Goal: Task Accomplishment & Management: Manage account settings

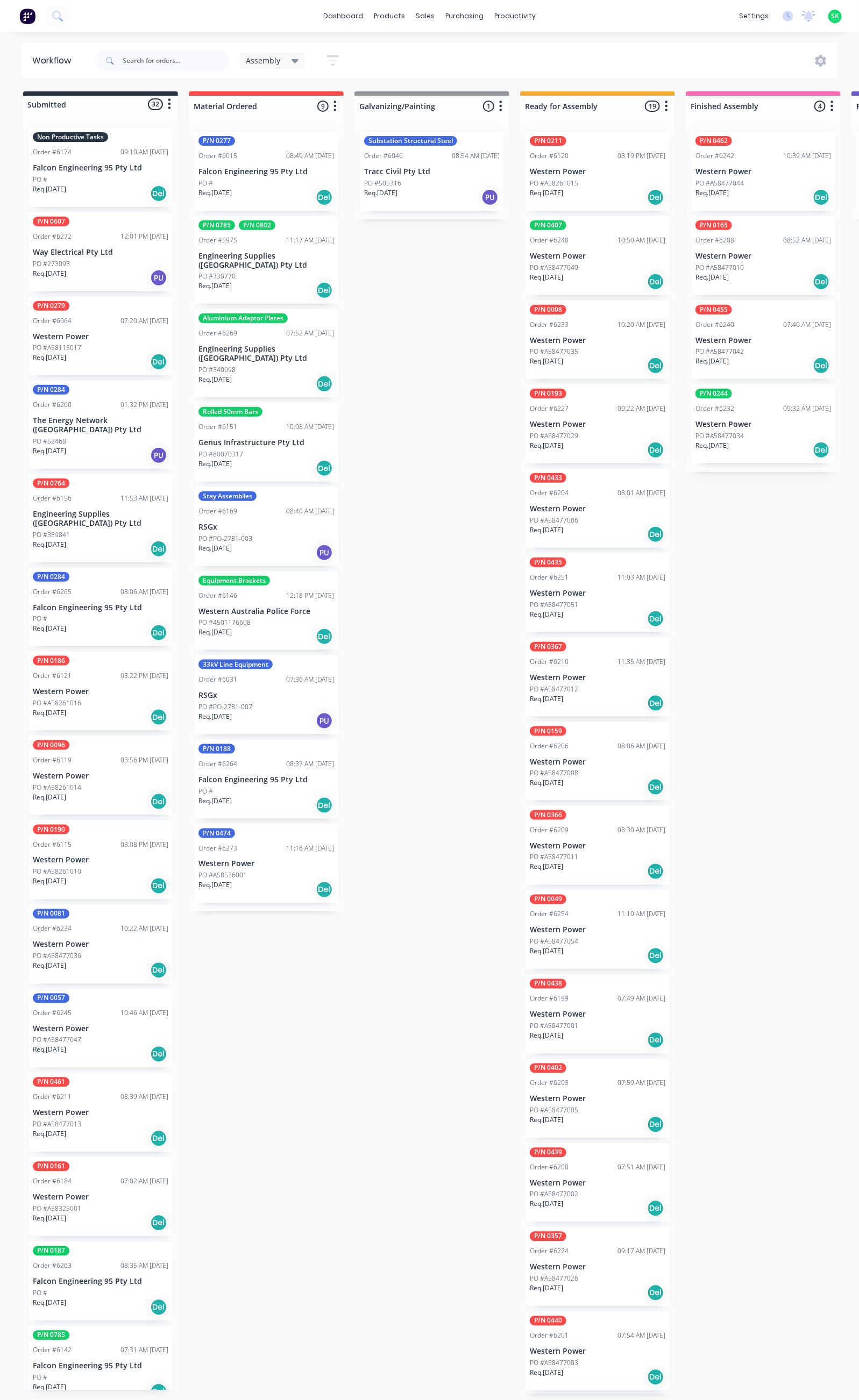
scroll to position [279, 0]
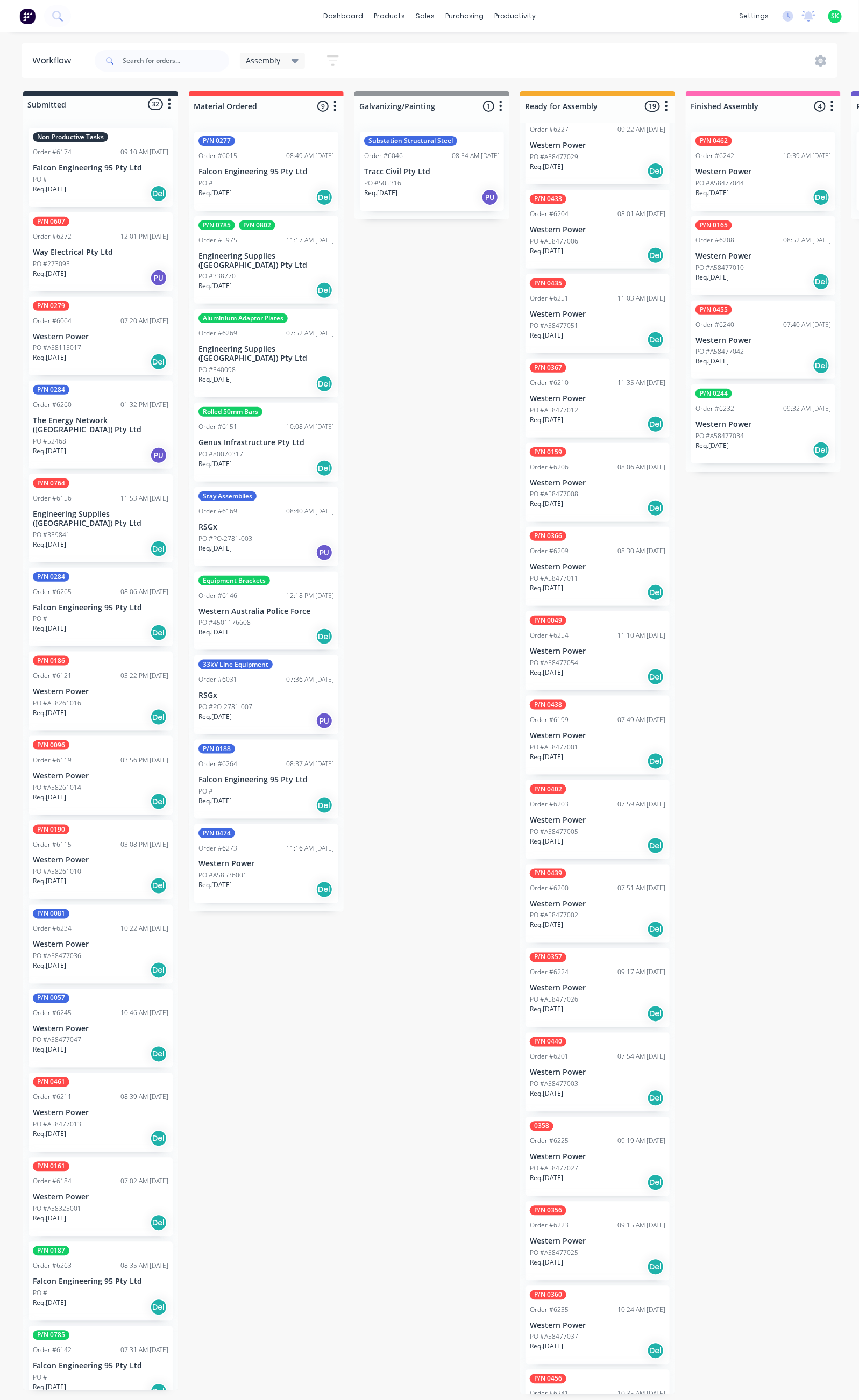
click at [100, 263] on div "PO #273093" at bounding box center [100, 264] width 135 height 10
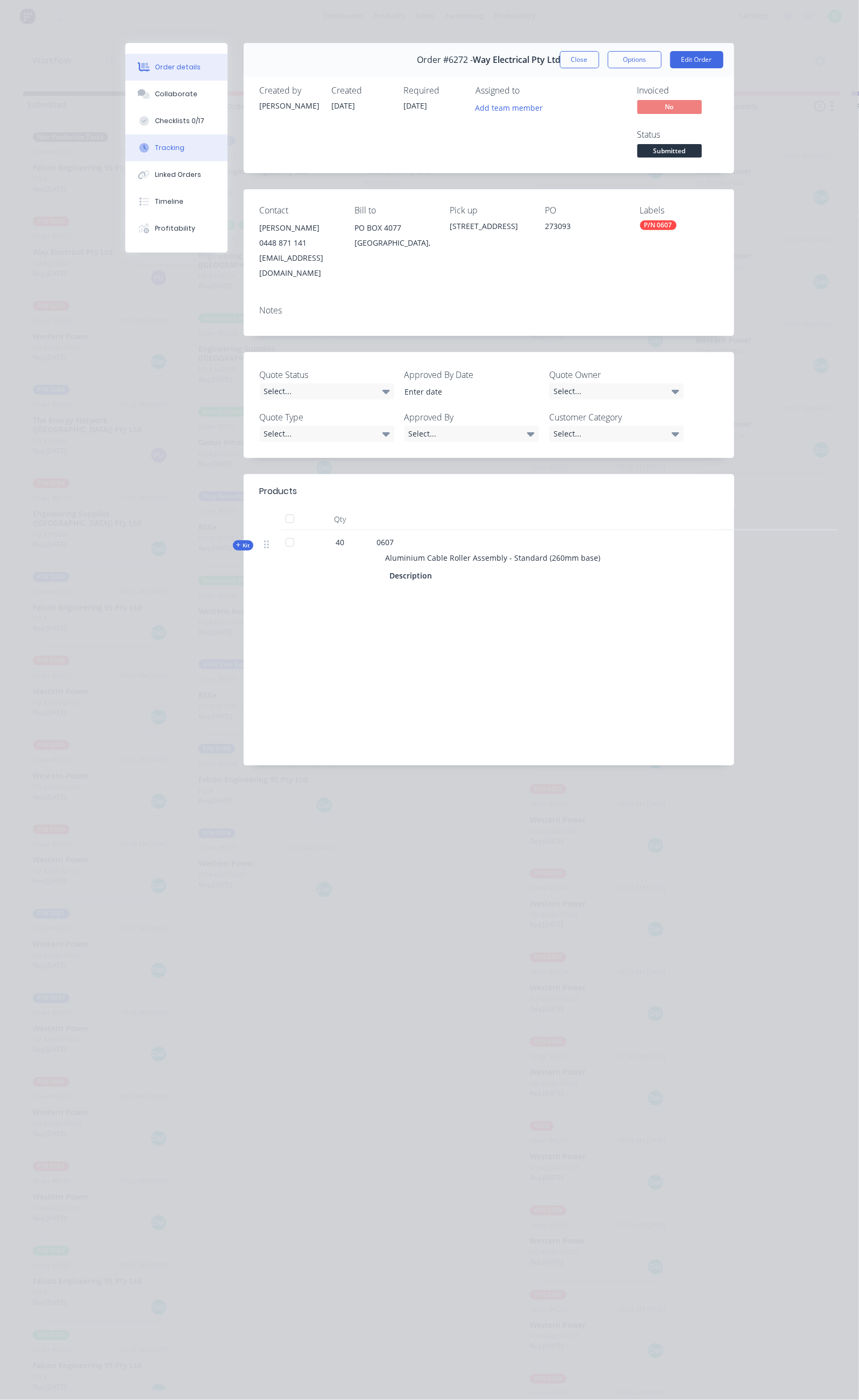
click at [126, 143] on button "Tracking" at bounding box center [177, 148] width 102 height 27
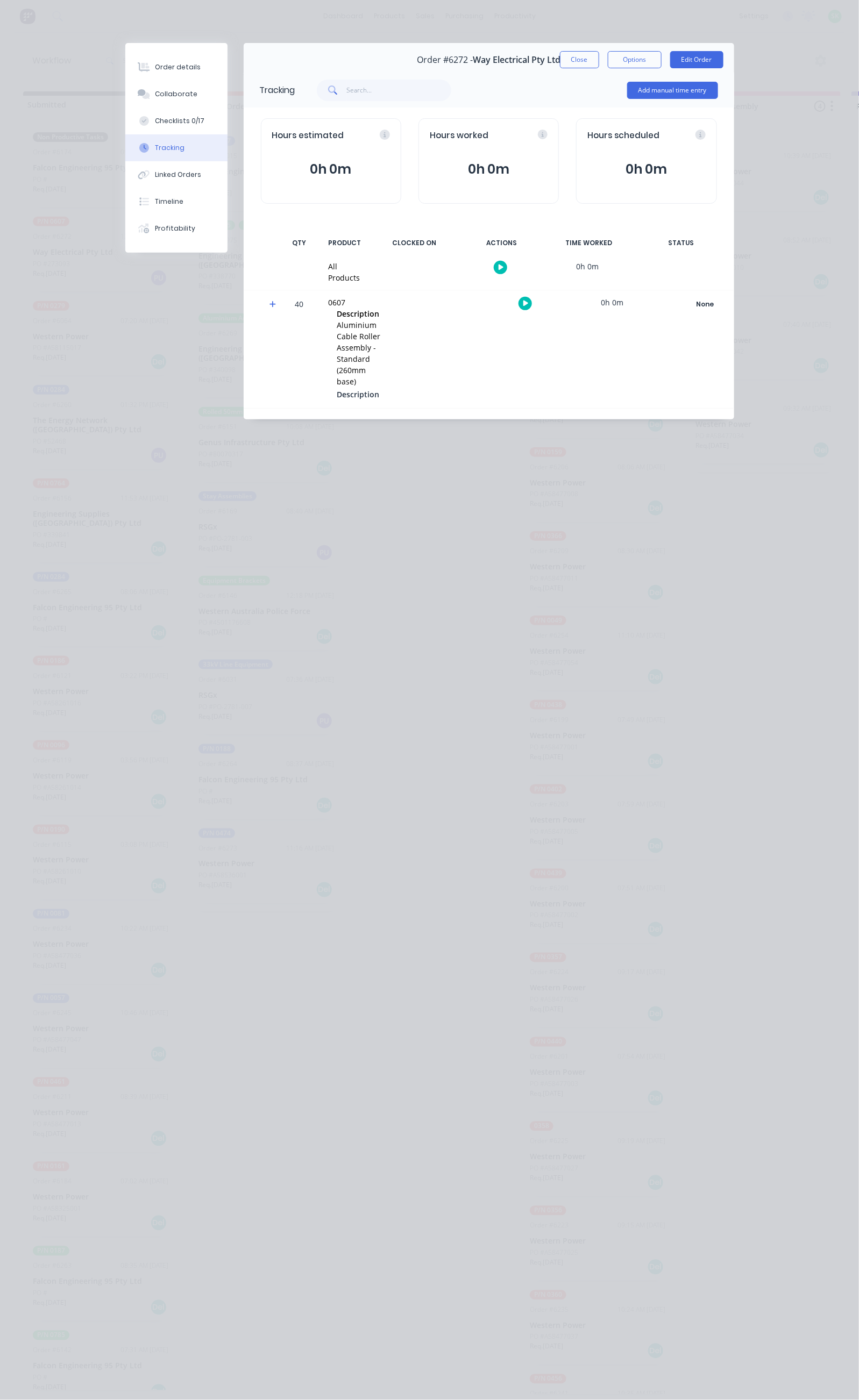
click at [504, 264] on icon "button" at bounding box center [501, 267] width 5 height 7
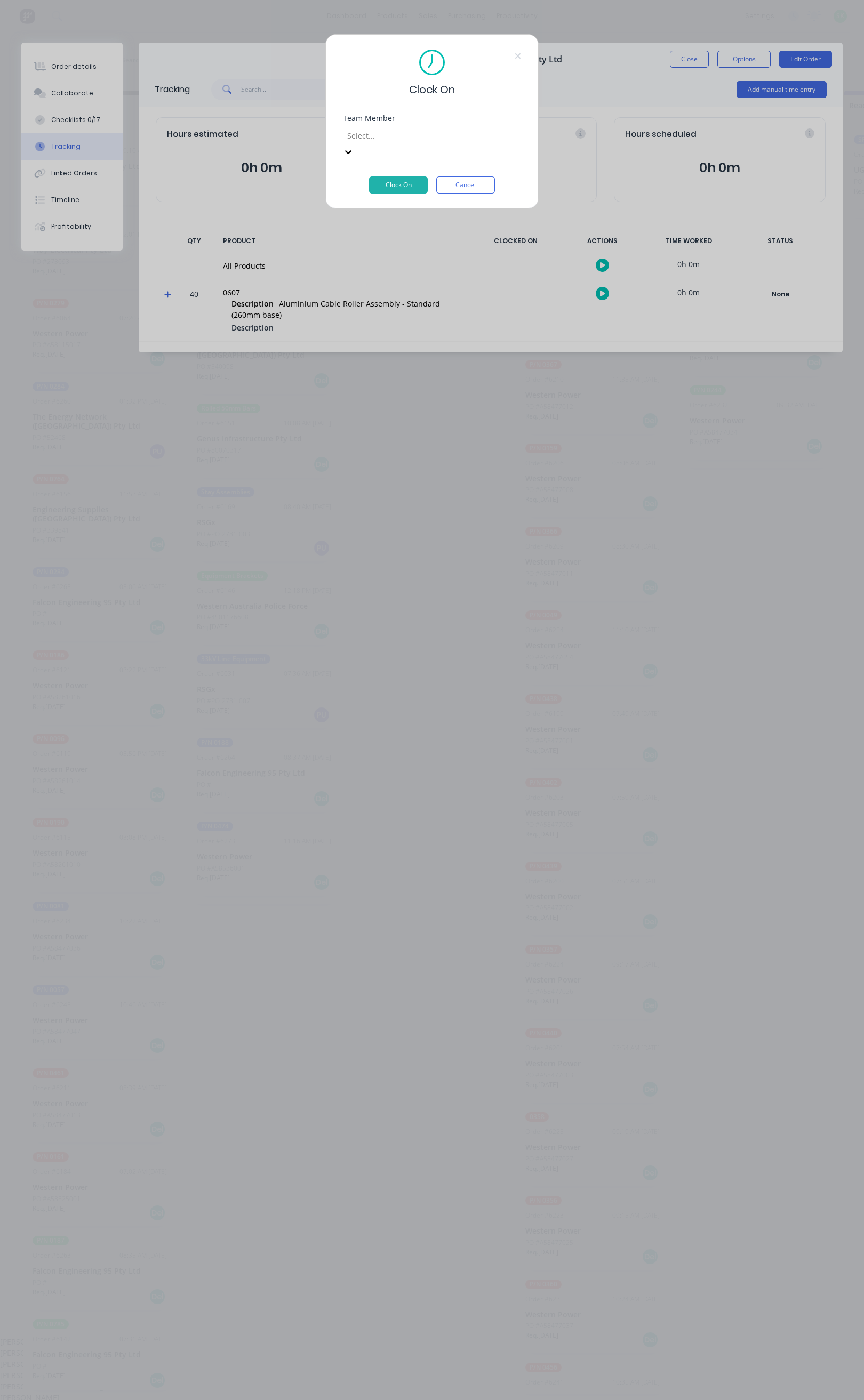
click at [480, 133] on div at bounding box center [423, 135] width 154 height 13
type input "st"
click at [401, 1336] on div "[PERSON_NAME]" at bounding box center [426, 1341] width 852 height 11
click at [394, 176] on button "Clock On" at bounding box center [398, 185] width 59 height 17
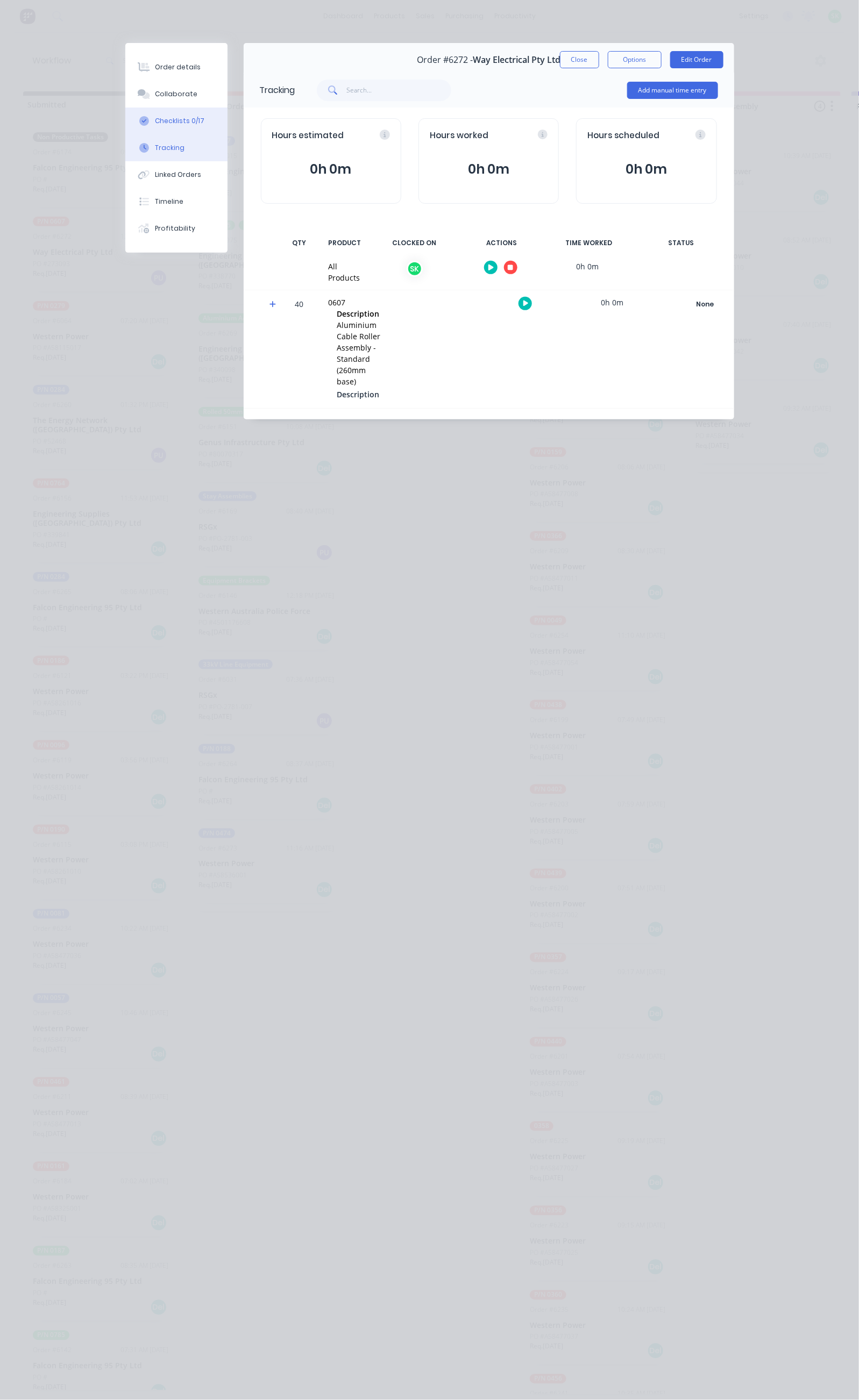
click at [126, 110] on button "Checklists 0/17" at bounding box center [177, 121] width 102 height 27
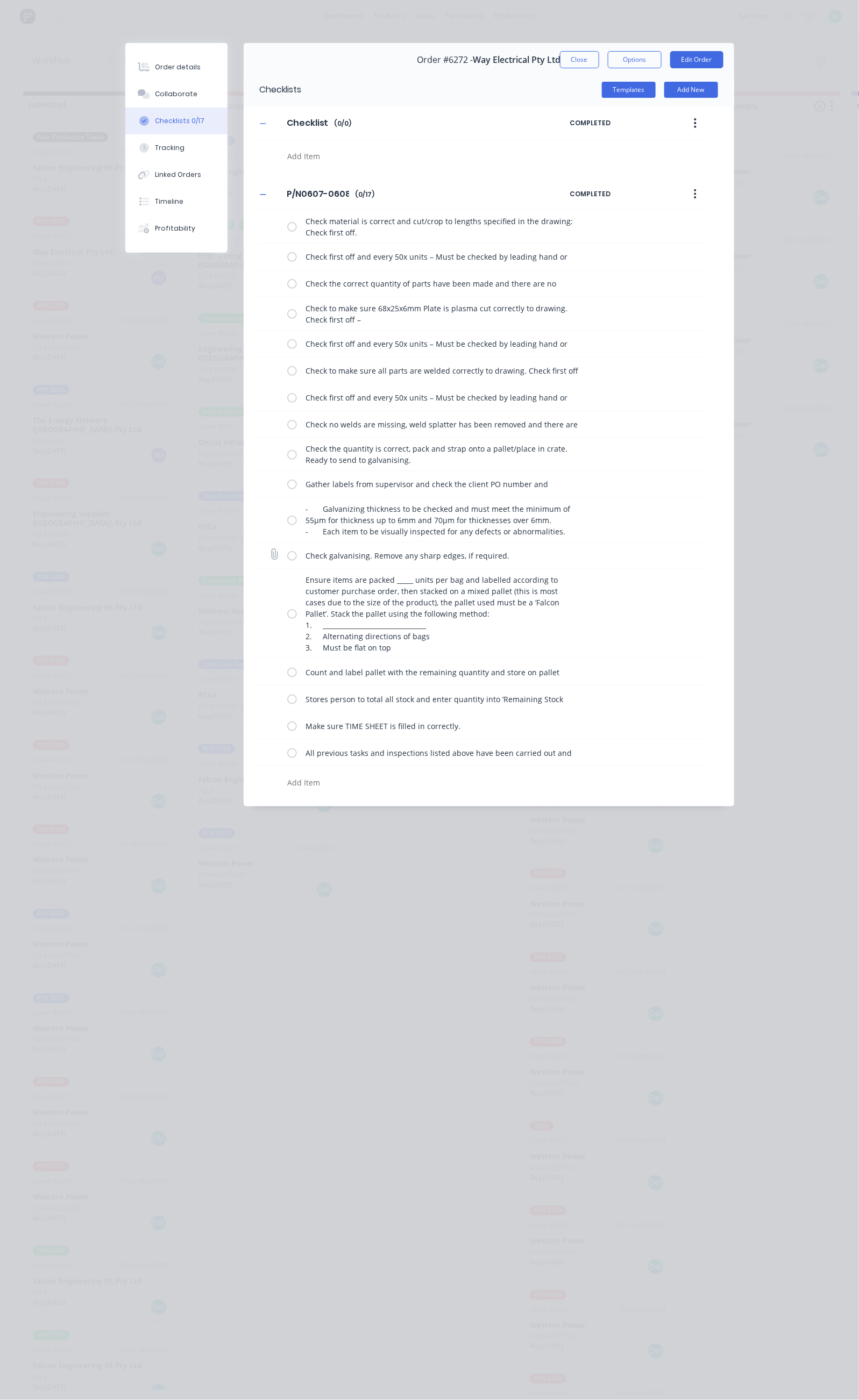
click at [287, 561] on label at bounding box center [292, 555] width 10 height 11
click at [0, 0] on input "checkbox" at bounding box center [0, 0] width 0 height 0
drag, startPoint x: 187, startPoint y: 624, endPoint x: 181, endPoint y: 662, distance: 38.5
click at [287, 624] on div "Ensure items are packed _____ units per bag and labelled according to customer …" at bounding box center [437, 614] width 300 height 89
click at [287, 621] on div "Ensure items are packed _____ units per bag and labelled according to customer …" at bounding box center [437, 614] width 300 height 89
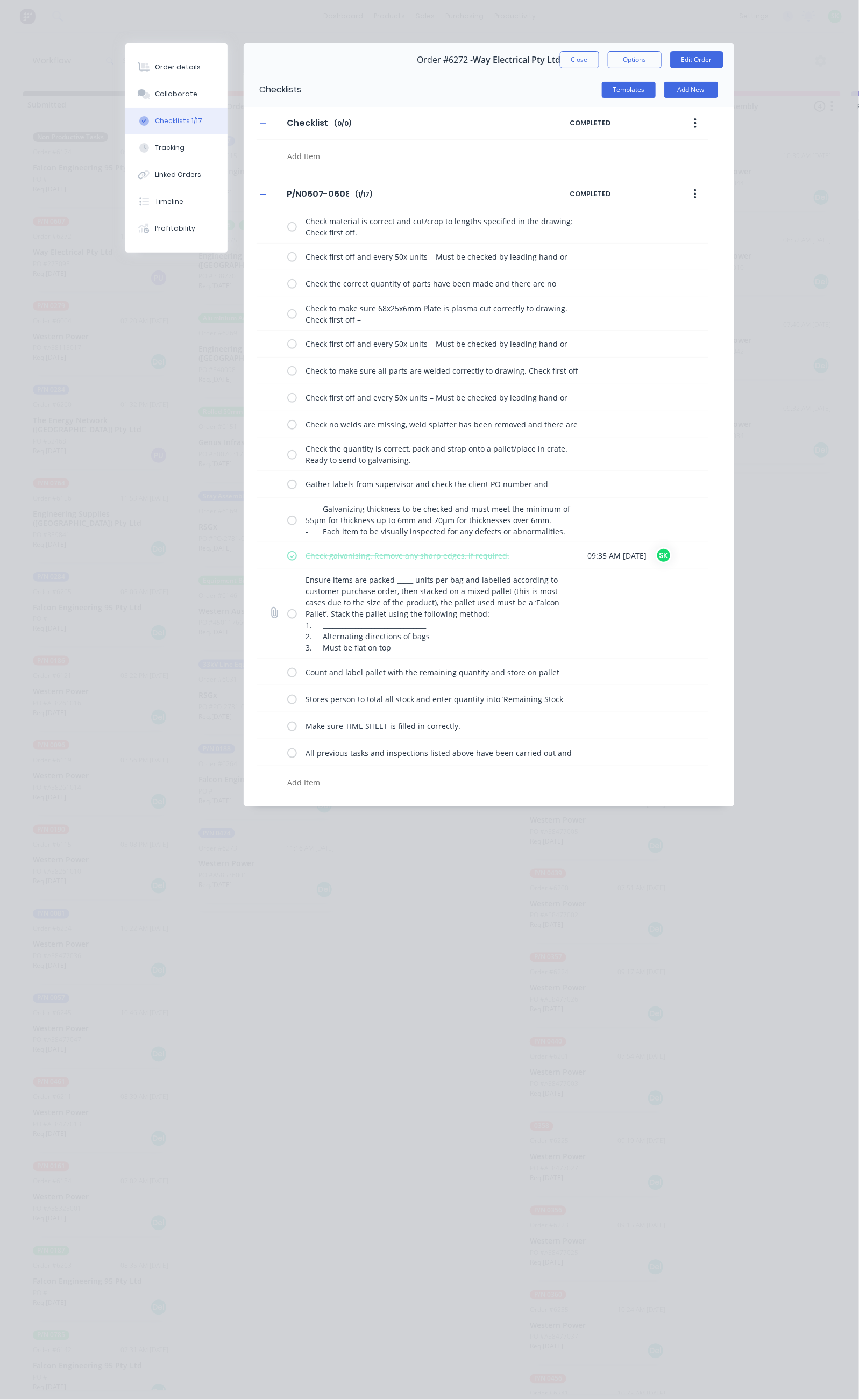
click at [287, 619] on label at bounding box center [292, 613] width 10 height 11
click at [0, 0] on input "checkbox" at bounding box center [0, 0] width 0 height 0
click at [287, 674] on label at bounding box center [292, 672] width 10 height 11
click at [0, 0] on input "checkbox" at bounding box center [0, 0] width 0 height 0
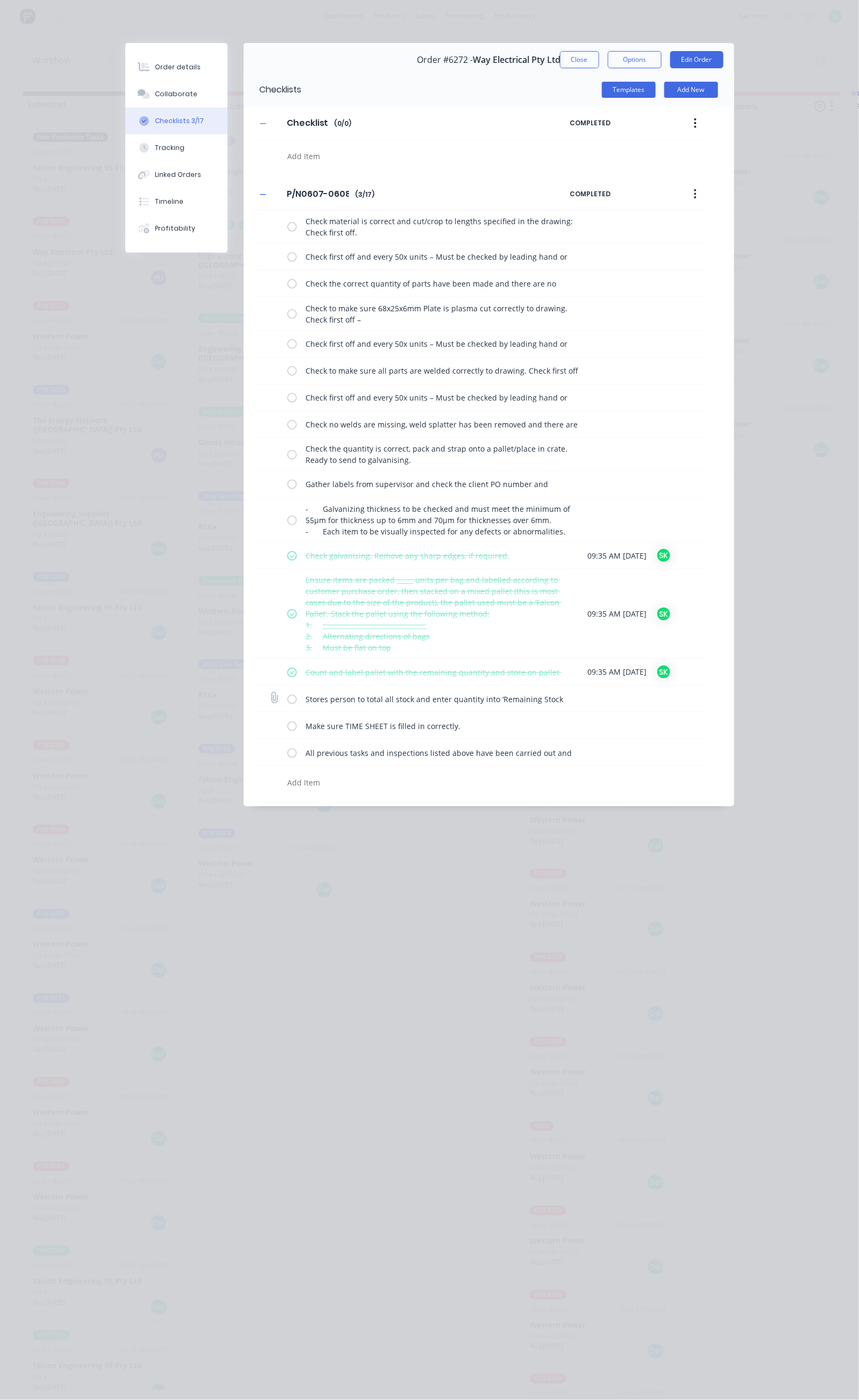
click at [287, 700] on label at bounding box center [292, 698] width 10 height 11
click at [0, 0] on input "checkbox" at bounding box center [0, 0] width 0 height 0
drag, startPoint x: 191, startPoint y: 729, endPoint x: 191, endPoint y: 741, distance: 12.0
click at [287, 730] on label at bounding box center [292, 725] width 10 height 11
click at [0, 0] on input "checkbox" at bounding box center [0, 0] width 0 height 0
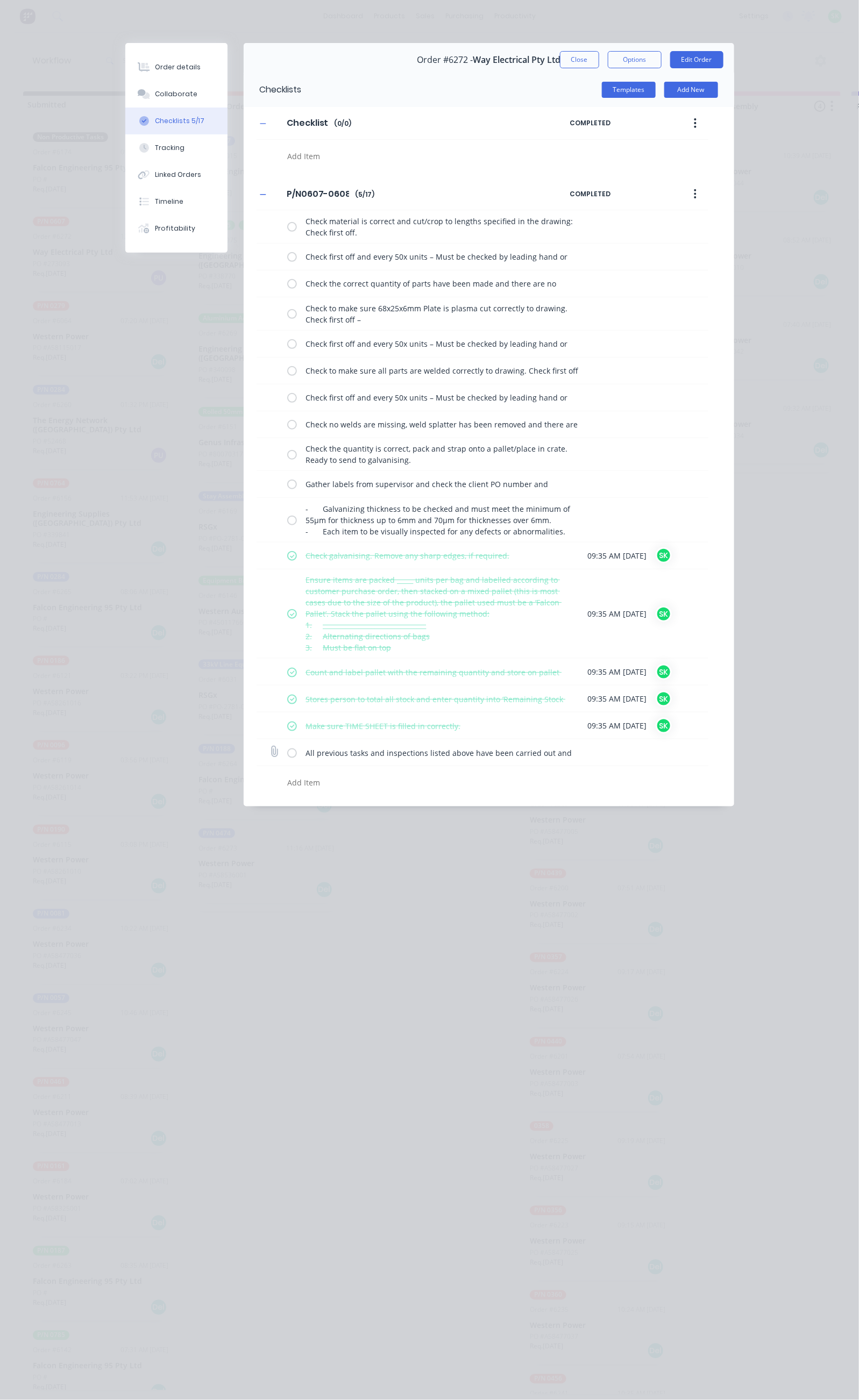
click at [287, 752] on label at bounding box center [292, 752] width 10 height 11
click at [0, 0] on input "checkbox" at bounding box center [0, 0] width 0 height 0
type textarea "x"
click at [155, 96] on div "Collaborate" at bounding box center [176, 94] width 42 height 10
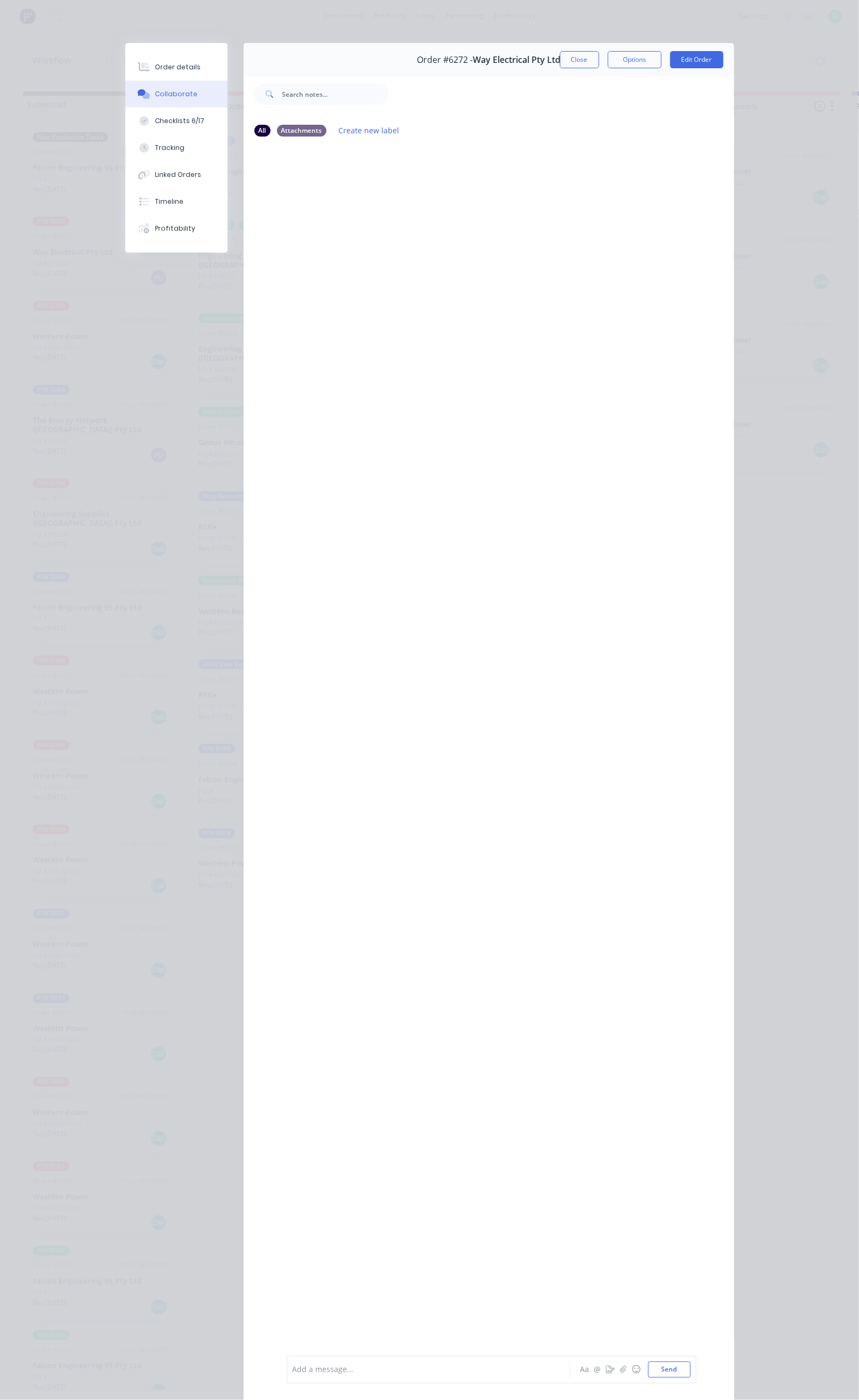
click at [292, 1362] on div "Add a message..." at bounding box center [431, 1370] width 277 height 16
click at [599, 54] on button "Close" at bounding box center [579, 60] width 40 height 17
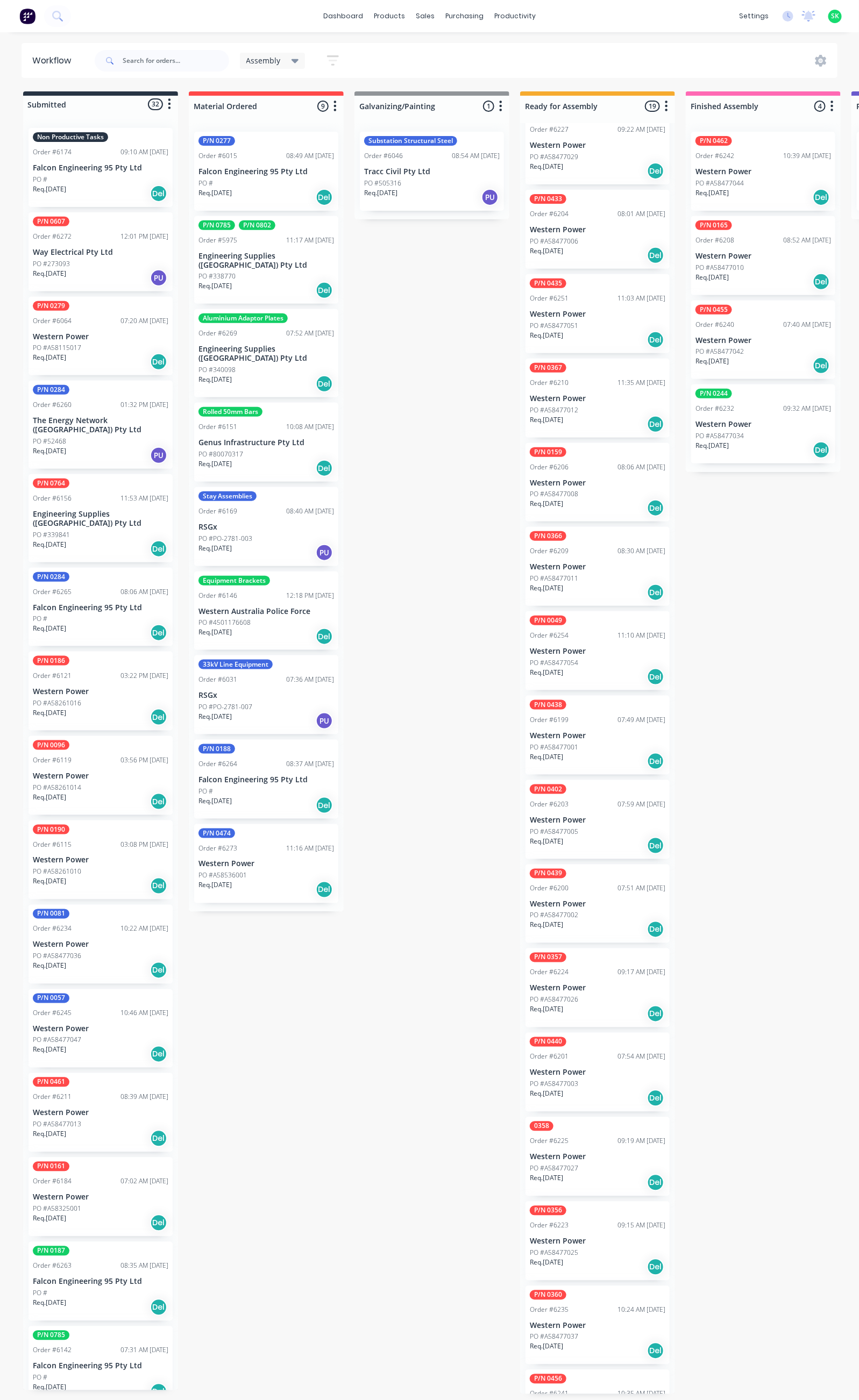
click at [268, 365] on div "PO #340098" at bounding box center [266, 369] width 135 height 10
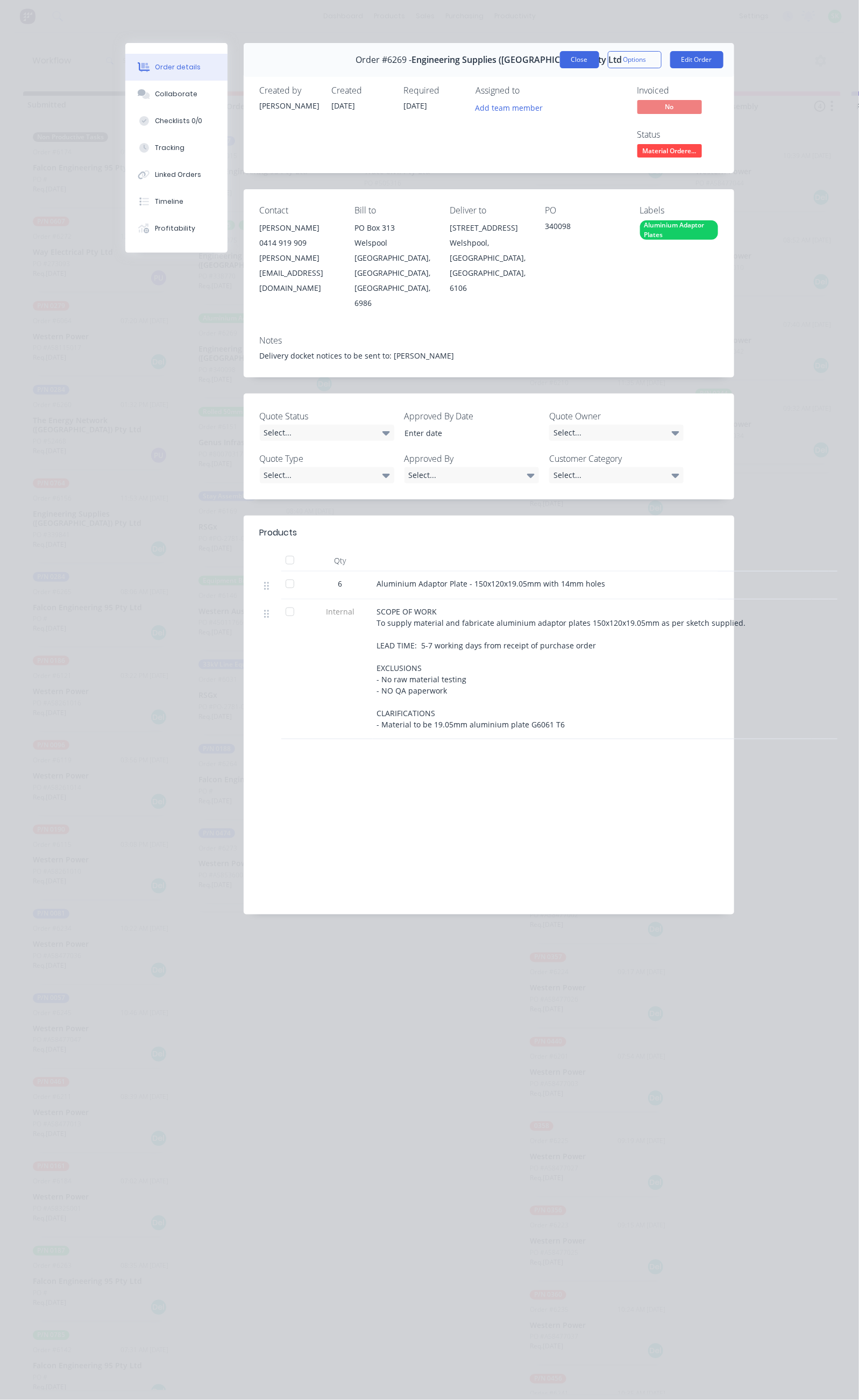
click at [599, 62] on button "Close" at bounding box center [579, 60] width 40 height 17
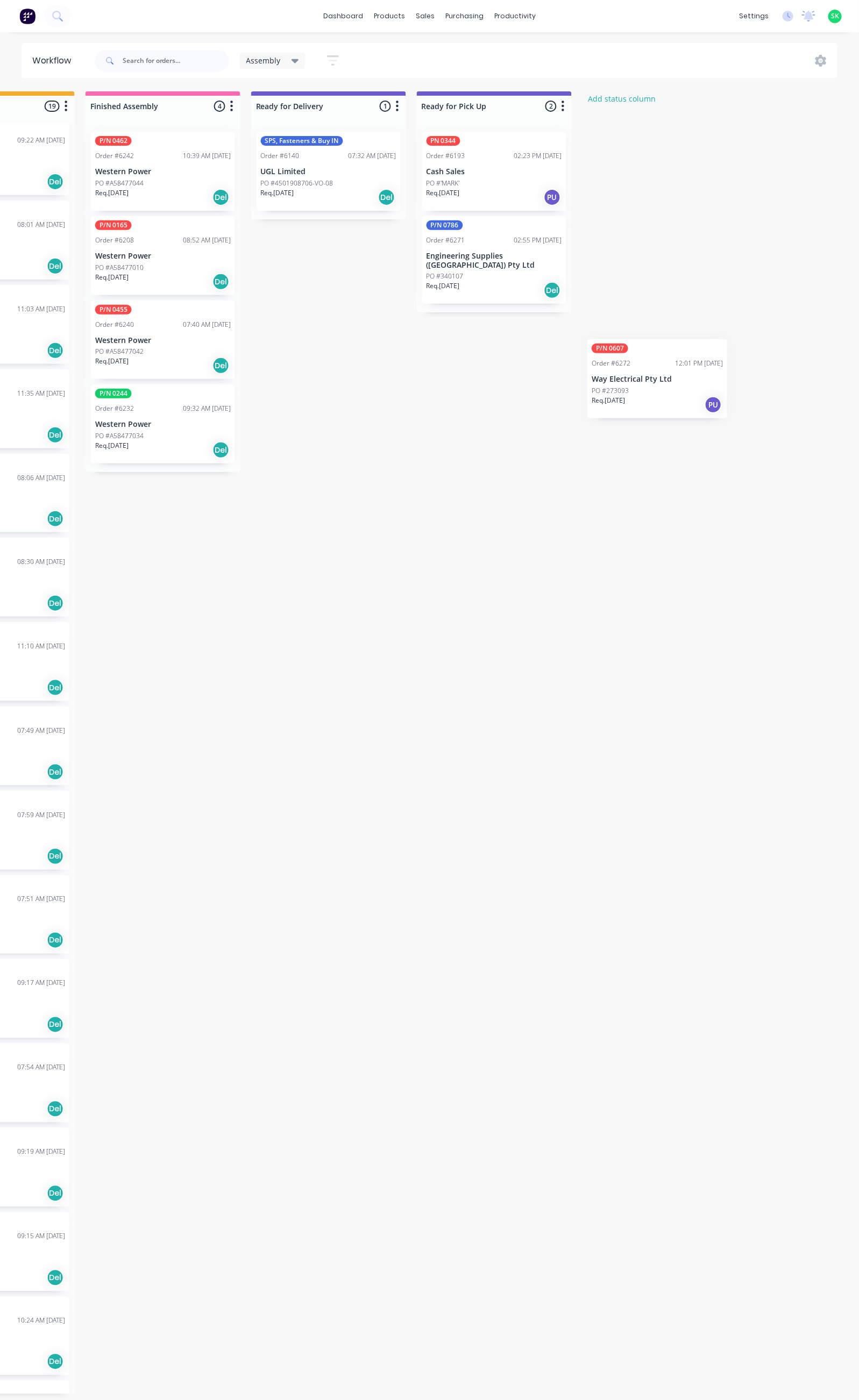
scroll to position [0, 607]
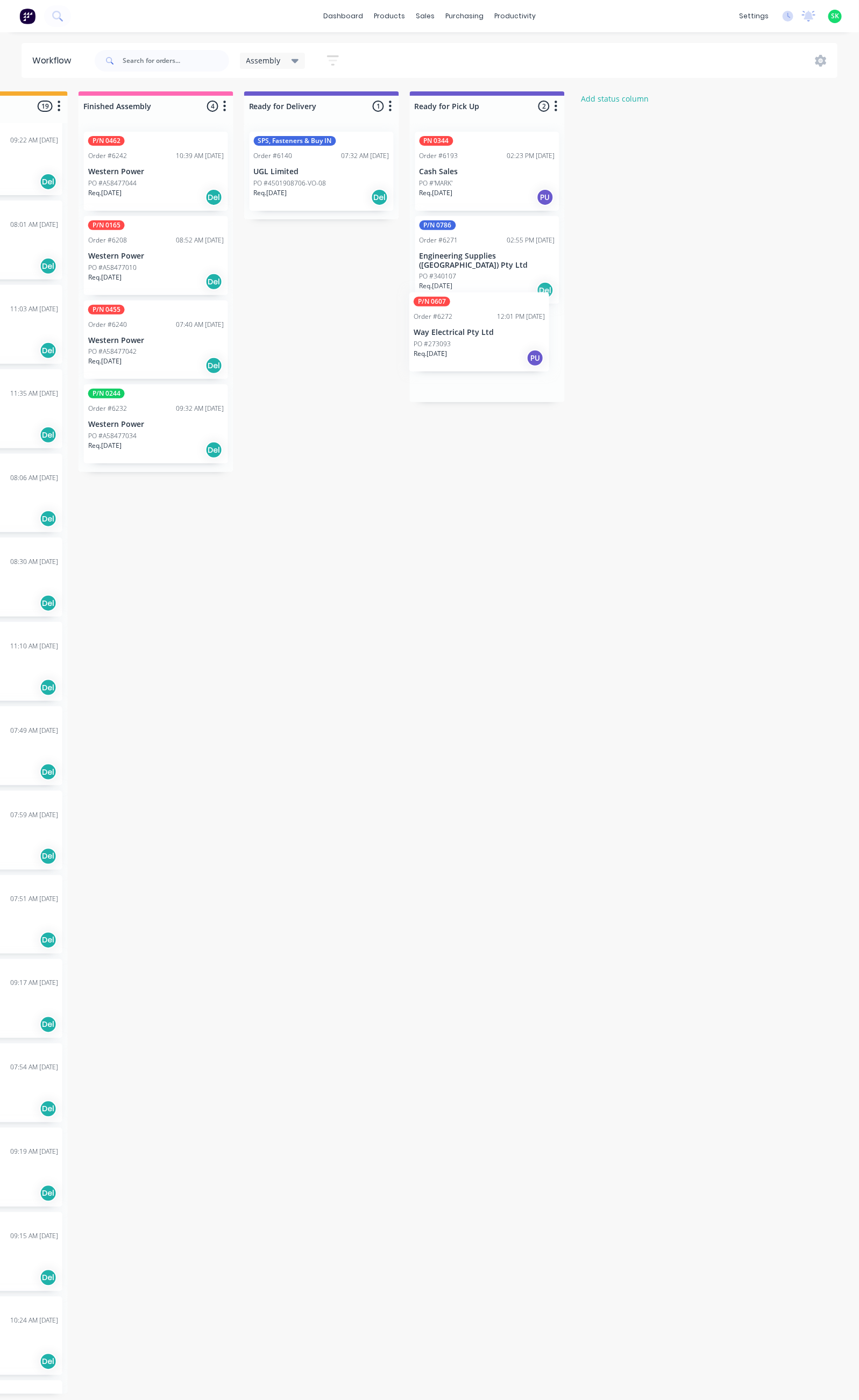
drag, startPoint x: 110, startPoint y: 259, endPoint x: 497, endPoint y: 339, distance: 395.2
click at [497, 339] on div "Submitted 32 Status colour #273444 hex #273444 Save Cancel Summaries Total orde…" at bounding box center [359, 742] width 1949 height 1302
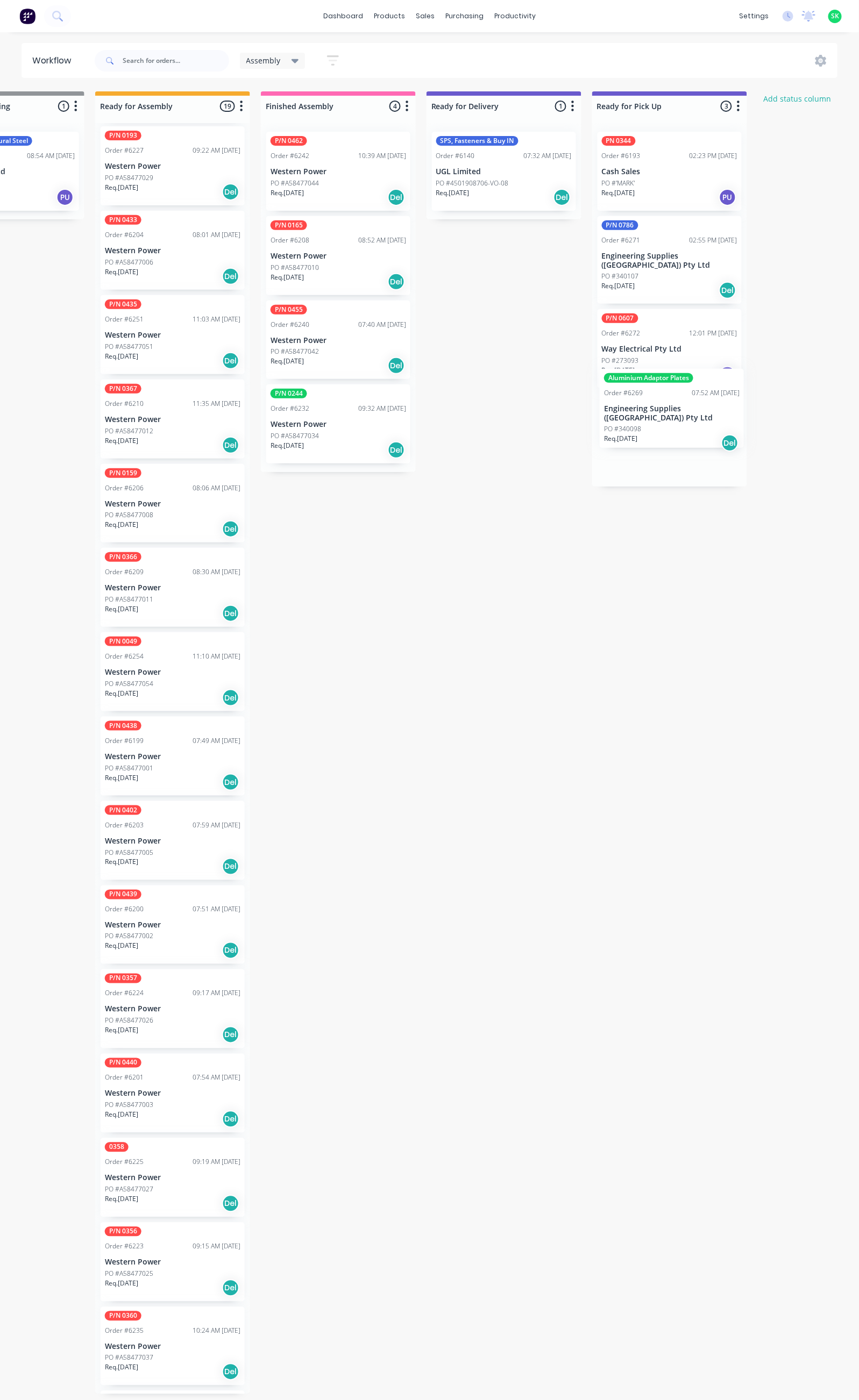
scroll to position [0, 432]
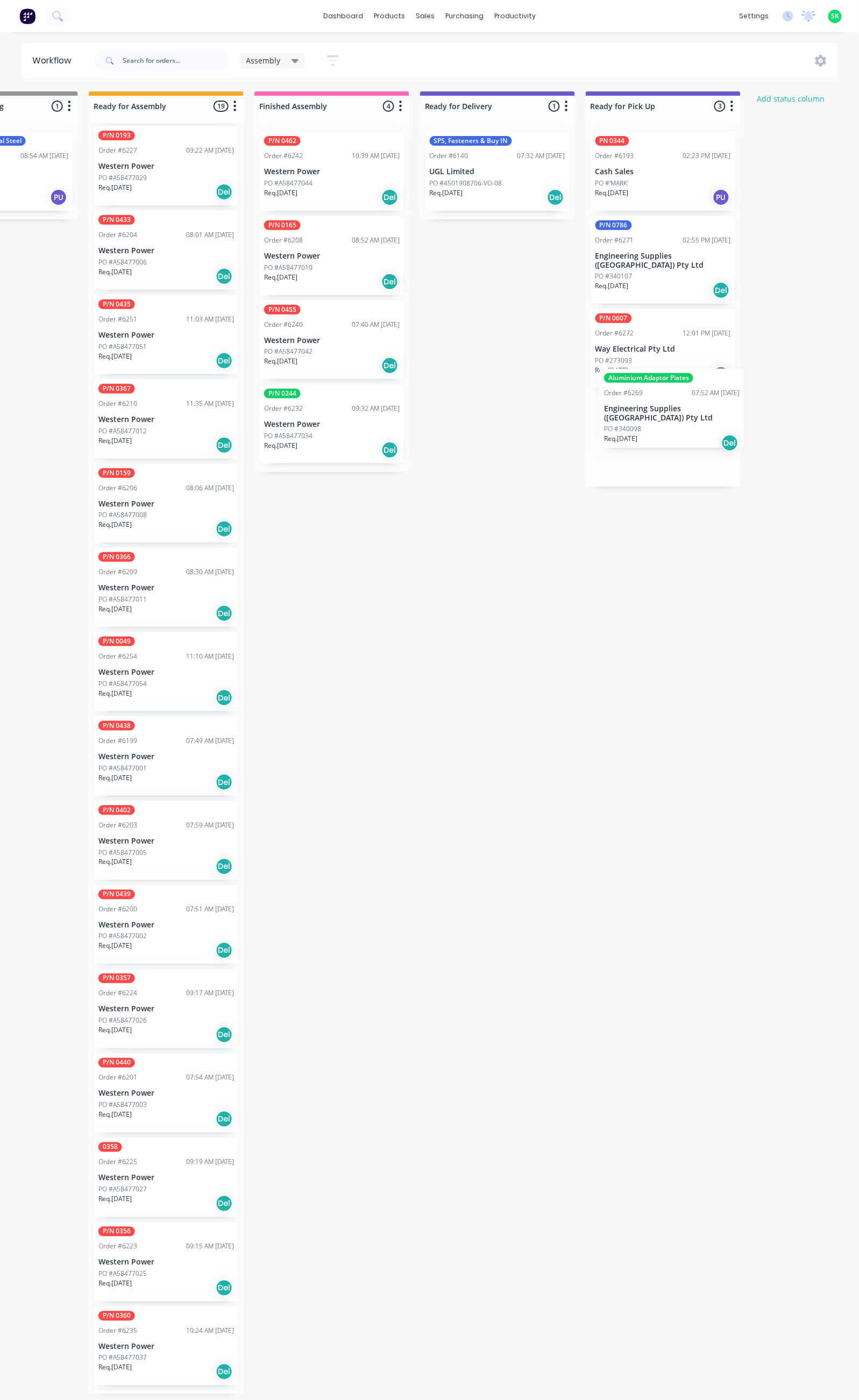
drag, startPoint x: 255, startPoint y: 339, endPoint x: 662, endPoint y: 410, distance: 413.1
click at [662, 410] on div "Submitted 31 Status colour #273444 hex #273444 Save Cancel Summaries Total orde…" at bounding box center [535, 742] width 1949 height 1302
click at [636, 356] on div "PO #273093" at bounding box center [662, 361] width 135 height 10
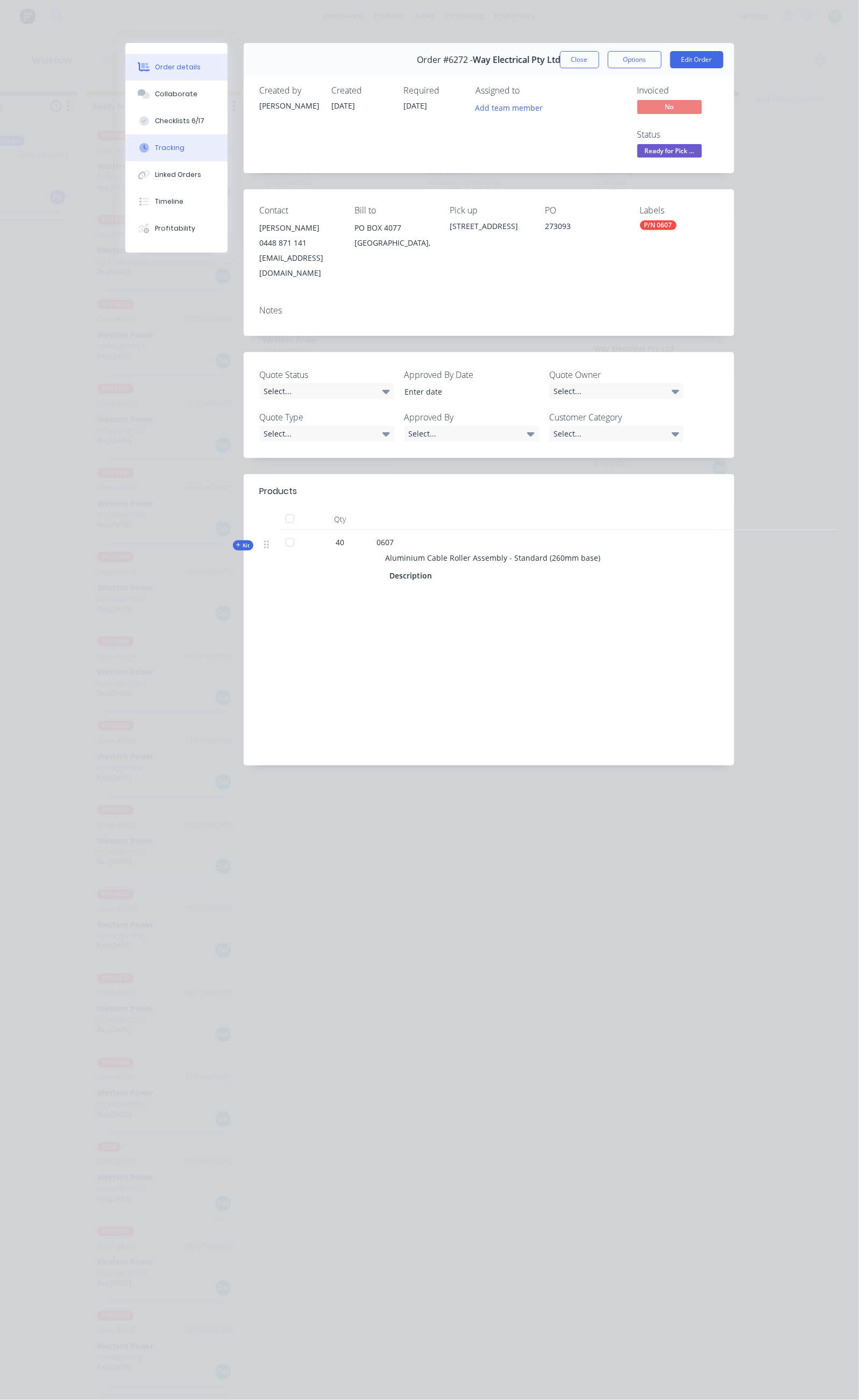
click at [126, 141] on button "Tracking" at bounding box center [177, 148] width 102 height 27
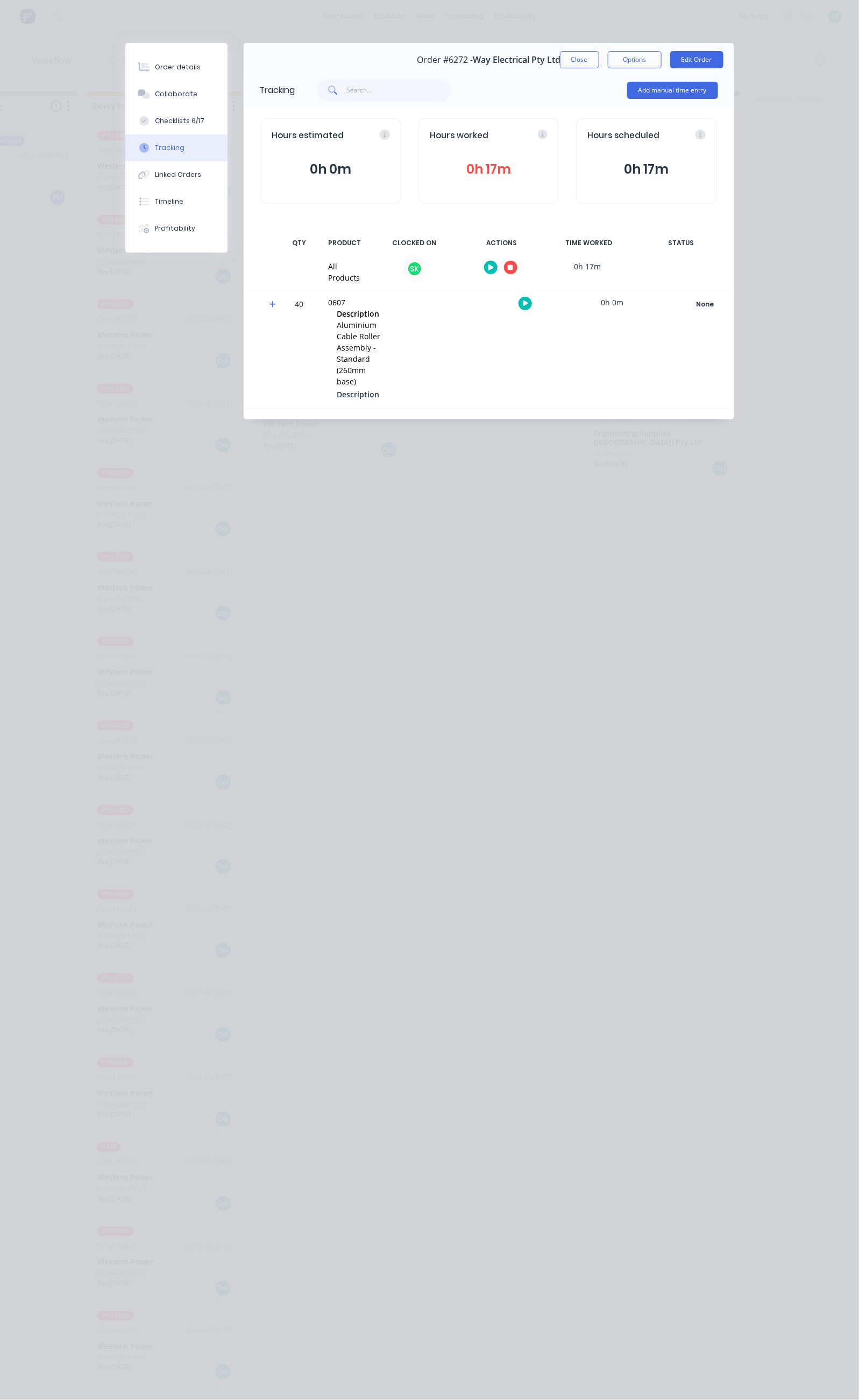
click at [513, 266] on icon "button" at bounding box center [510, 267] width 5 height 5
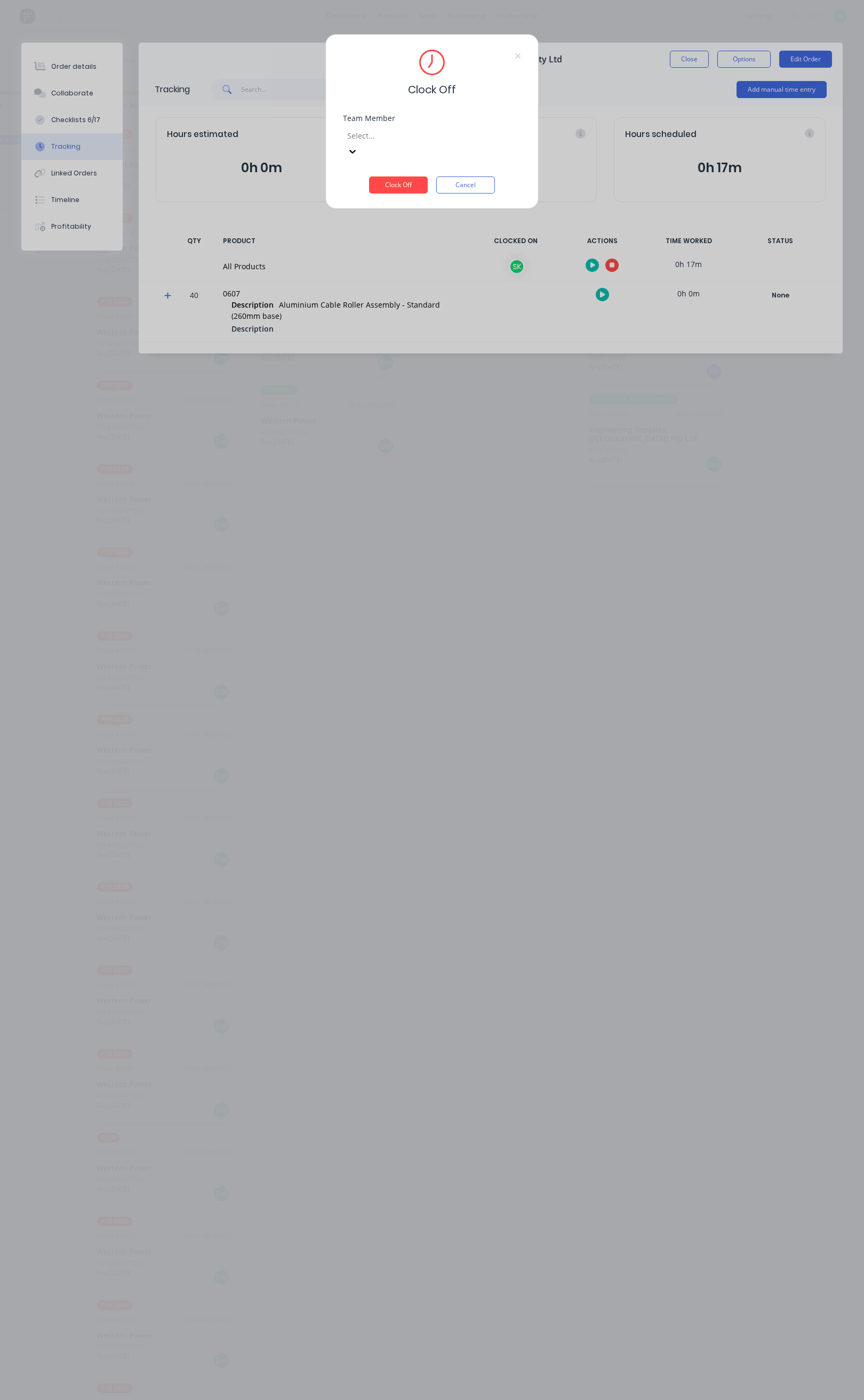
click at [496, 133] on div at bounding box center [423, 135] width 154 height 13
type input "ste"
click at [410, 176] on button "Clock Off" at bounding box center [398, 185] width 59 height 17
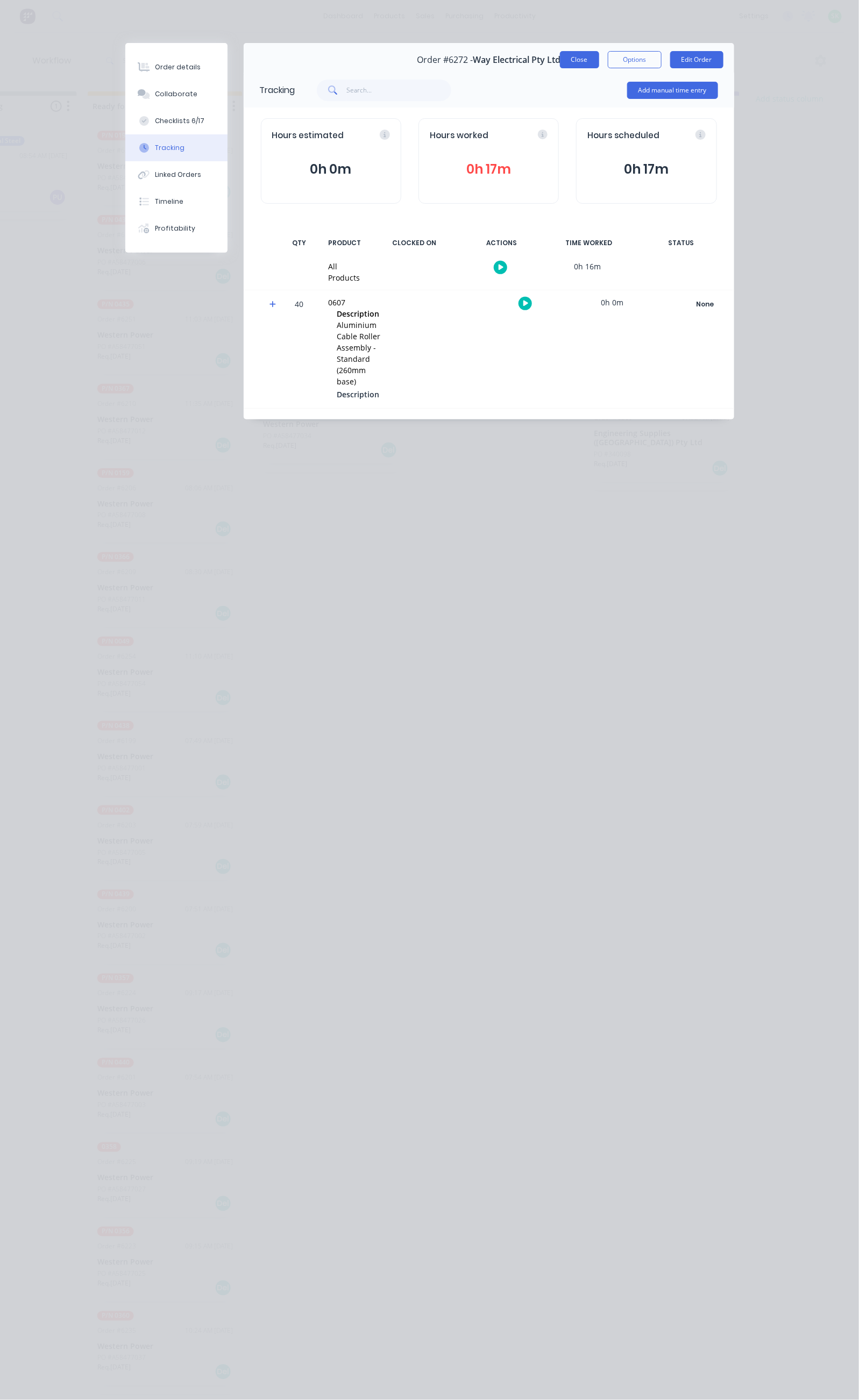
click at [599, 53] on button "Close" at bounding box center [579, 60] width 40 height 17
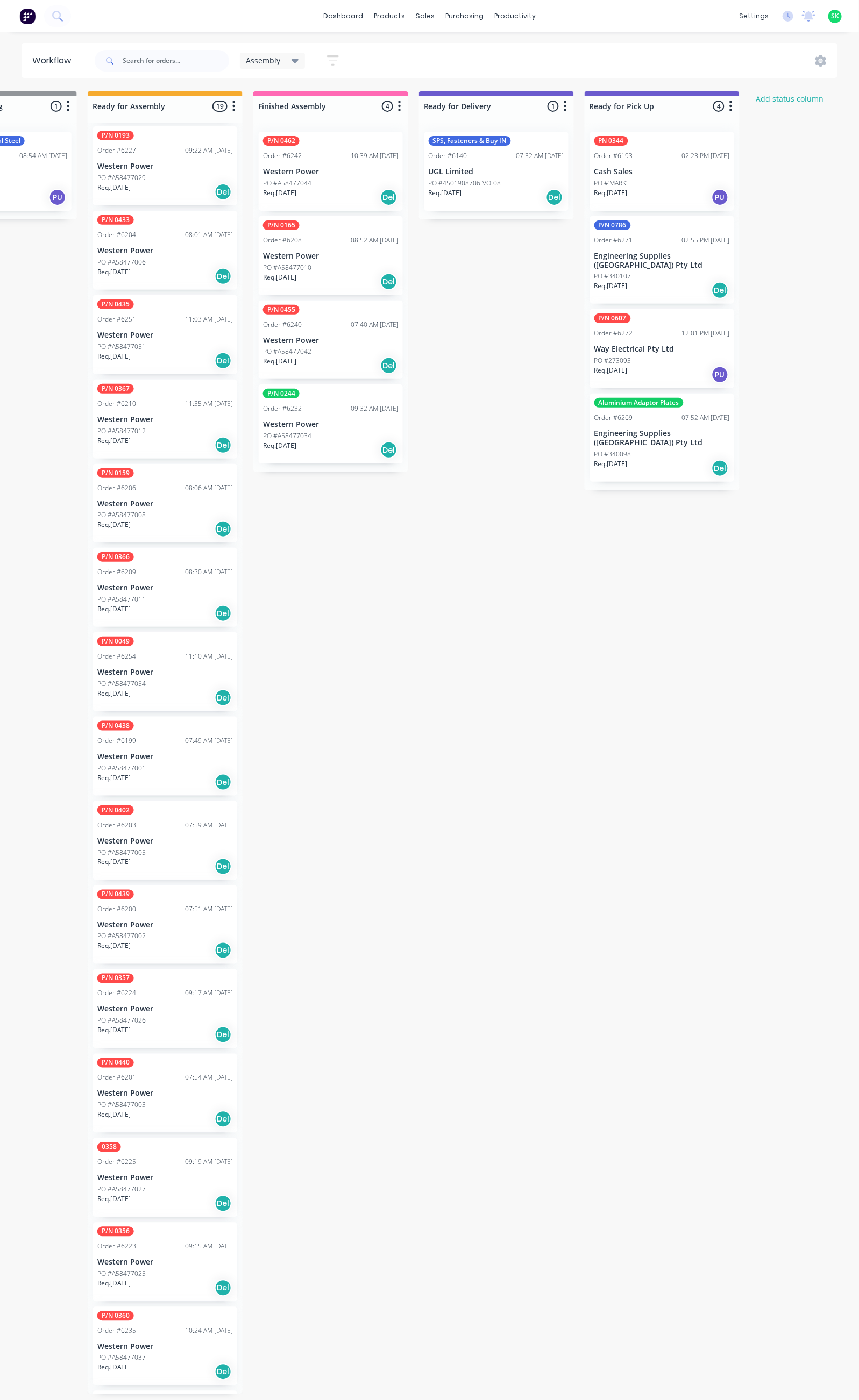
click at [645, 416] on div "Aluminium Adaptor Plates Order #6269 07:52 AM [DATE] Engineering Supplies (WA) …" at bounding box center [662, 437] width 144 height 88
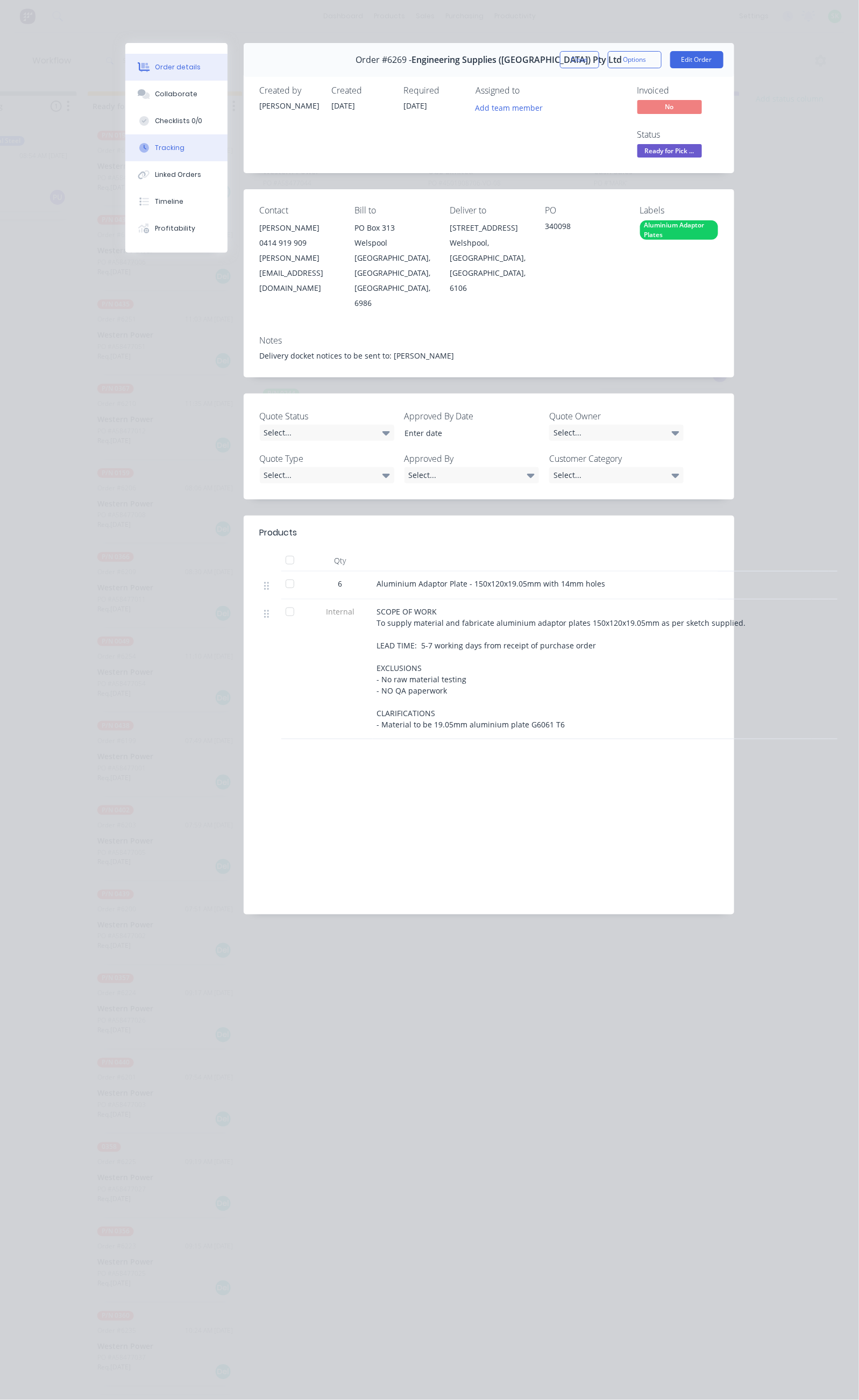
click at [126, 145] on button "Tracking" at bounding box center [177, 148] width 102 height 27
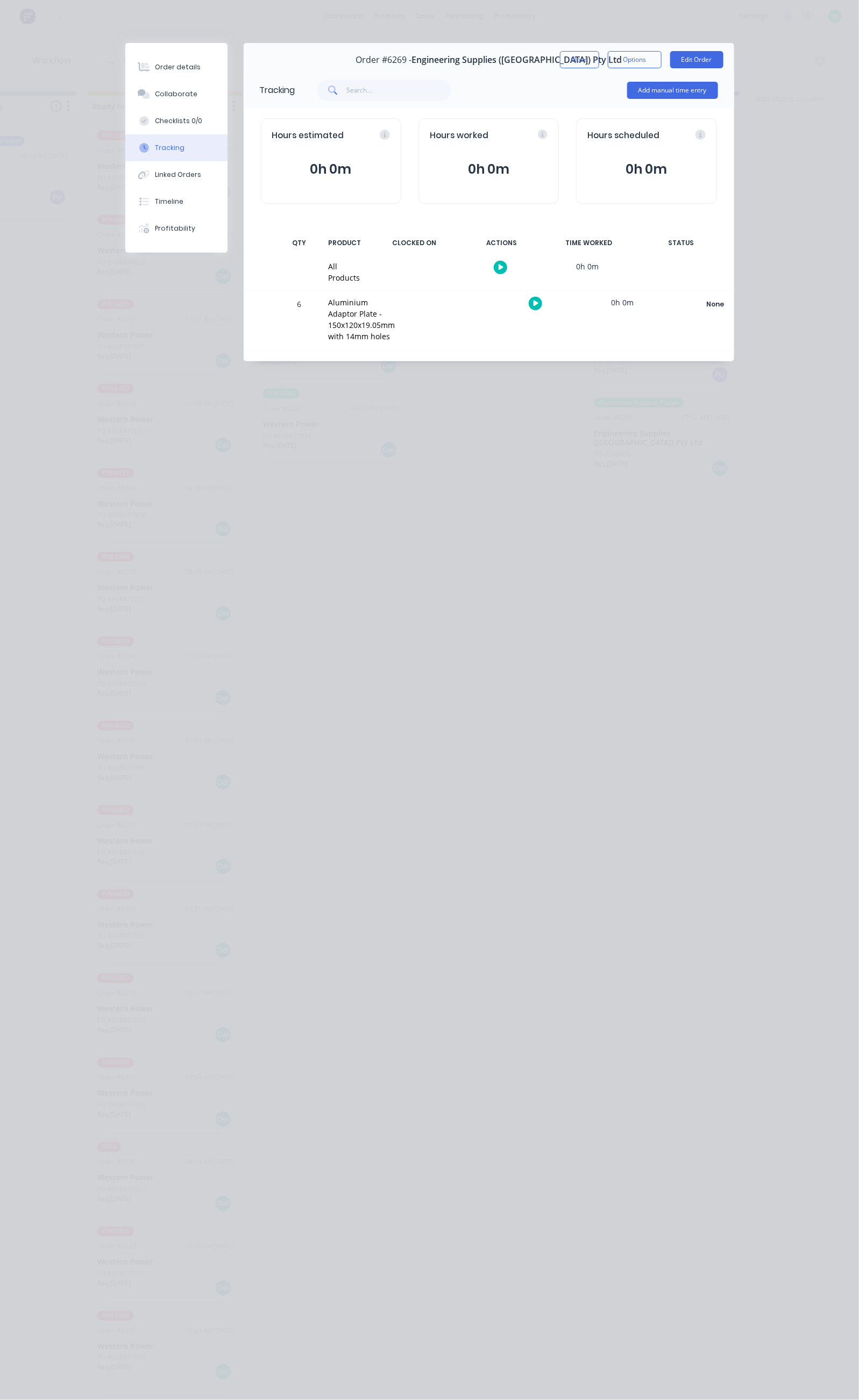
click at [507, 267] on button "button" at bounding box center [500, 267] width 13 height 13
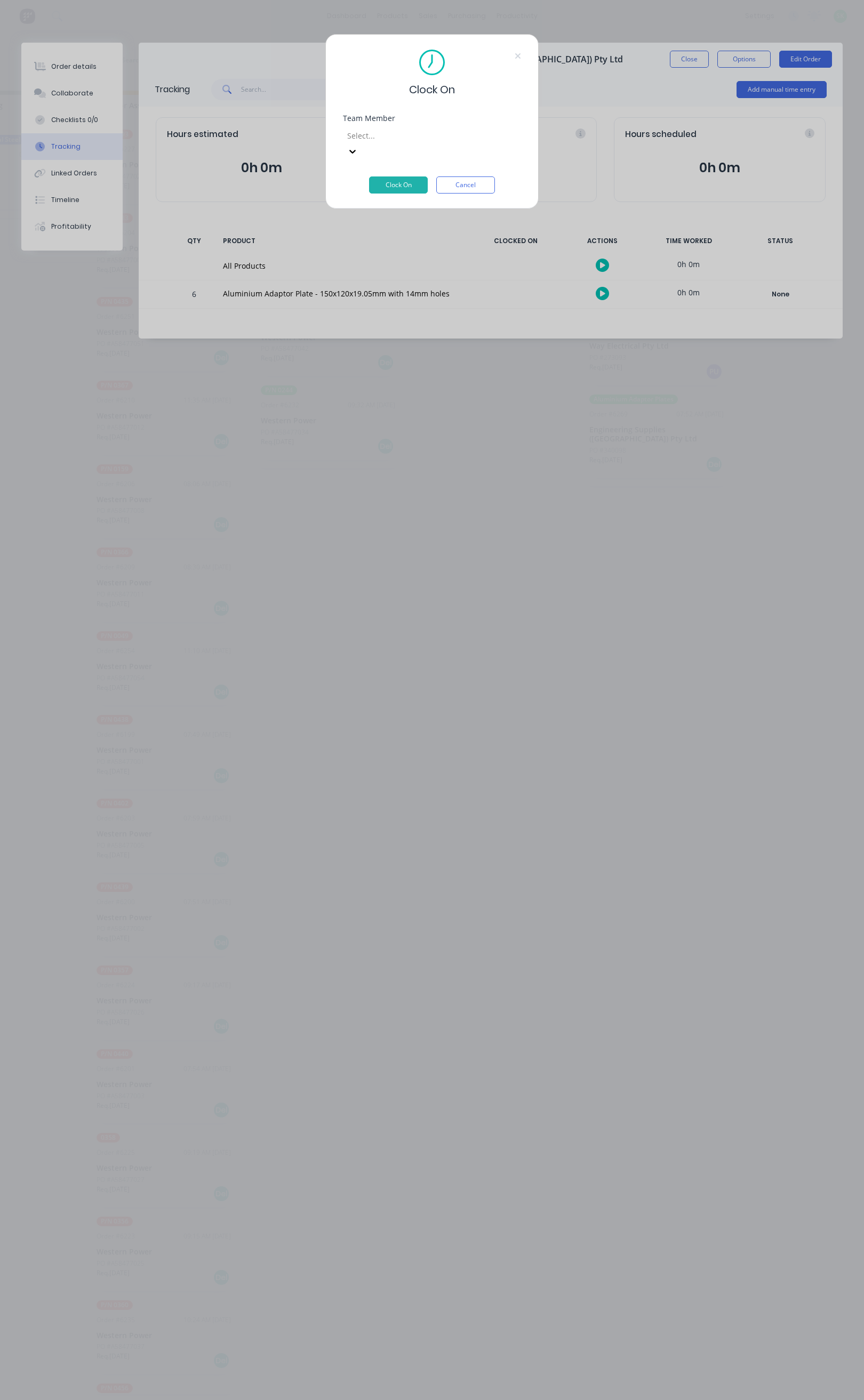
click at [465, 131] on div at bounding box center [423, 135] width 154 height 13
type input "[PERSON_NAME]"
click at [393, 176] on button "Clock On" at bounding box center [398, 185] width 59 height 17
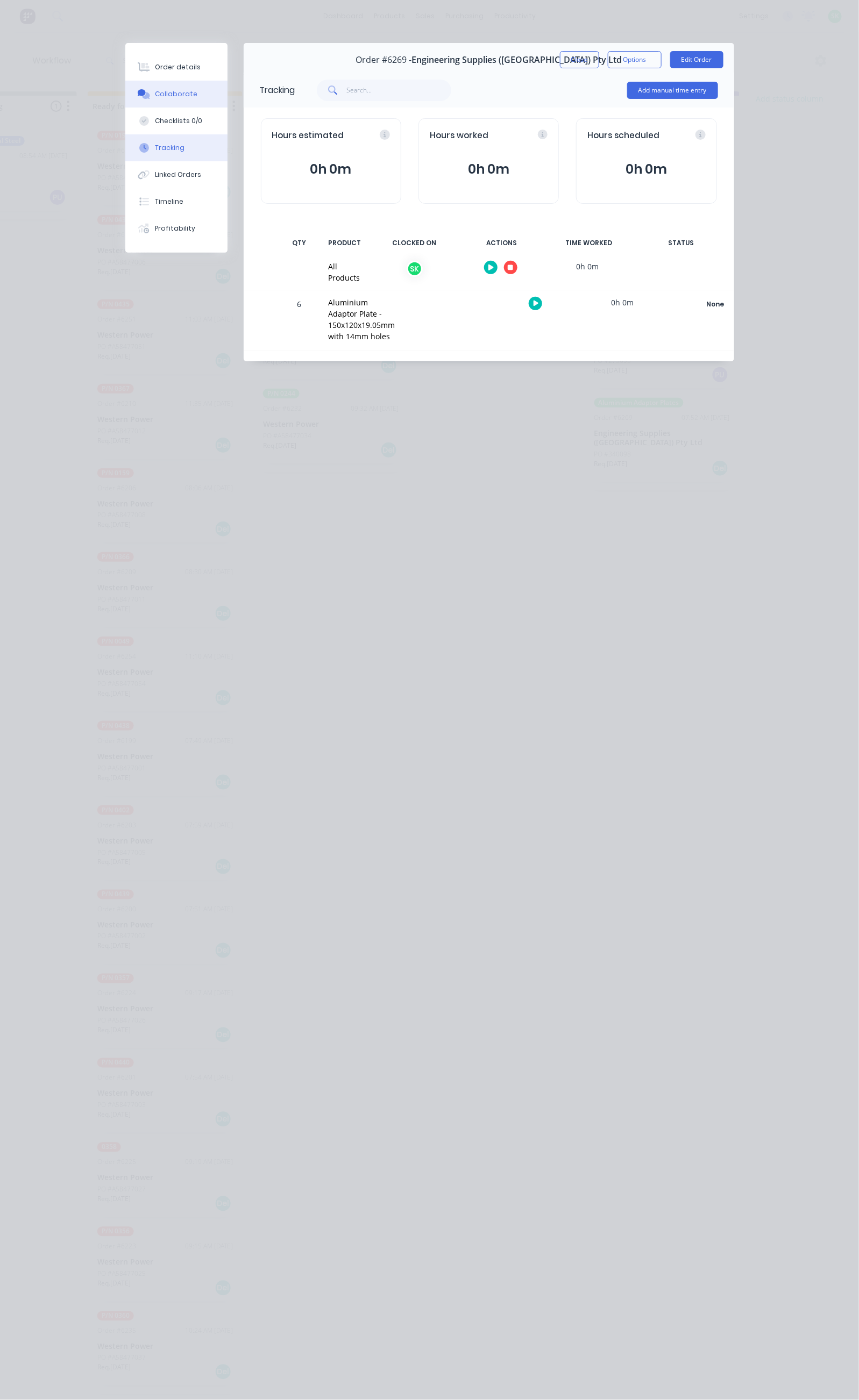
click at [155, 96] on div "Collaborate" at bounding box center [176, 94] width 42 height 10
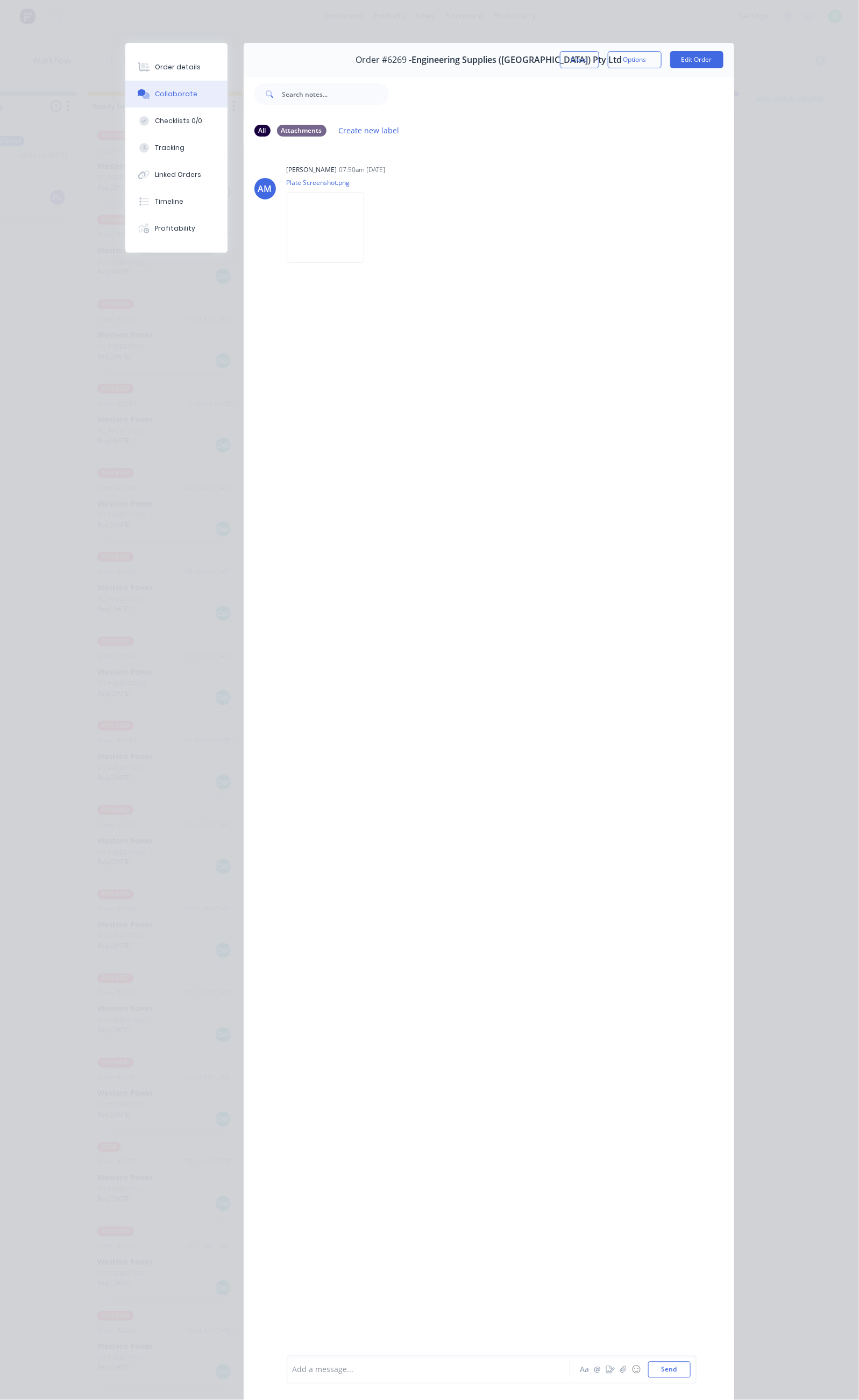
click at [293, 1372] on div at bounding box center [431, 1370] width 277 height 11
click at [690, 1372] on button "Send" at bounding box center [669, 1370] width 42 height 16
click at [293, 1365] on div at bounding box center [431, 1370] width 277 height 11
click at [690, 1368] on button "Send" at bounding box center [669, 1370] width 42 height 16
click at [599, 53] on button "Close" at bounding box center [579, 60] width 40 height 17
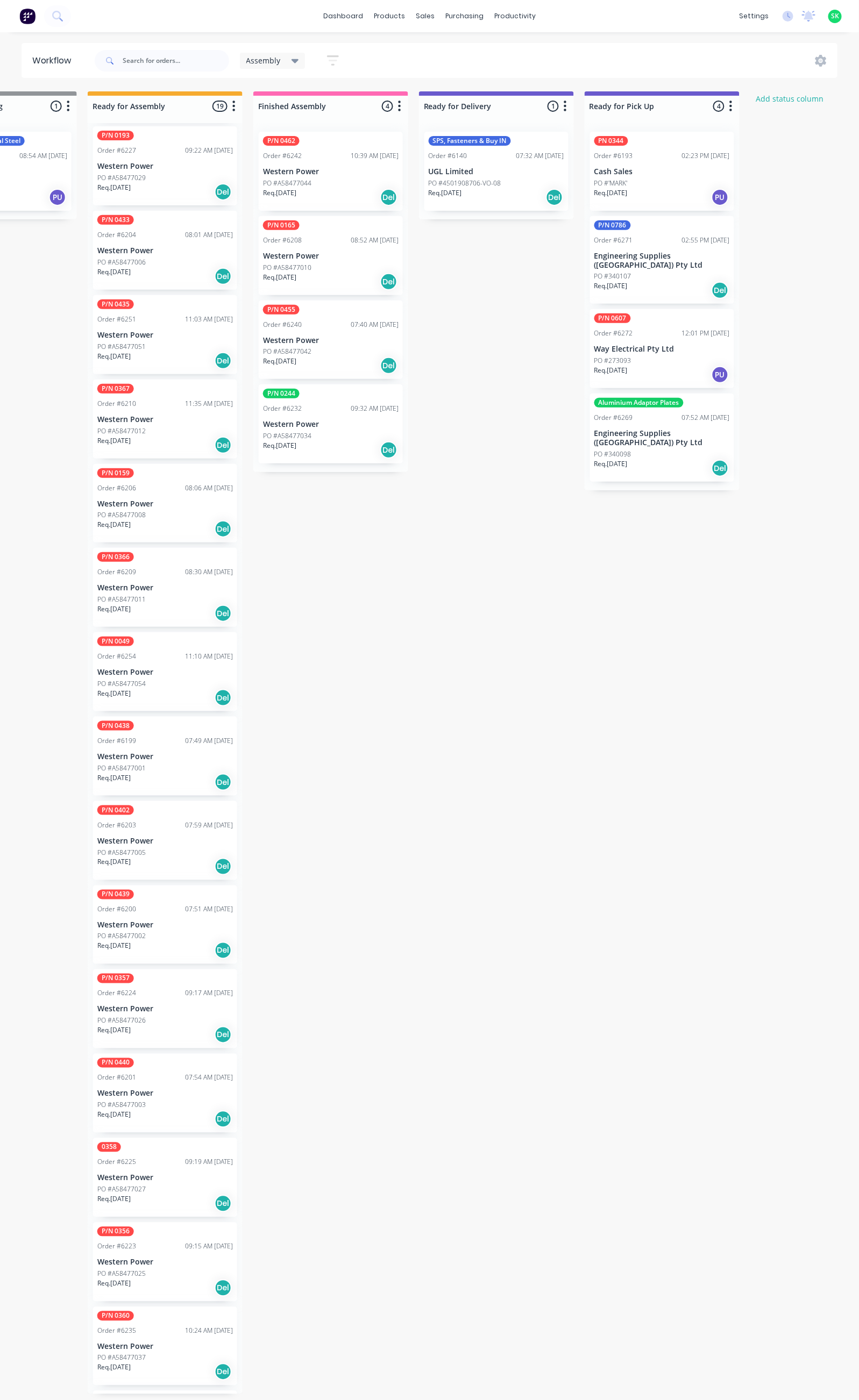
click at [645, 459] on div "Req. [DATE] Del" at bounding box center [662, 468] width 135 height 18
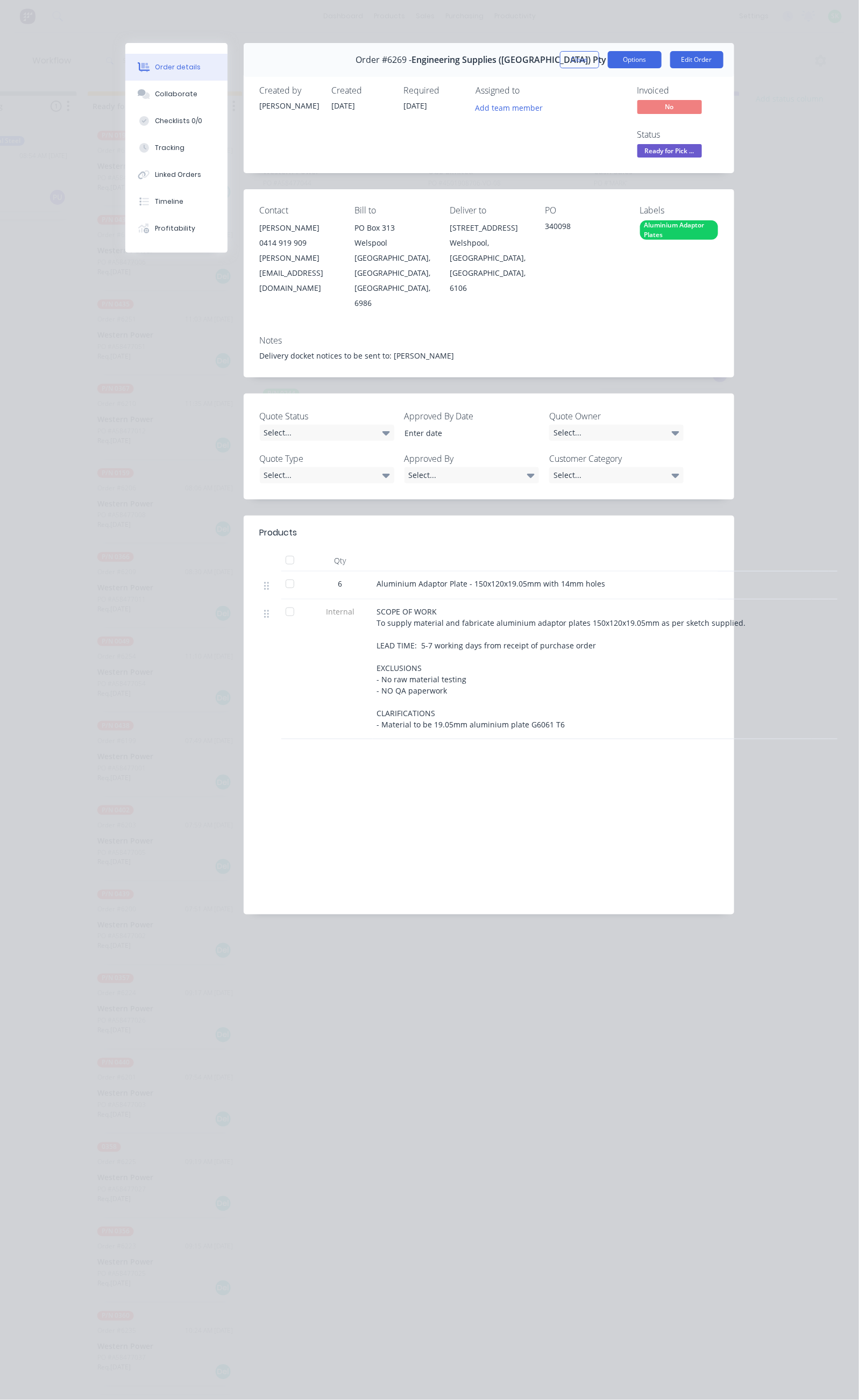
click at [661, 54] on button "Options" at bounding box center [635, 60] width 54 height 17
click at [652, 134] on div "Delivery Docket" at bounding box center [605, 130] width 94 height 16
click at [652, 131] on div "Standard" at bounding box center [605, 130] width 94 height 16
click at [623, 74] on div "Order #6269 - Engineering Supplies ([GEOGRAPHIC_DATA]) Pty Ltd Close Options Ed…" at bounding box center [489, 60] width 491 height 34
click at [126, 148] on button "Tracking" at bounding box center [177, 148] width 102 height 27
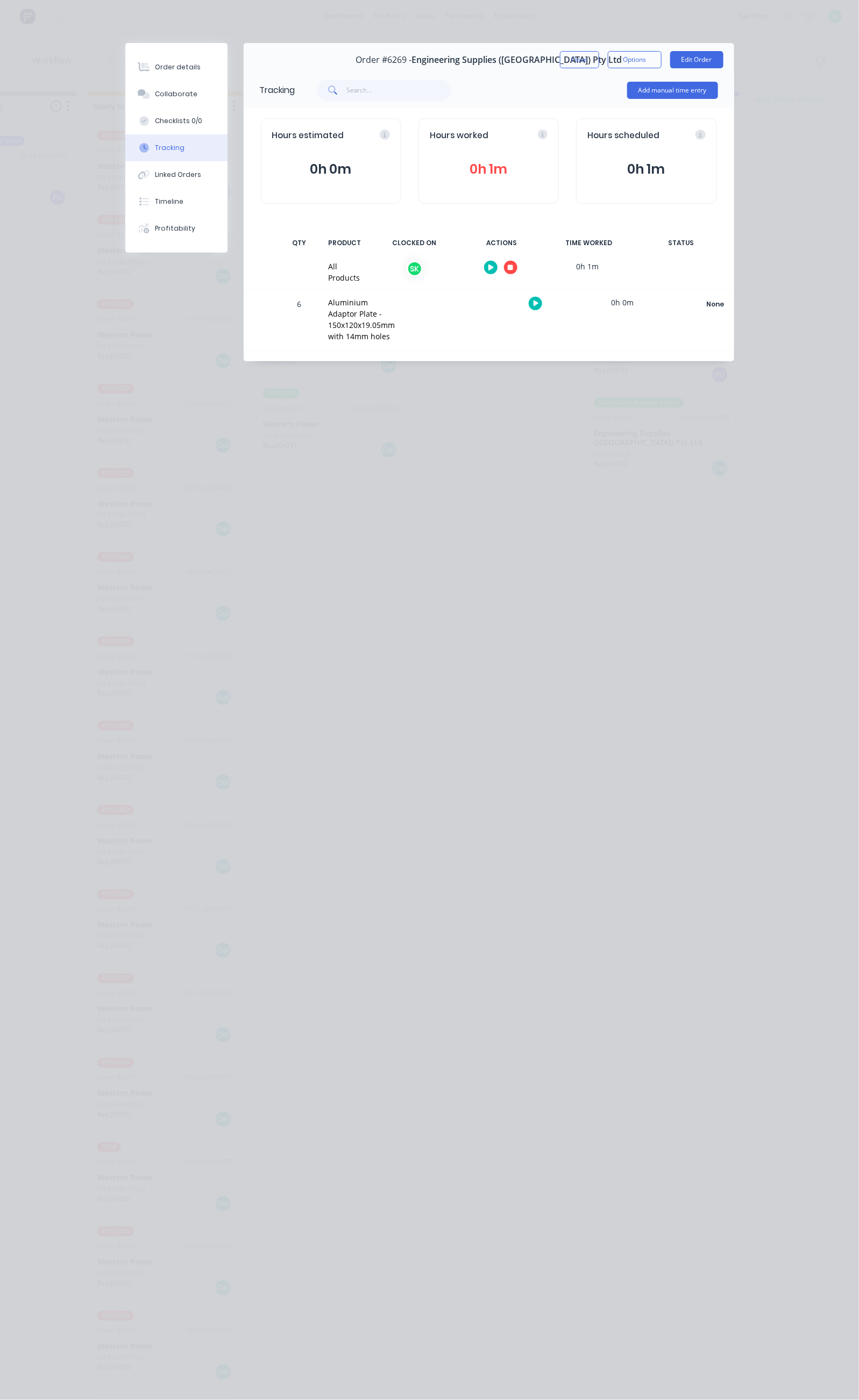
click at [513, 267] on icon "button" at bounding box center [510, 267] width 5 height 5
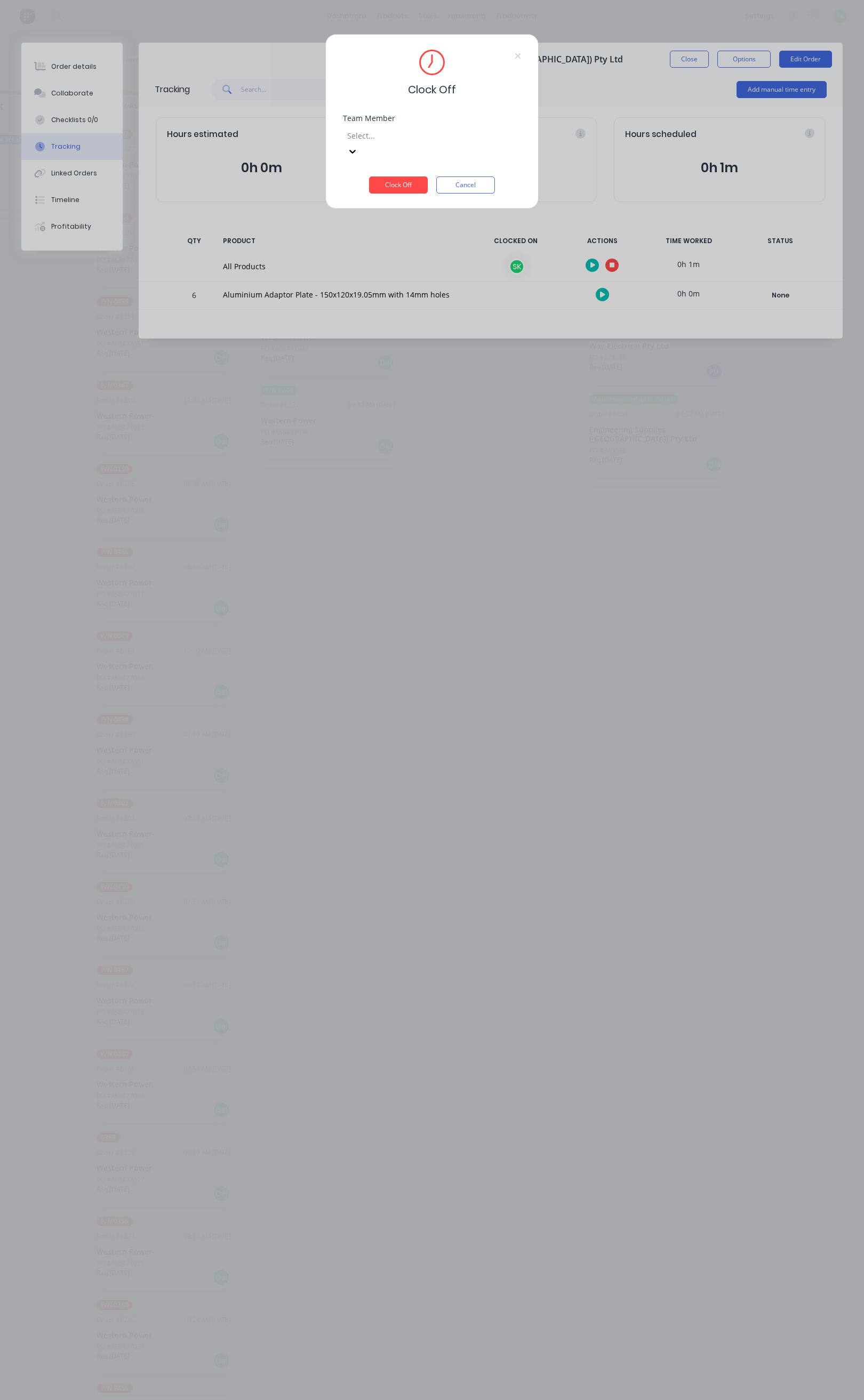
click at [499, 143] on div "Select..." at bounding box center [423, 135] width 160 height 16
click at [413, 176] on button "Clock Off" at bounding box center [398, 185] width 59 height 17
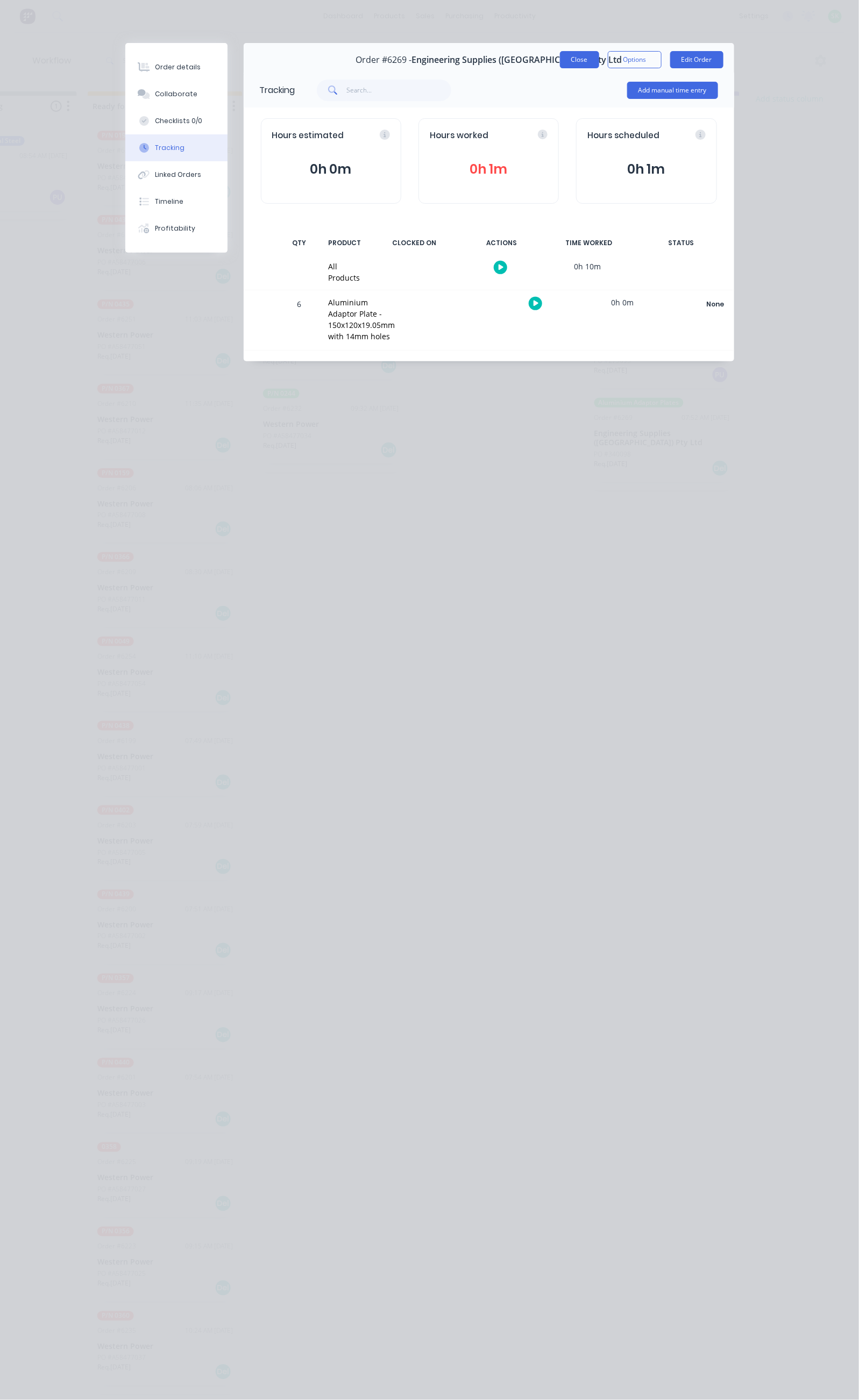
click at [599, 52] on button "Close" at bounding box center [579, 60] width 40 height 17
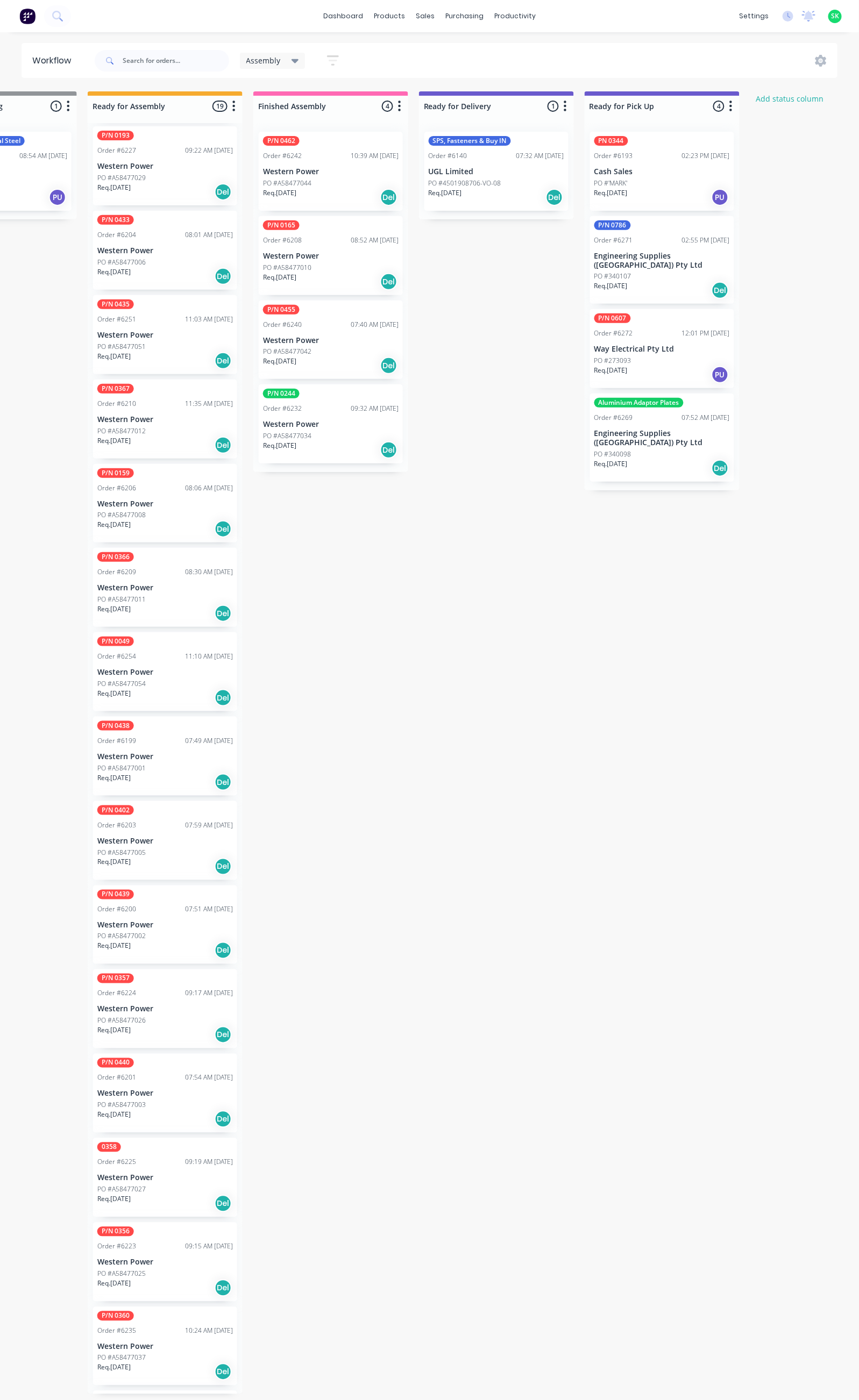
scroll to position [0, 0]
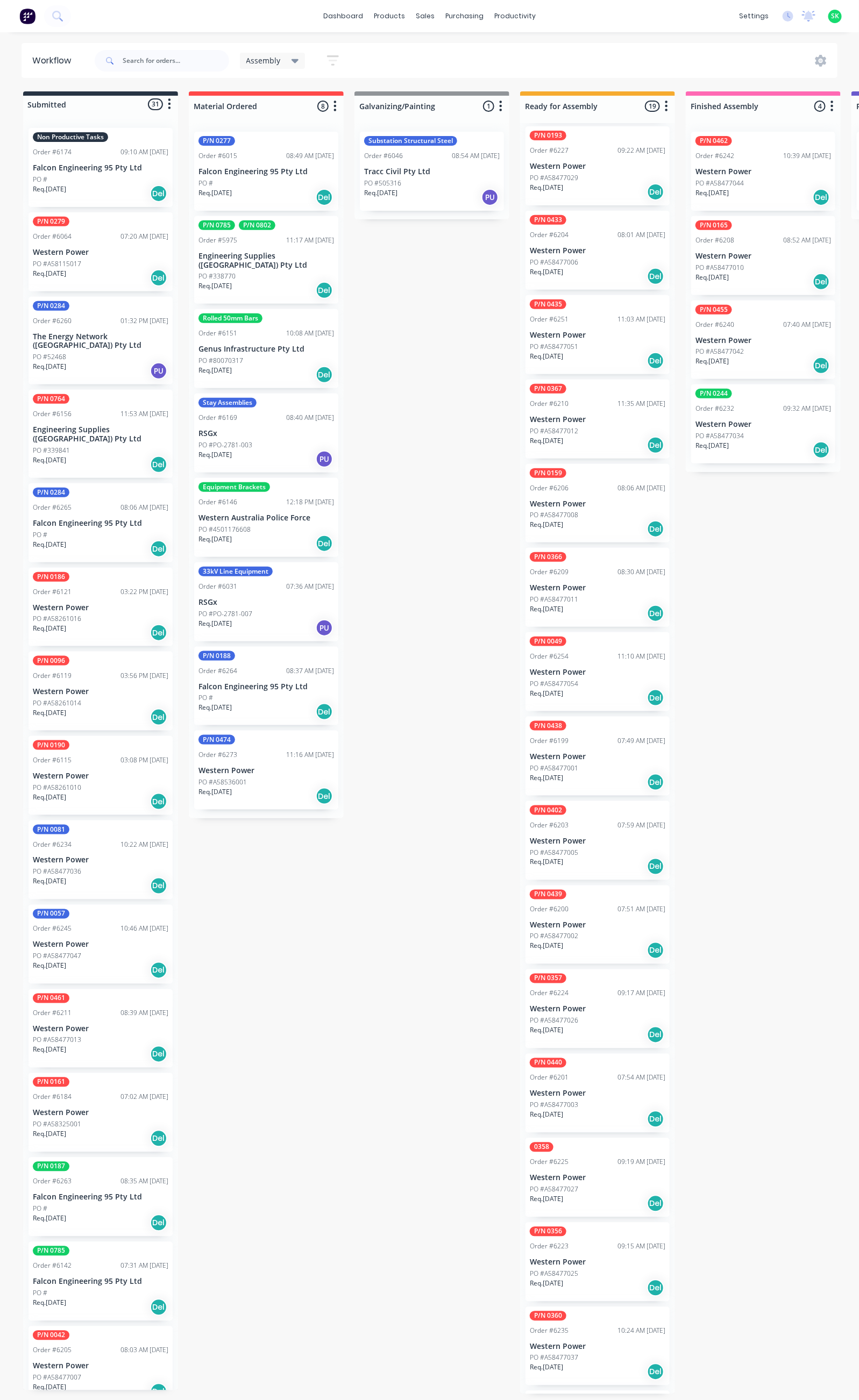
click at [90, 173] on div "Non Productive Tasks Order #6174 09:10 AM [DATE] Falcon Engineering 95 Pty Ltd …" at bounding box center [101, 167] width 144 height 79
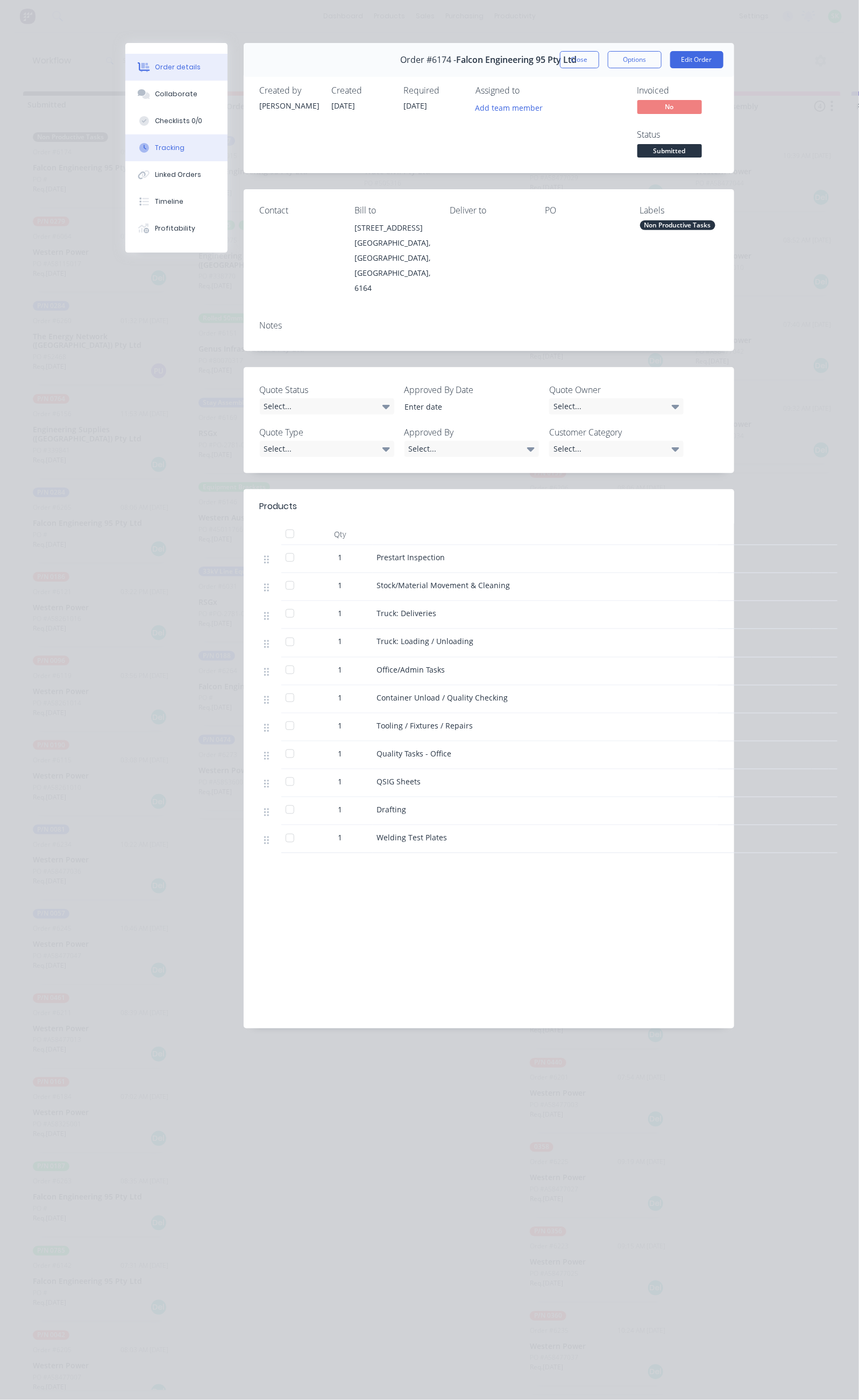
click at [126, 150] on button "Tracking" at bounding box center [177, 148] width 102 height 27
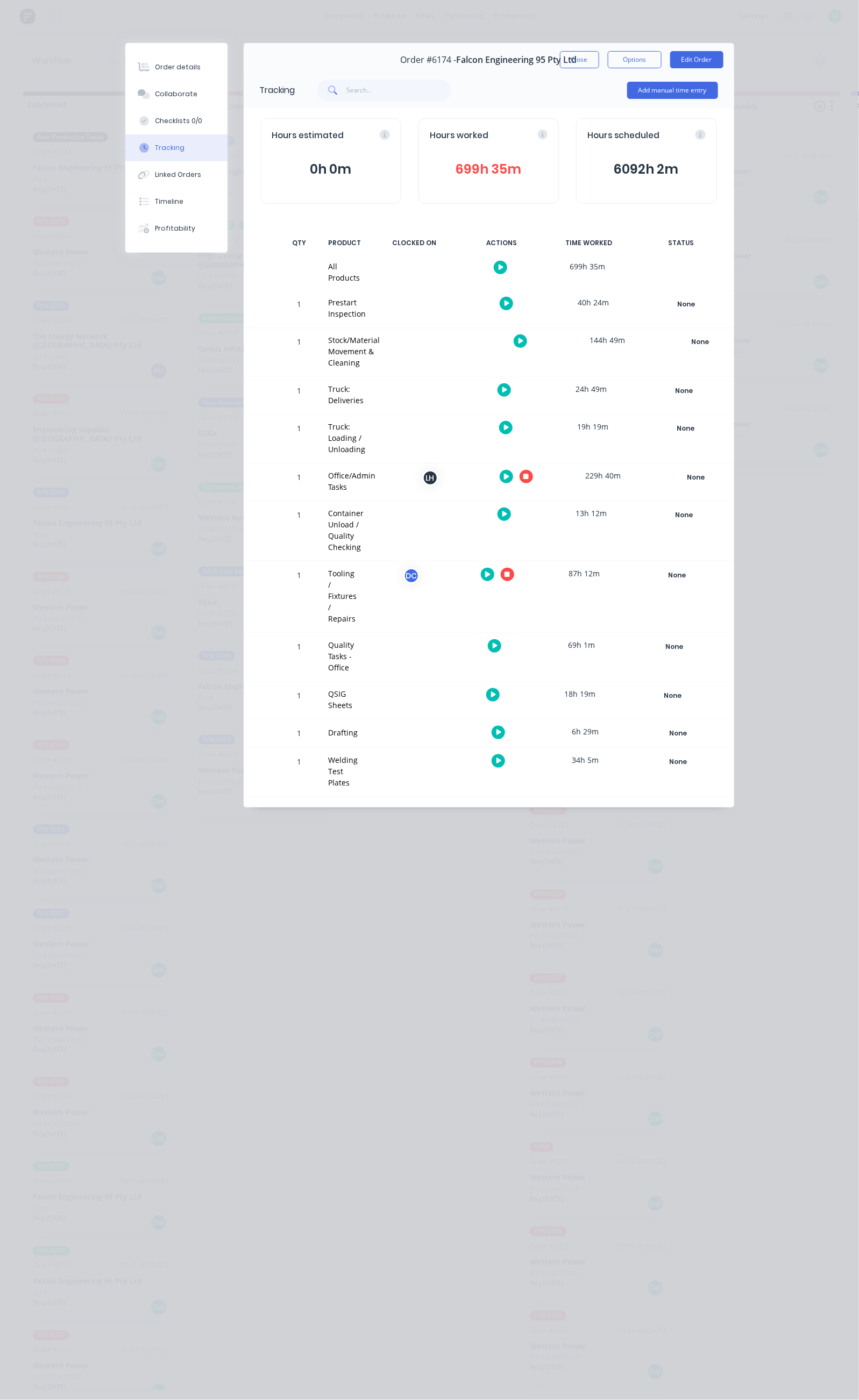
click at [509, 473] on icon "button" at bounding box center [506, 476] width 5 height 6
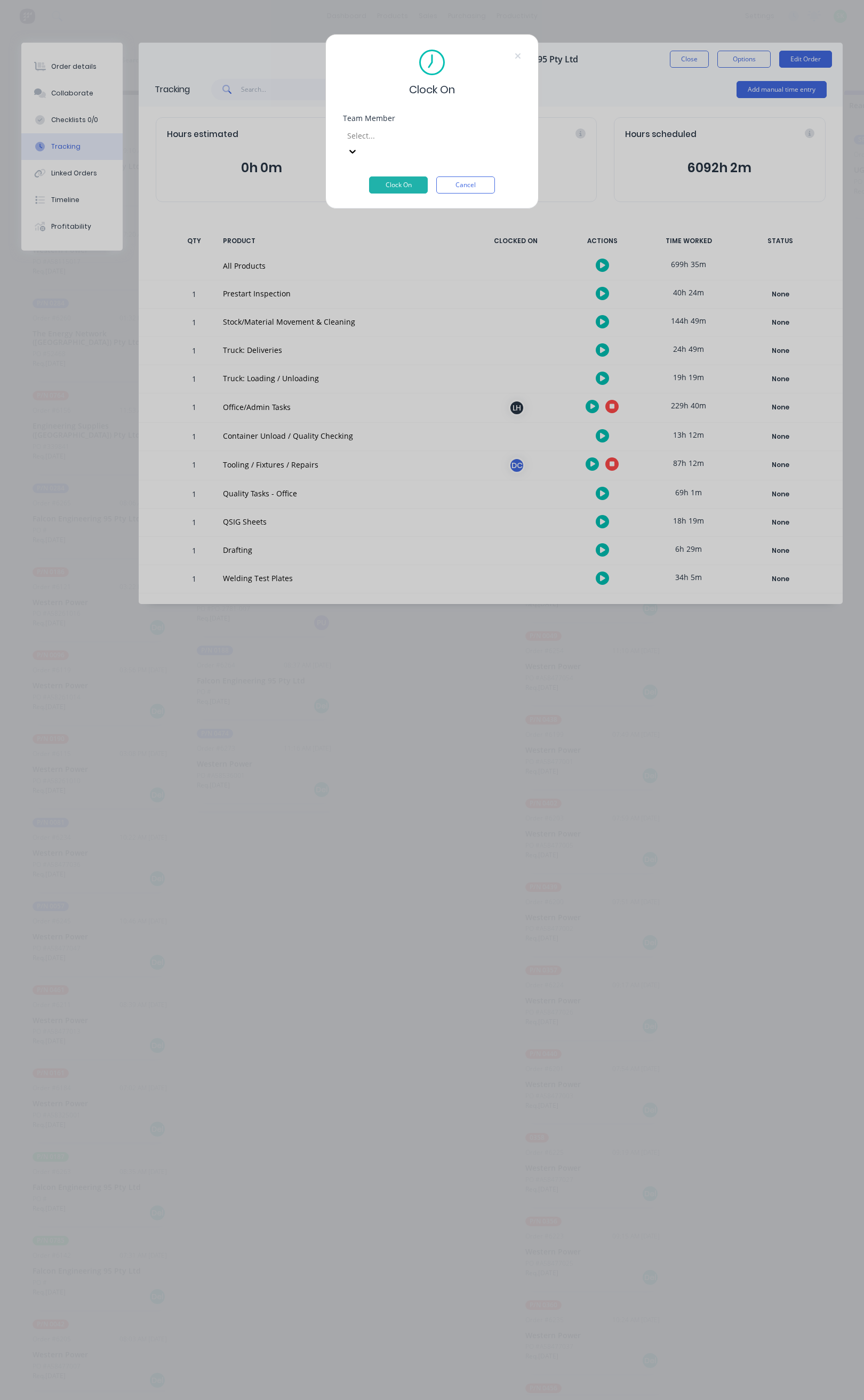
click at [431, 138] on div at bounding box center [423, 135] width 154 height 13
type input "ste"
click at [418, 1336] on div "[PERSON_NAME]" at bounding box center [426, 1341] width 852 height 11
click at [411, 176] on button "Clock On" at bounding box center [398, 185] width 59 height 17
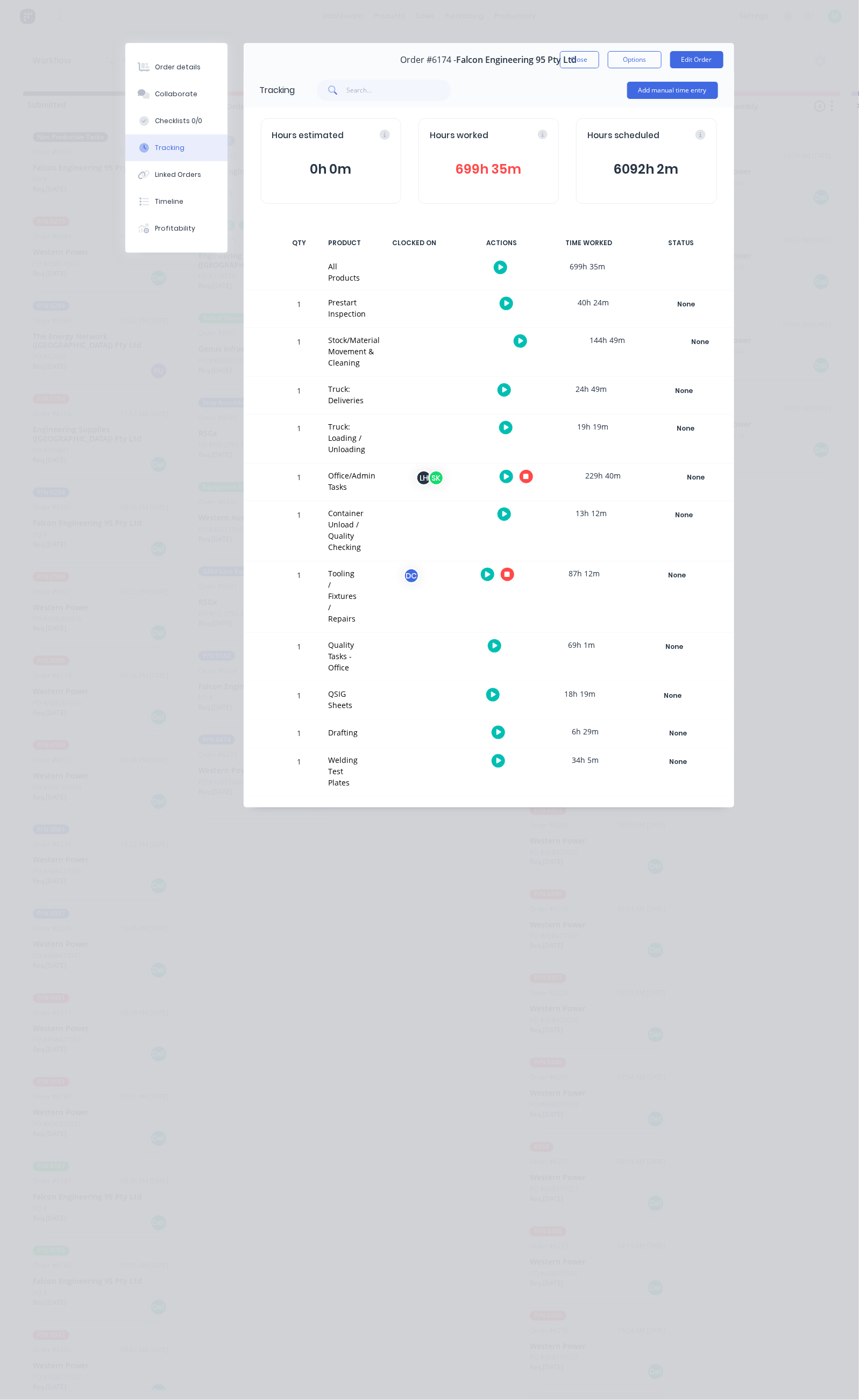
click at [599, 55] on button "Close" at bounding box center [579, 60] width 40 height 17
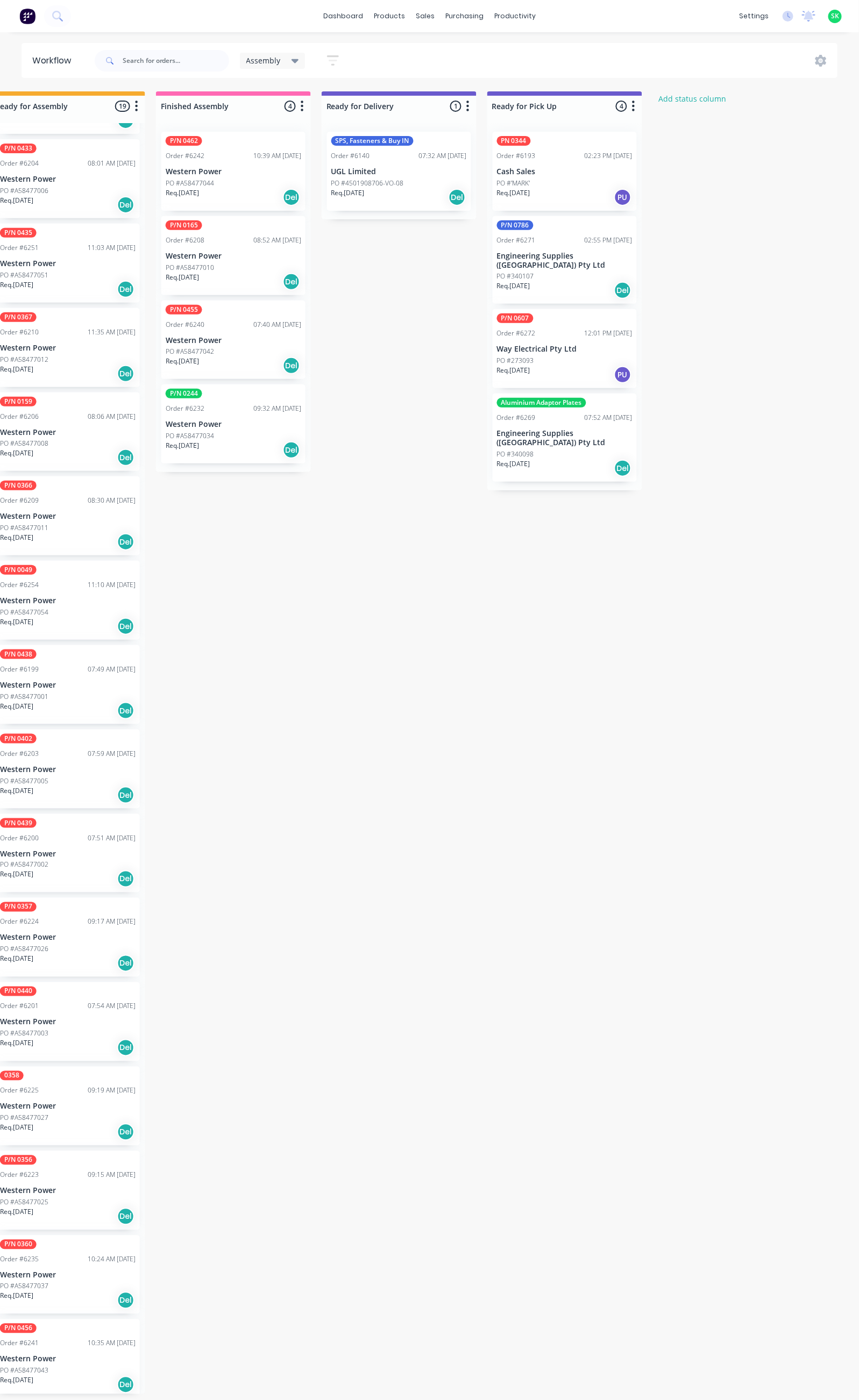
scroll to position [6, 532]
click at [531, 356] on div "PO #273093" at bounding box center [561, 361] width 135 height 10
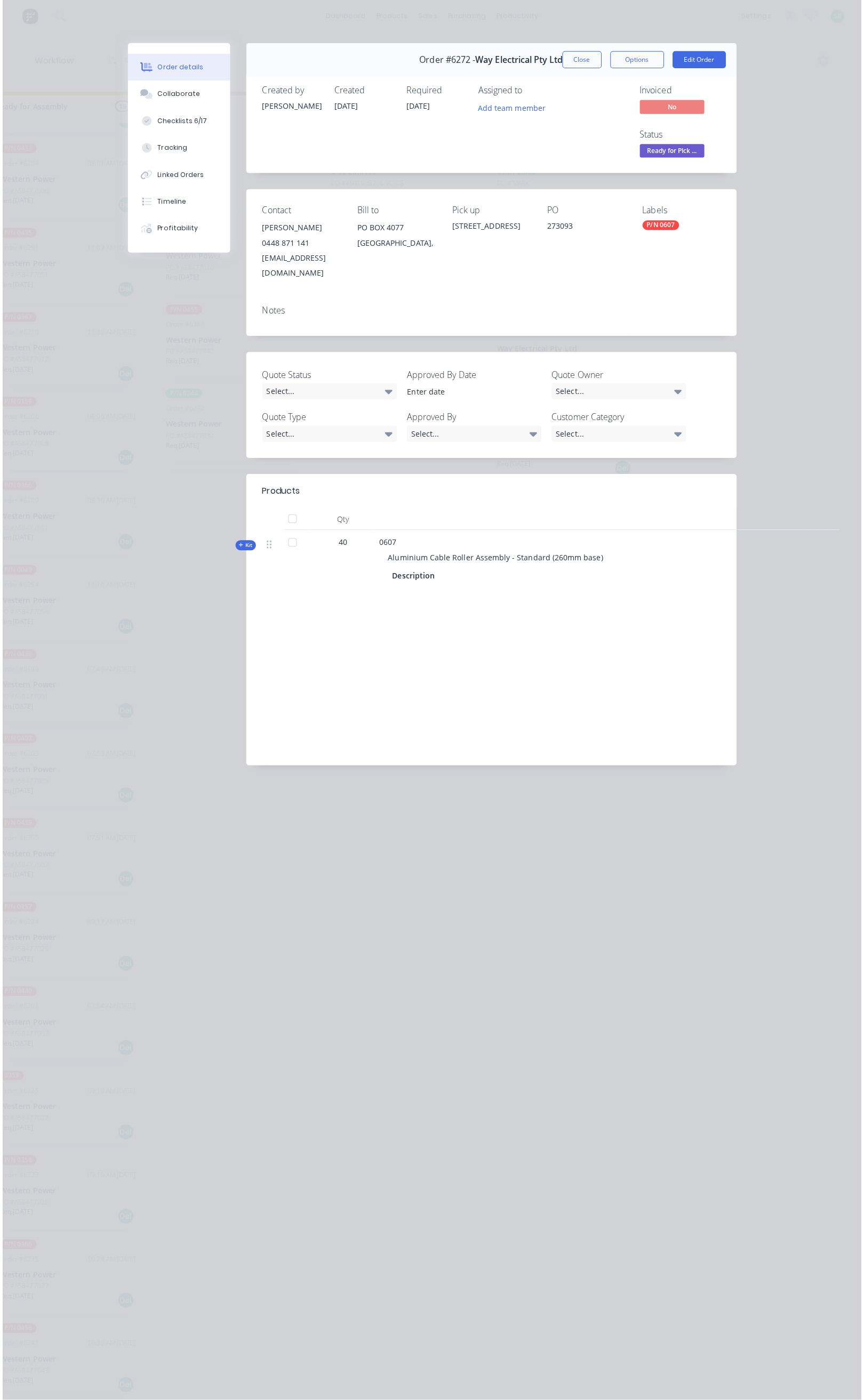
scroll to position [0, 0]
click at [594, 52] on button "Close" at bounding box center [575, 59] width 39 height 17
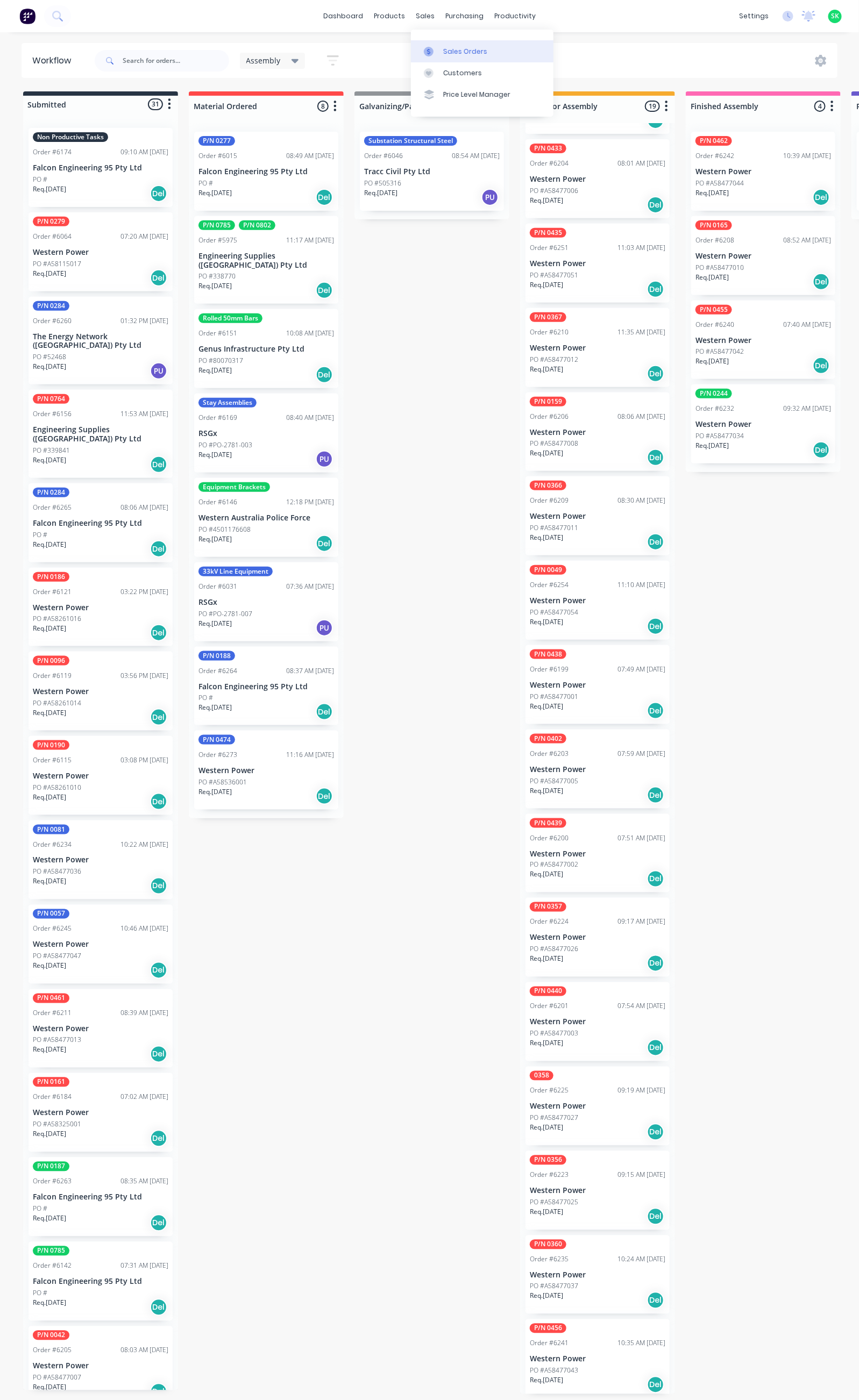
click at [453, 52] on div "Sales Orders" at bounding box center [465, 52] width 44 height 10
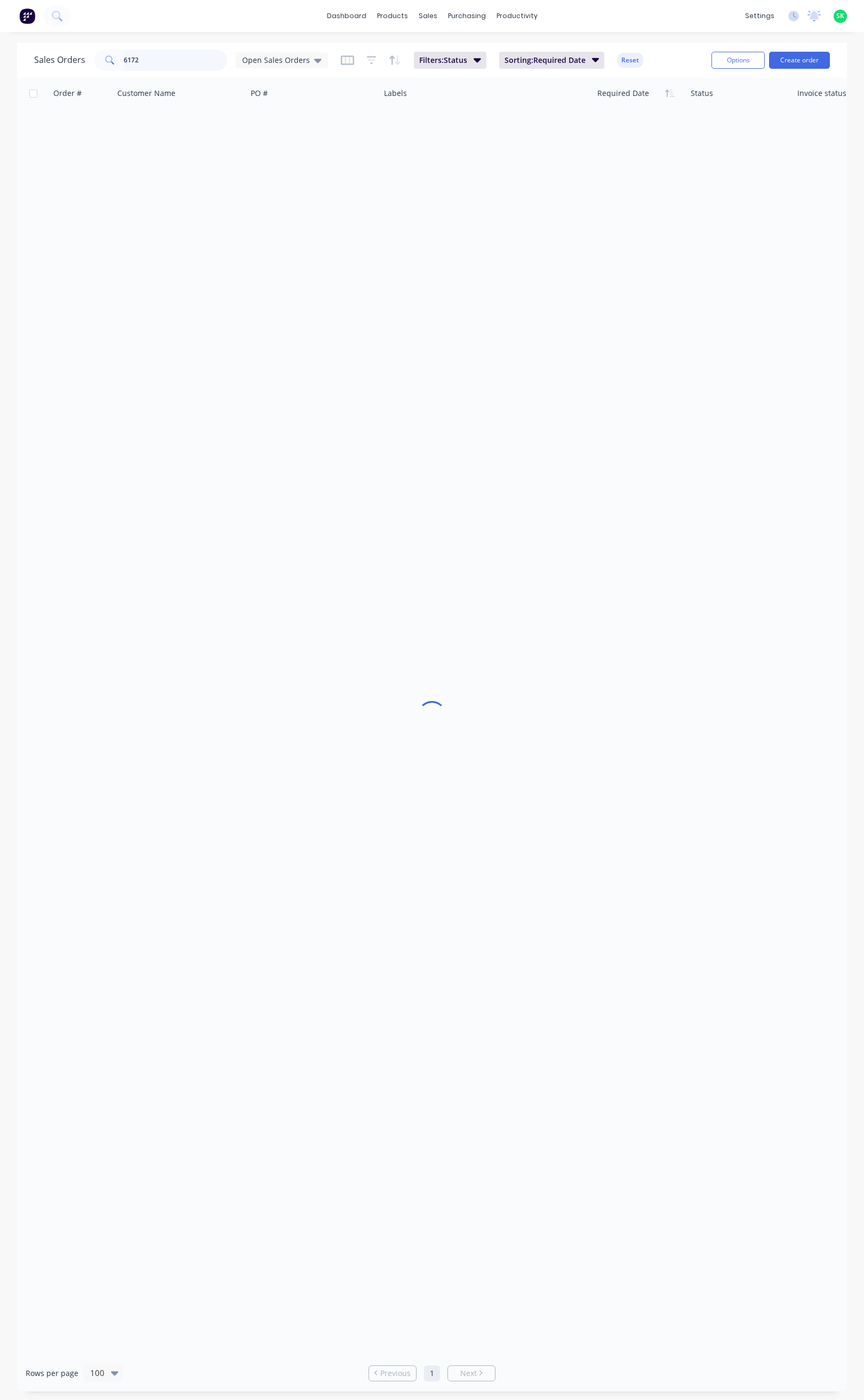
click at [106, 69] on div "6172" at bounding box center [160, 60] width 133 height 21
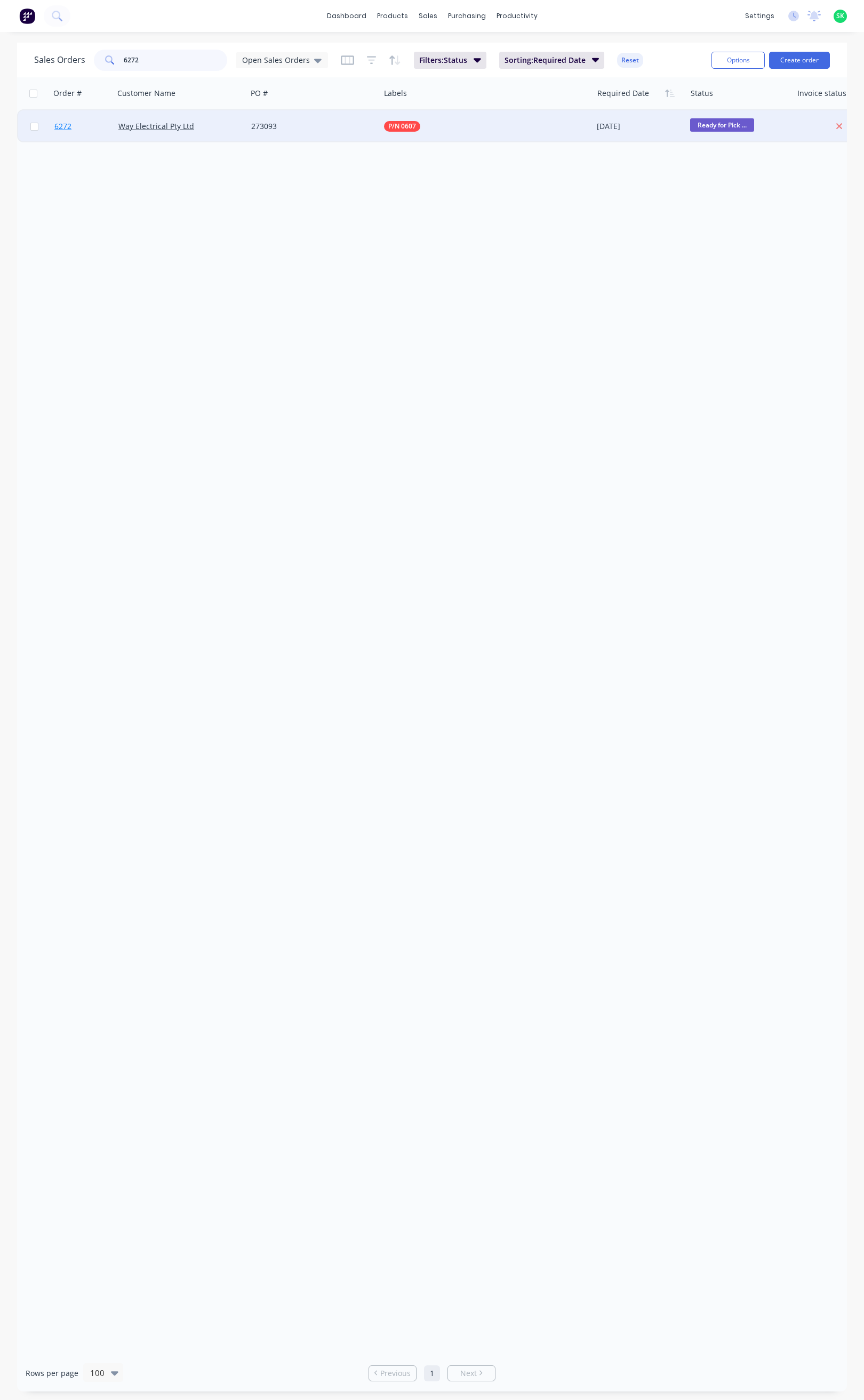
type input "6272"
click at [69, 125] on span "6272" at bounding box center [63, 126] width 17 height 11
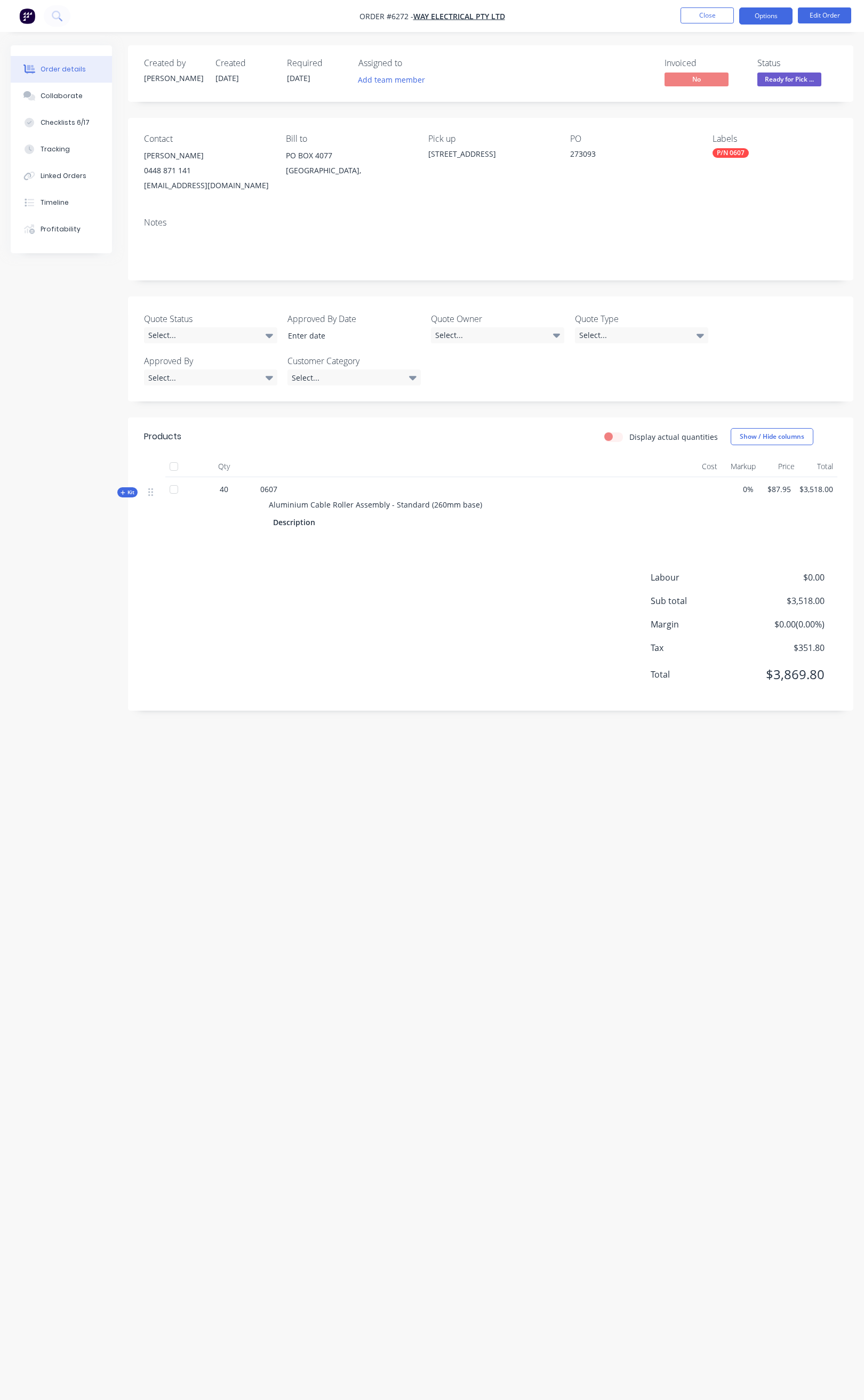
click at [759, 15] on button "Options" at bounding box center [766, 16] width 54 height 17
click at [724, 103] on div "Order Confirmation" at bounding box center [734, 107] width 98 height 16
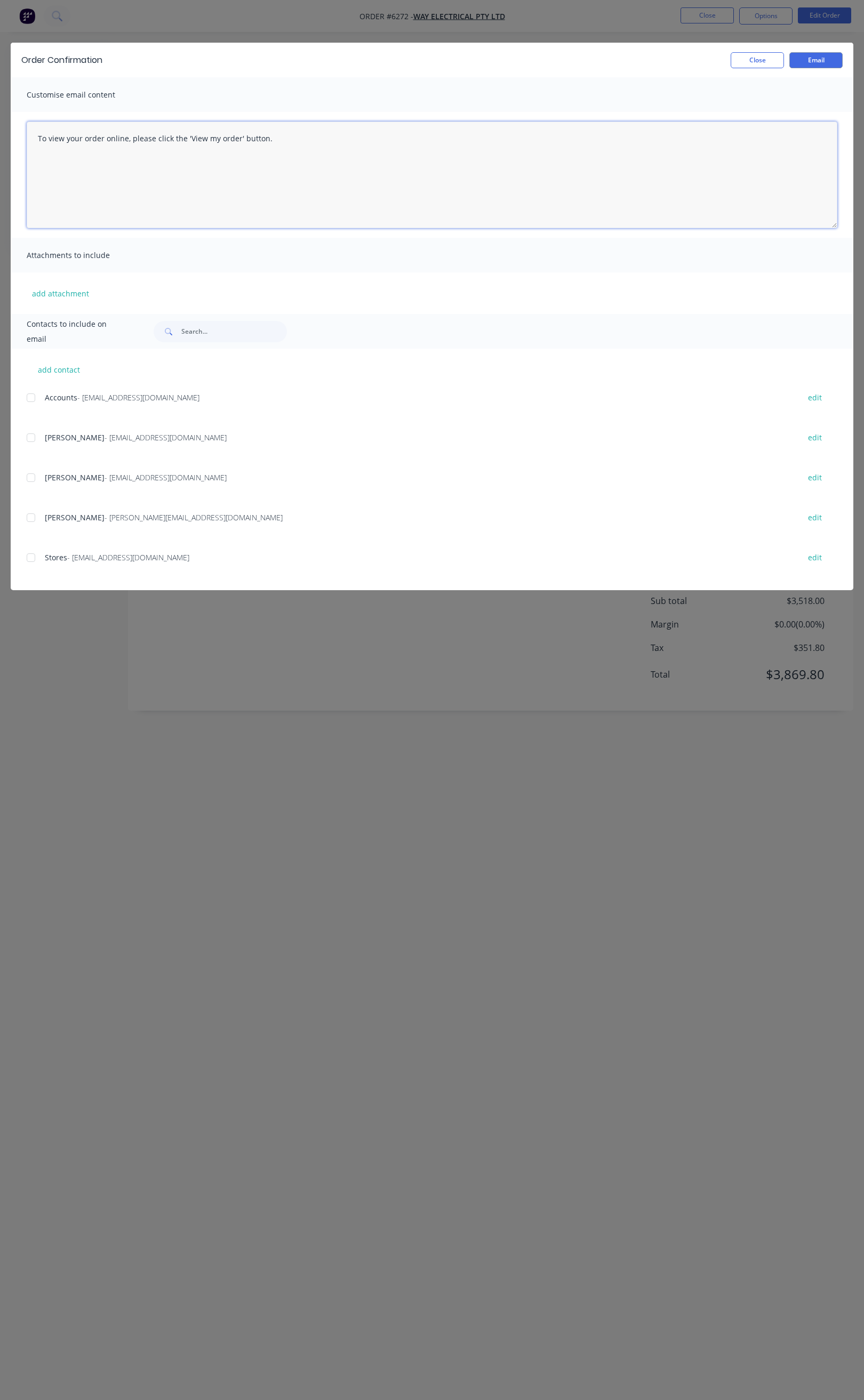
drag, startPoint x: 283, startPoint y: 139, endPoint x: 5, endPoint y: 137, distance: 278.0
click at [5, 139] on div "Order Confirmation Close Email Customise email content To view your order onlin…" at bounding box center [432, 700] width 864 height 1400
paste textarea "Hi All, Your order 6272 is now ready for you to pick up in full. Please come an…"
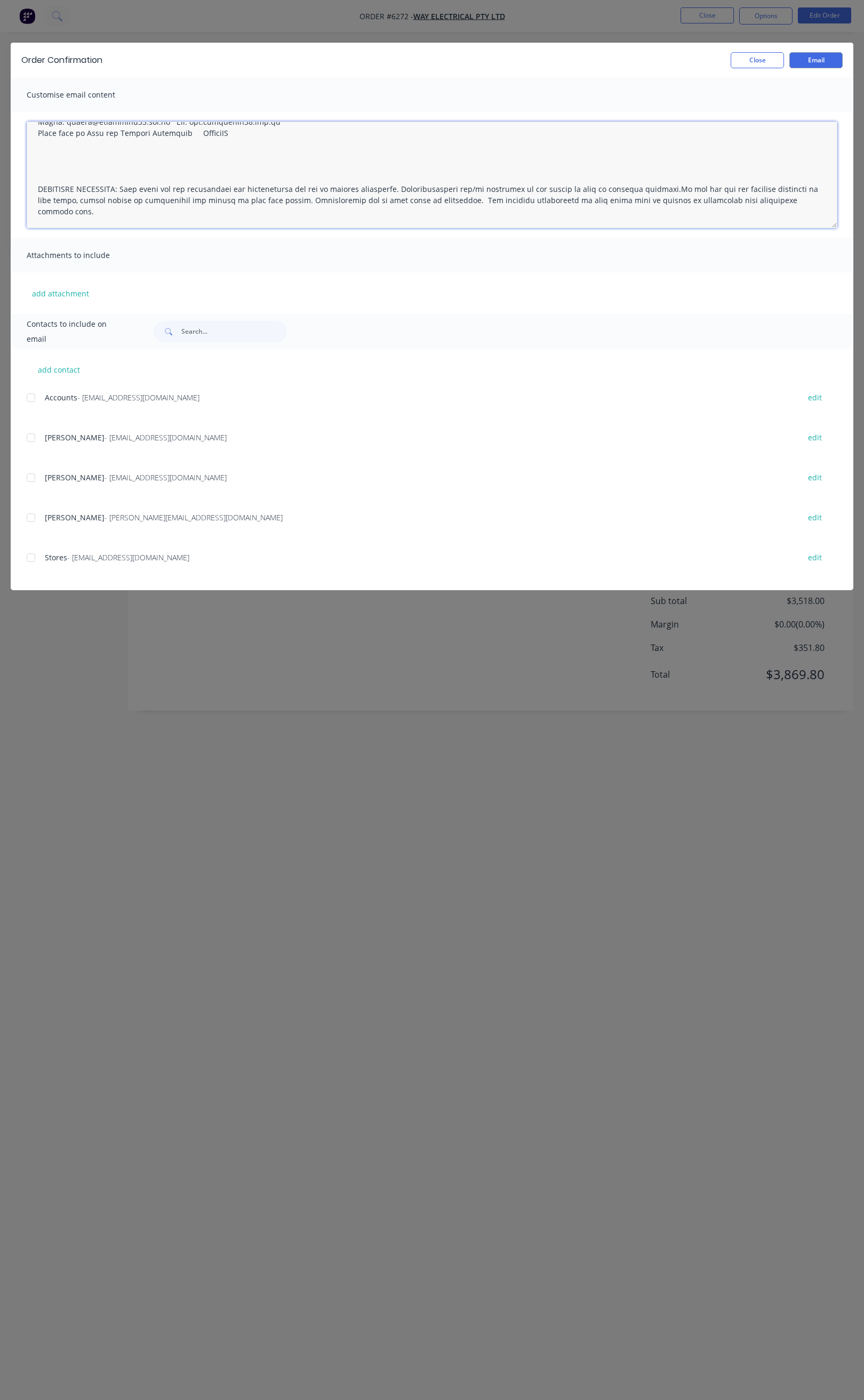
click at [32, 437] on div at bounding box center [31, 437] width 21 height 21
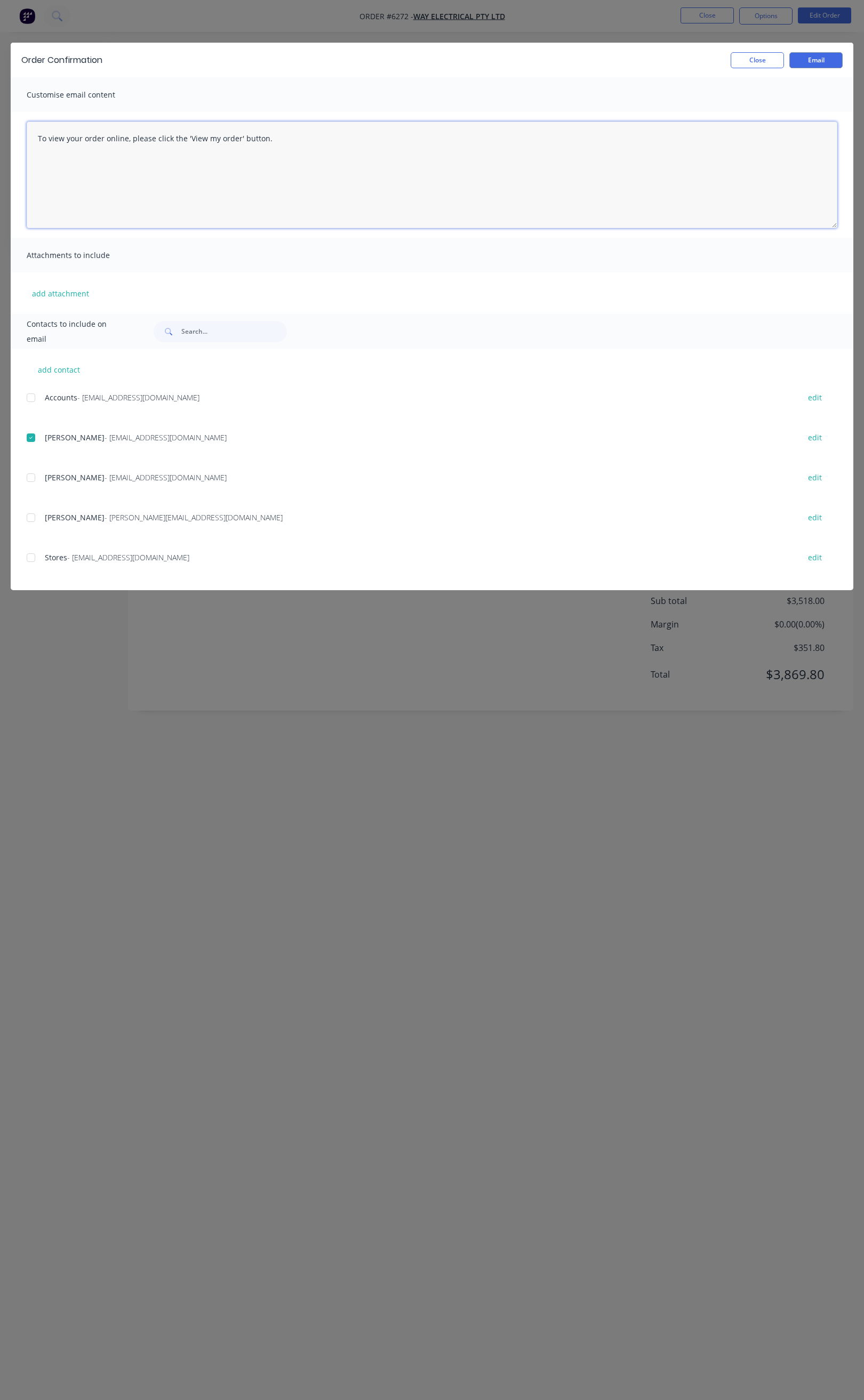
scroll to position [0, 0]
click at [32, 478] on div at bounding box center [31, 478] width 21 height 21
click at [29, 517] on div at bounding box center [31, 517] width 21 height 21
click at [32, 566] on div at bounding box center [31, 557] width 21 height 21
drag, startPoint x: 282, startPoint y: 146, endPoint x: 35, endPoint y: 139, distance: 247.1
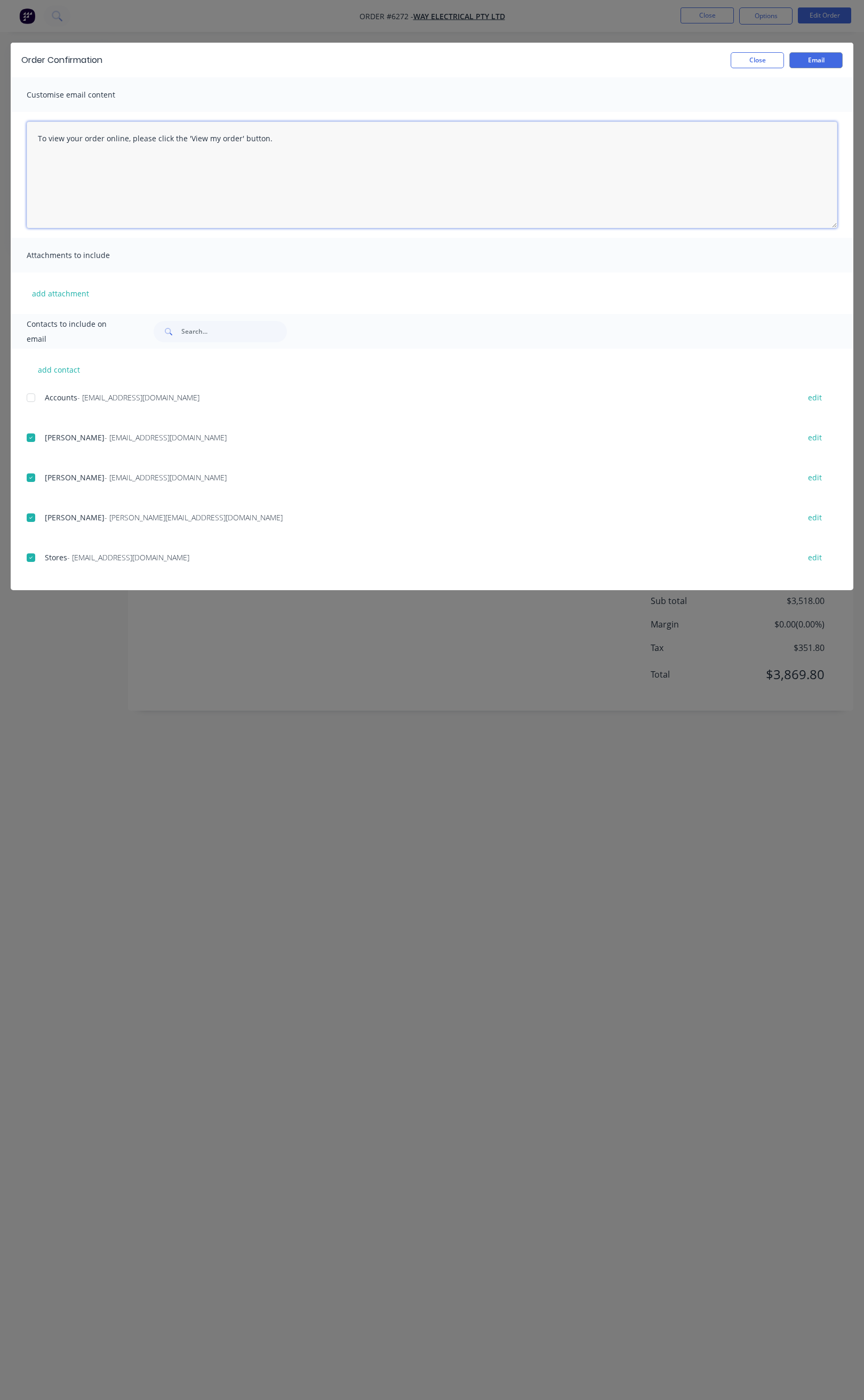
click at [35, 139] on textarea "To view your order online, please click the 'View my order' button." at bounding box center [432, 175] width 811 height 107
paste textarea "Hi All, Your order 6272 is now ready for you to pick up in full. Please come an…"
click at [27, 402] on div at bounding box center [31, 398] width 21 height 21
click at [31, 395] on div at bounding box center [31, 398] width 21 height 21
drag, startPoint x: 323, startPoint y: 142, endPoint x: 33, endPoint y: 141, distance: 290.0
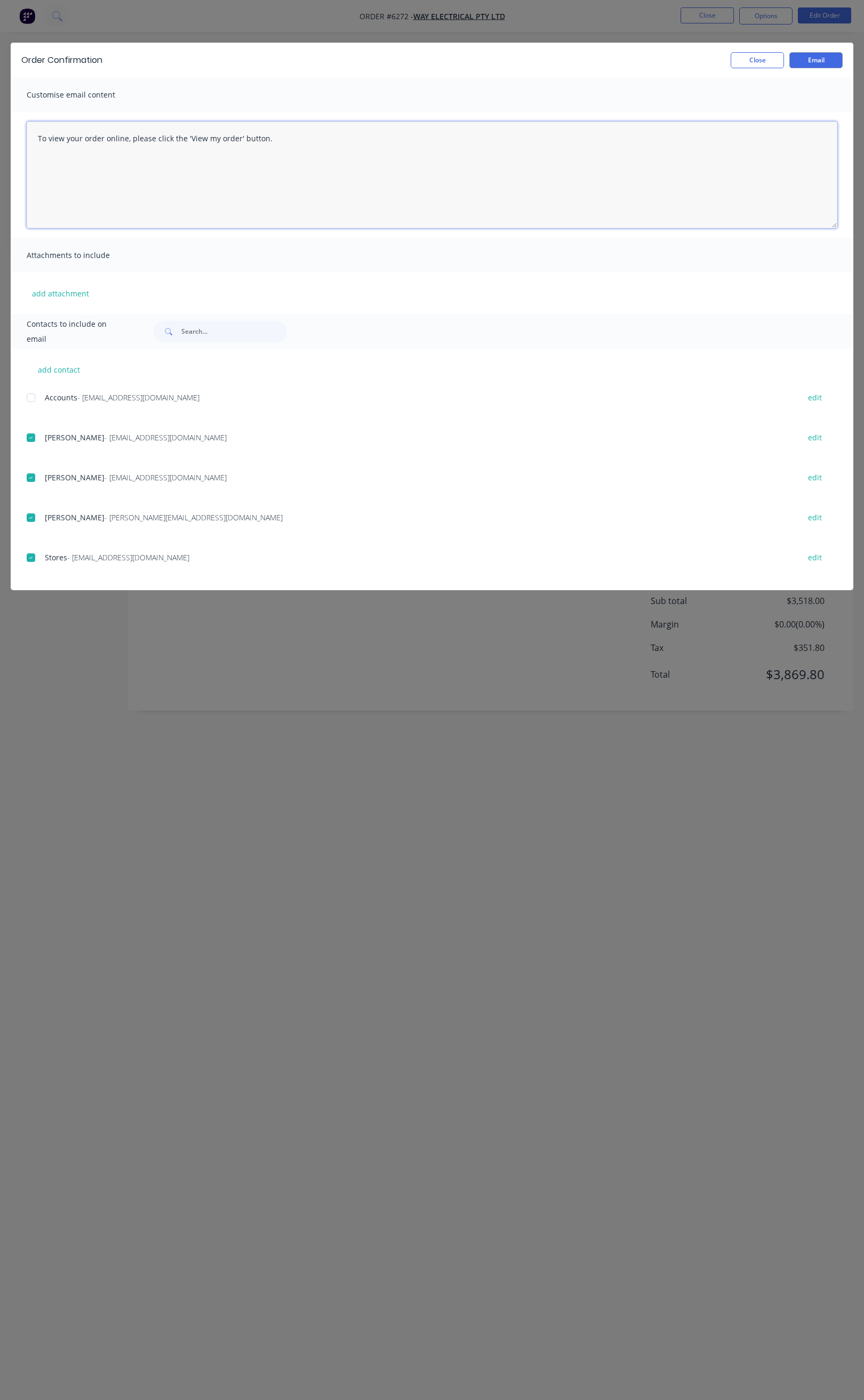
click at [33, 141] on textarea "To view your order online, please click the 'View my order' button." at bounding box center [432, 175] width 811 height 107
paste textarea "Hi All, Your order 6272 is now ready for you to pick up in full. Please come an…"
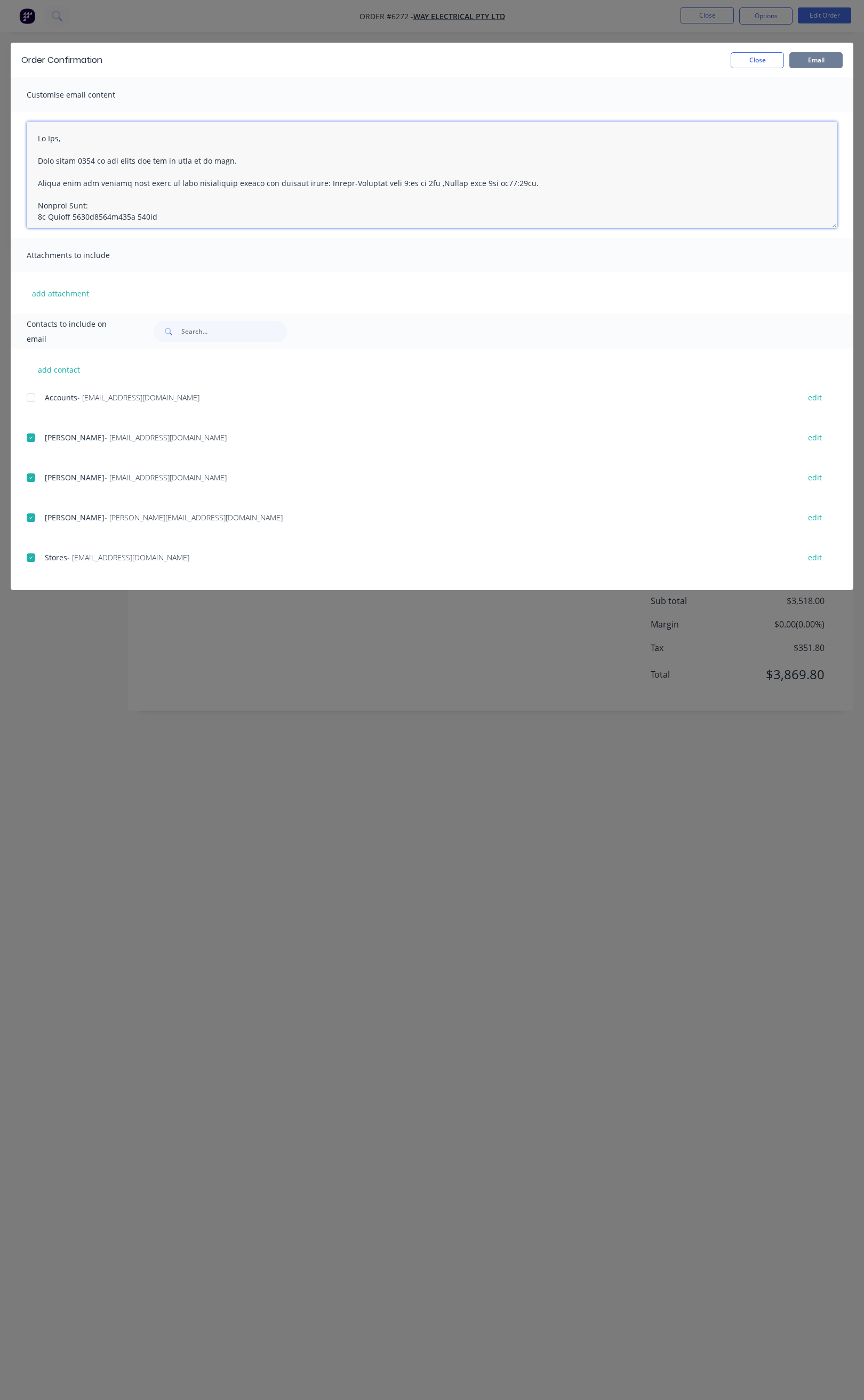
type textarea "Hi All, Your order 6272 is now ready for you to pick up in full. Please come an…"
click at [818, 60] on button "Email" at bounding box center [816, 60] width 54 height 16
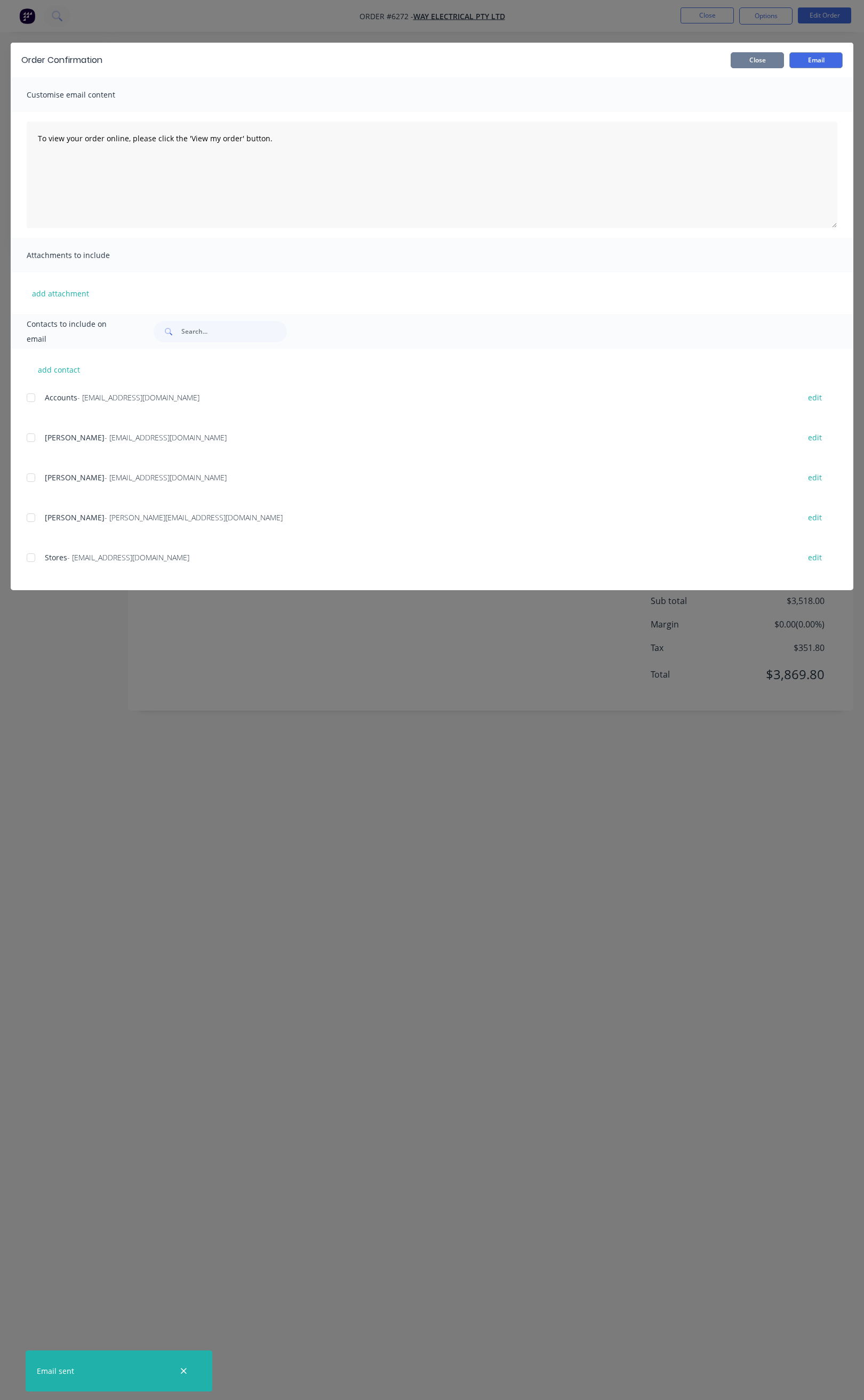
click at [768, 61] on button "Close" at bounding box center [757, 60] width 54 height 16
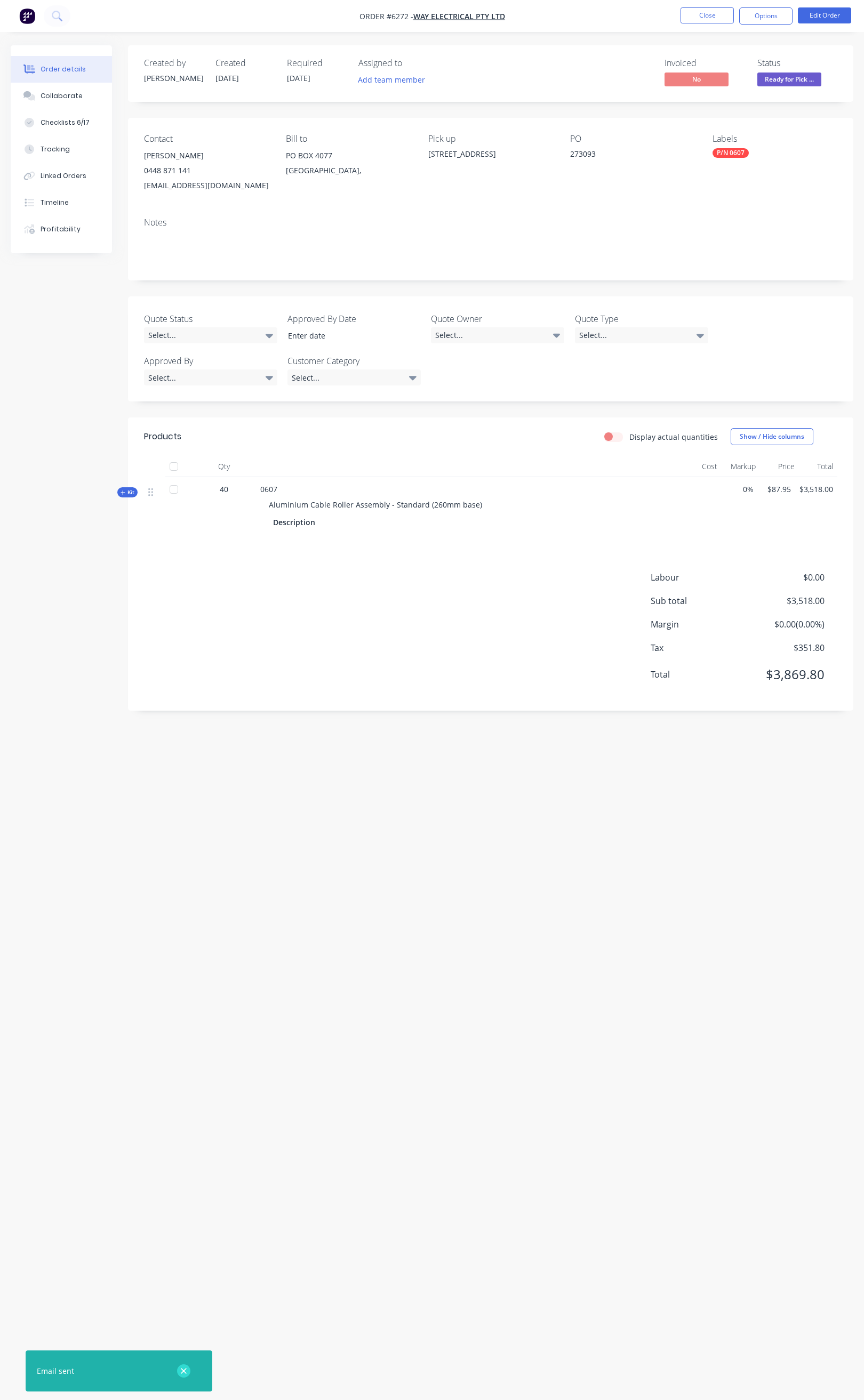
click at [182, 1369] on icon "button" at bounding box center [184, 1371] width 7 height 10
click at [714, 11] on button "Close" at bounding box center [707, 16] width 54 height 16
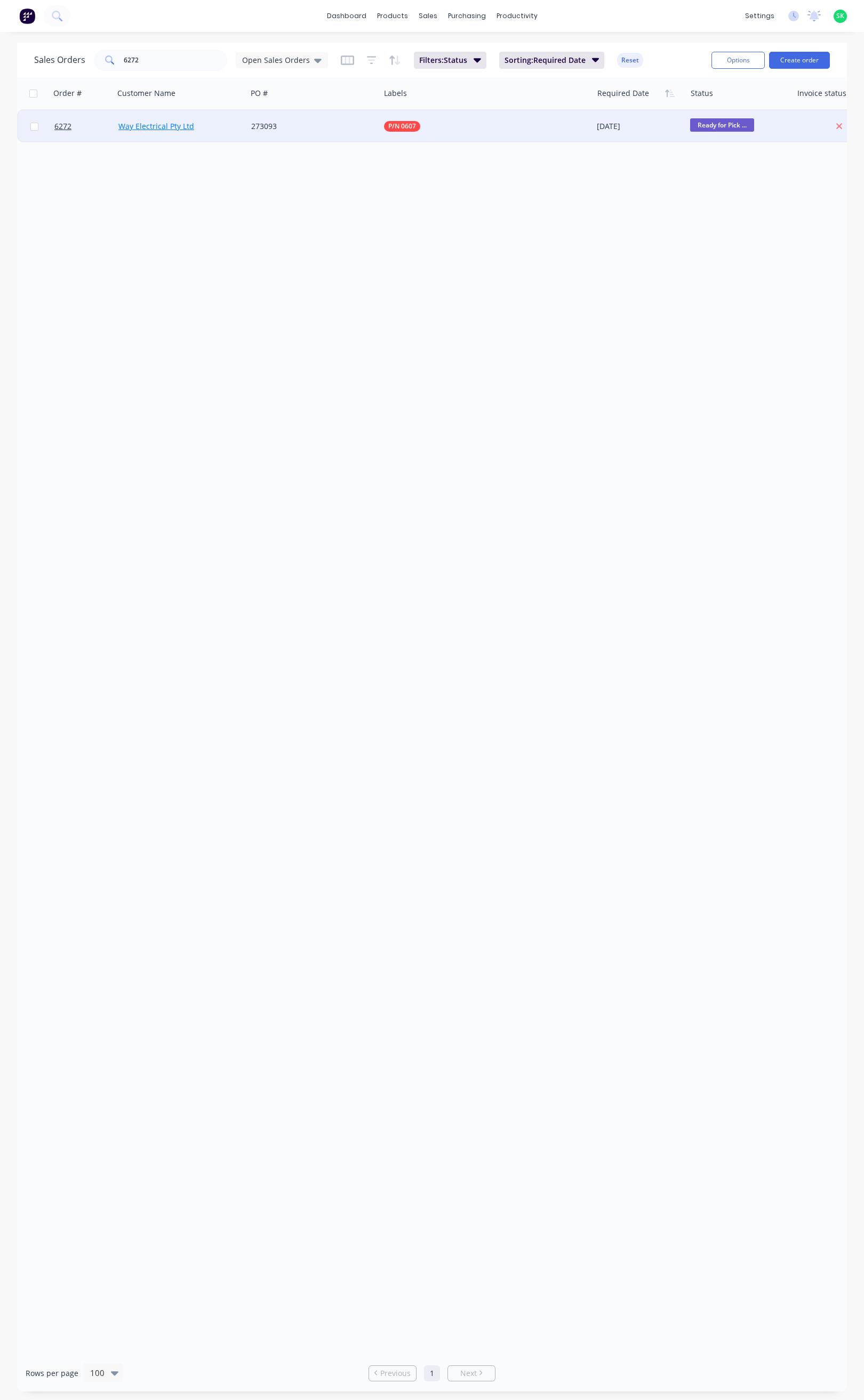
click at [170, 124] on link "Way Electrical Pty Ltd" at bounding box center [156, 126] width 76 height 10
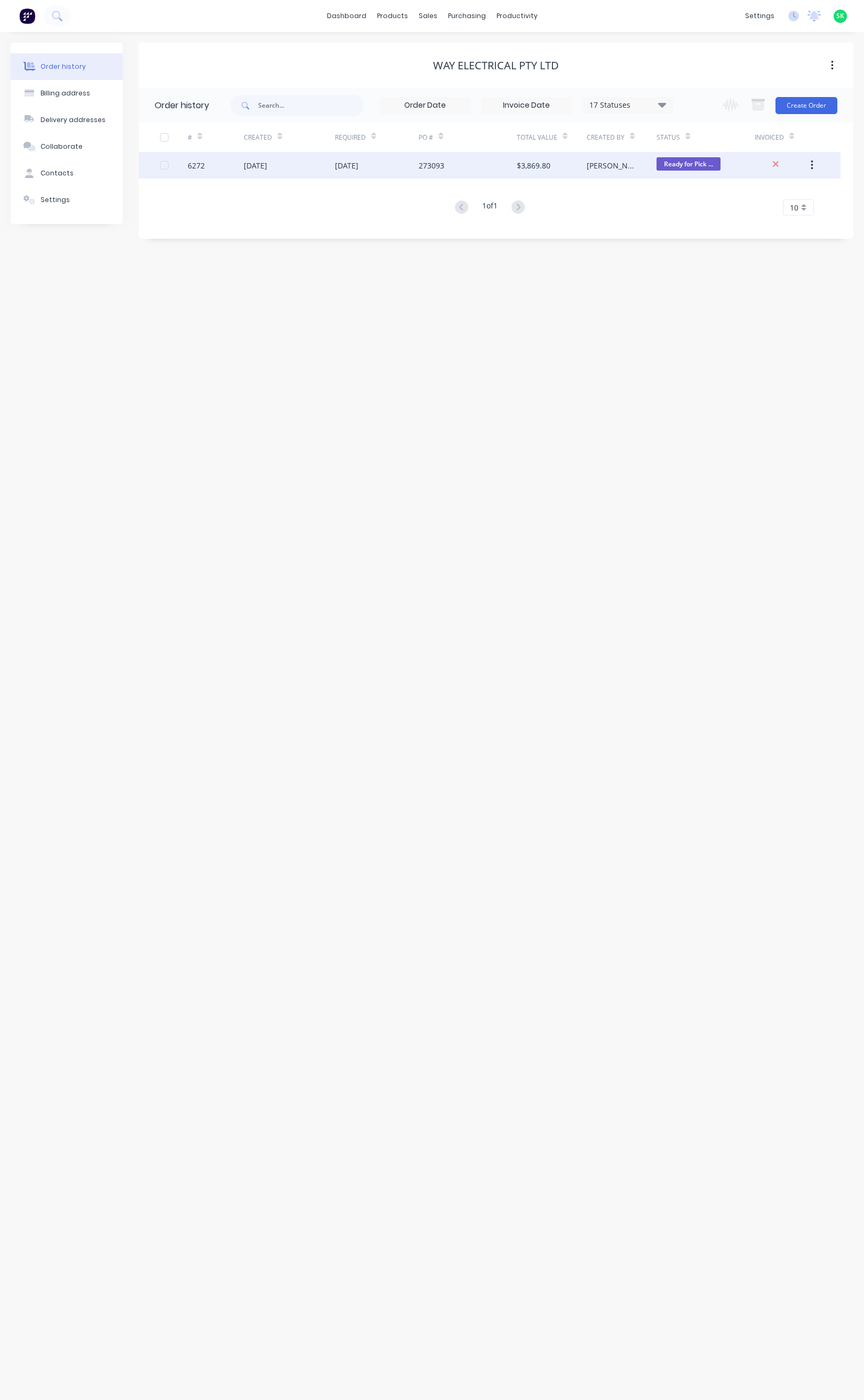
click at [199, 167] on div "6272" at bounding box center [197, 165] width 17 height 11
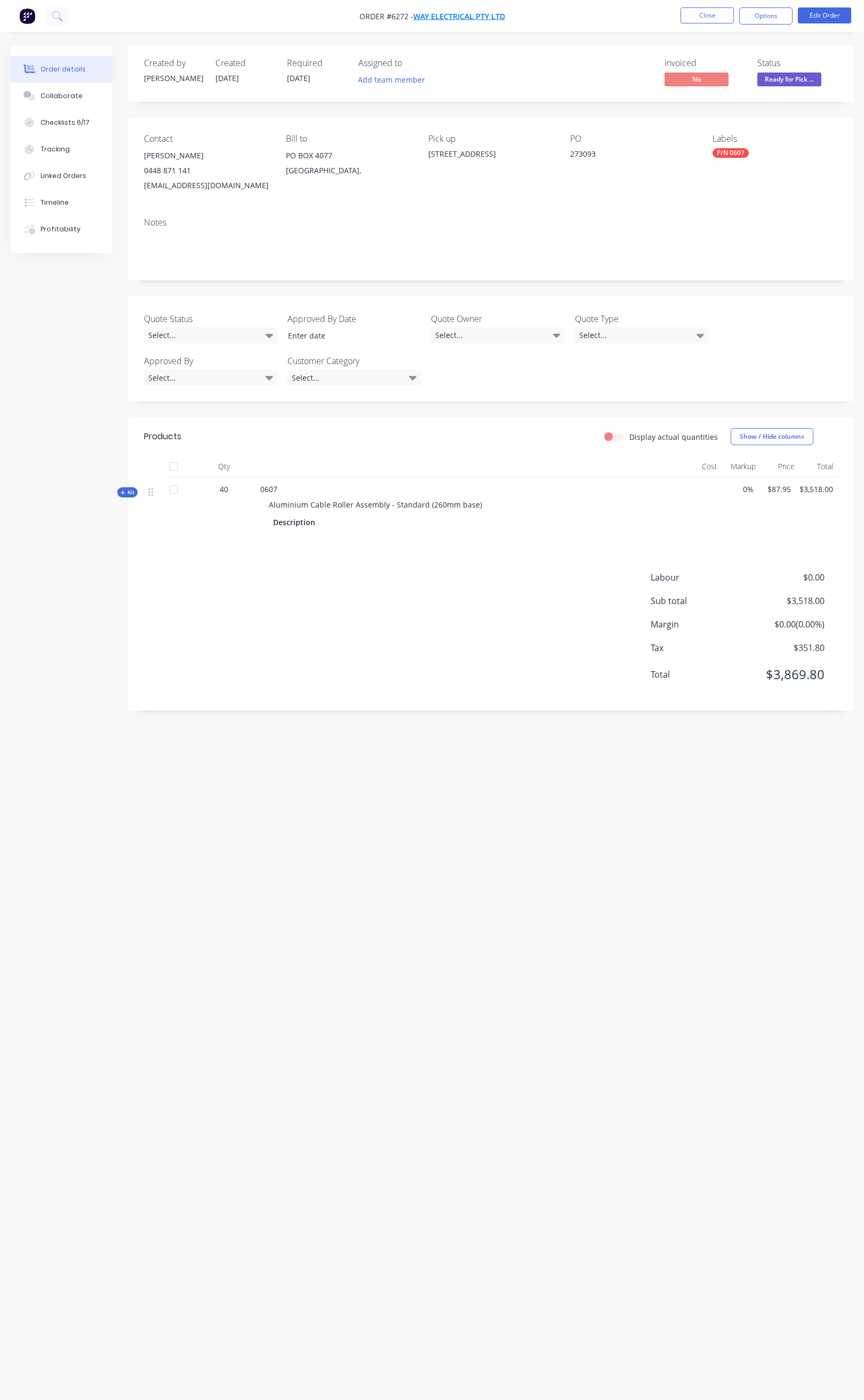
drag, startPoint x: 511, startPoint y: 15, endPoint x: 463, endPoint y: 17, distance: 48.0
click at [452, 18] on nav "Order #6272 - Way Electrical Pty Ltd Close Options Edit Order" at bounding box center [432, 16] width 864 height 32
click at [522, 18] on nav "Order #6272 - Way Electrical Pty Ltd Close Options Edit Order" at bounding box center [432, 16] width 864 height 32
drag, startPoint x: 530, startPoint y: 16, endPoint x: 425, endPoint y: 25, distance: 105.4
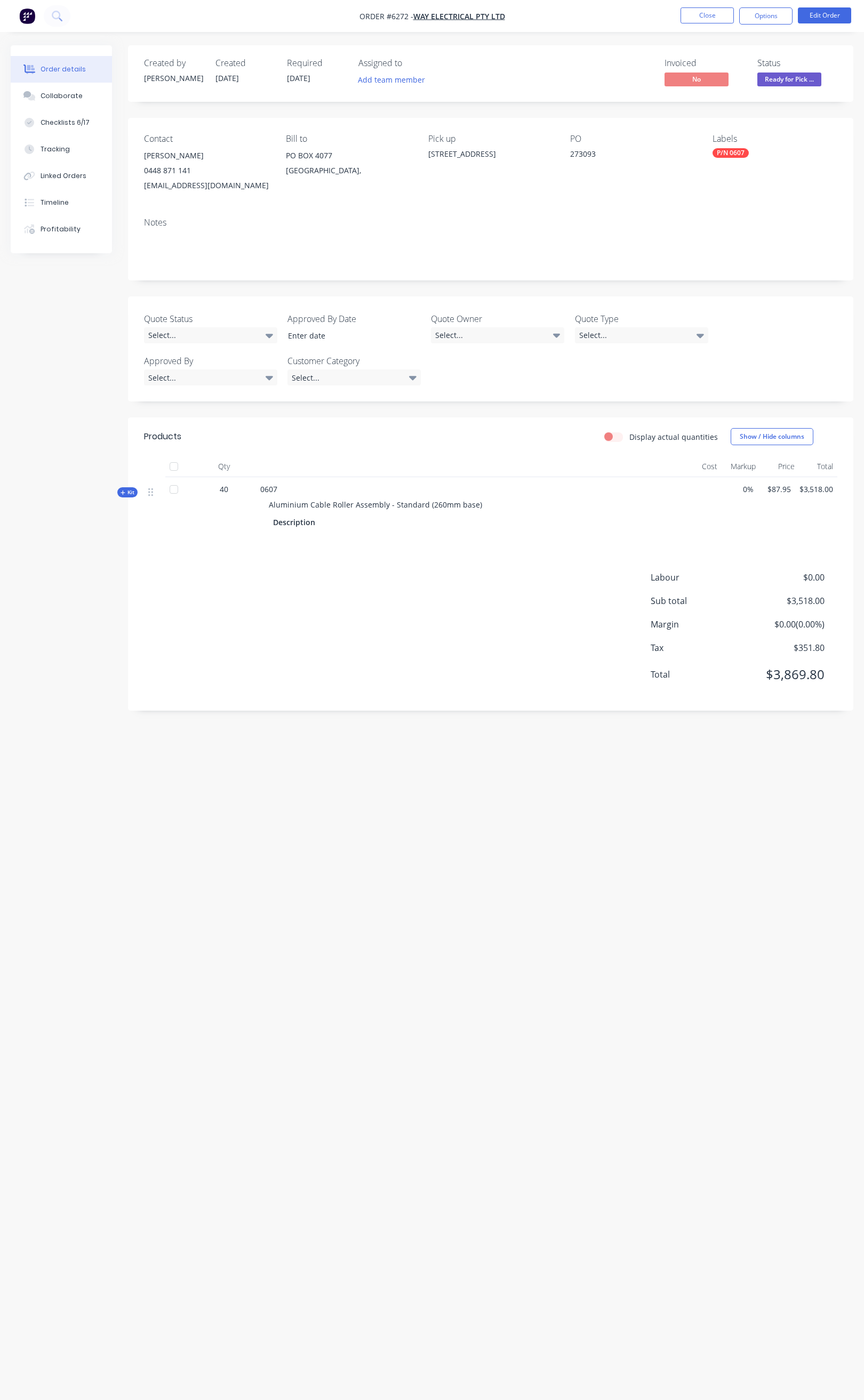
click at [425, 25] on nav "Order #6272 - Way Electrical Pty Ltd Close Options Edit Order" at bounding box center [432, 16] width 864 height 32
drag, startPoint x: 606, startPoint y: 154, endPoint x: 563, endPoint y: 161, distance: 43.6
click at [563, 161] on div "Contact [PERSON_NAME] Parfrement 0448 871 141 [EMAIL_ADDRESS][DOMAIN_NAME] Bill…" at bounding box center [491, 164] width 725 height 91
copy div "273093"
drag, startPoint x: 260, startPoint y: 486, endPoint x: 479, endPoint y: 509, distance: 220.2
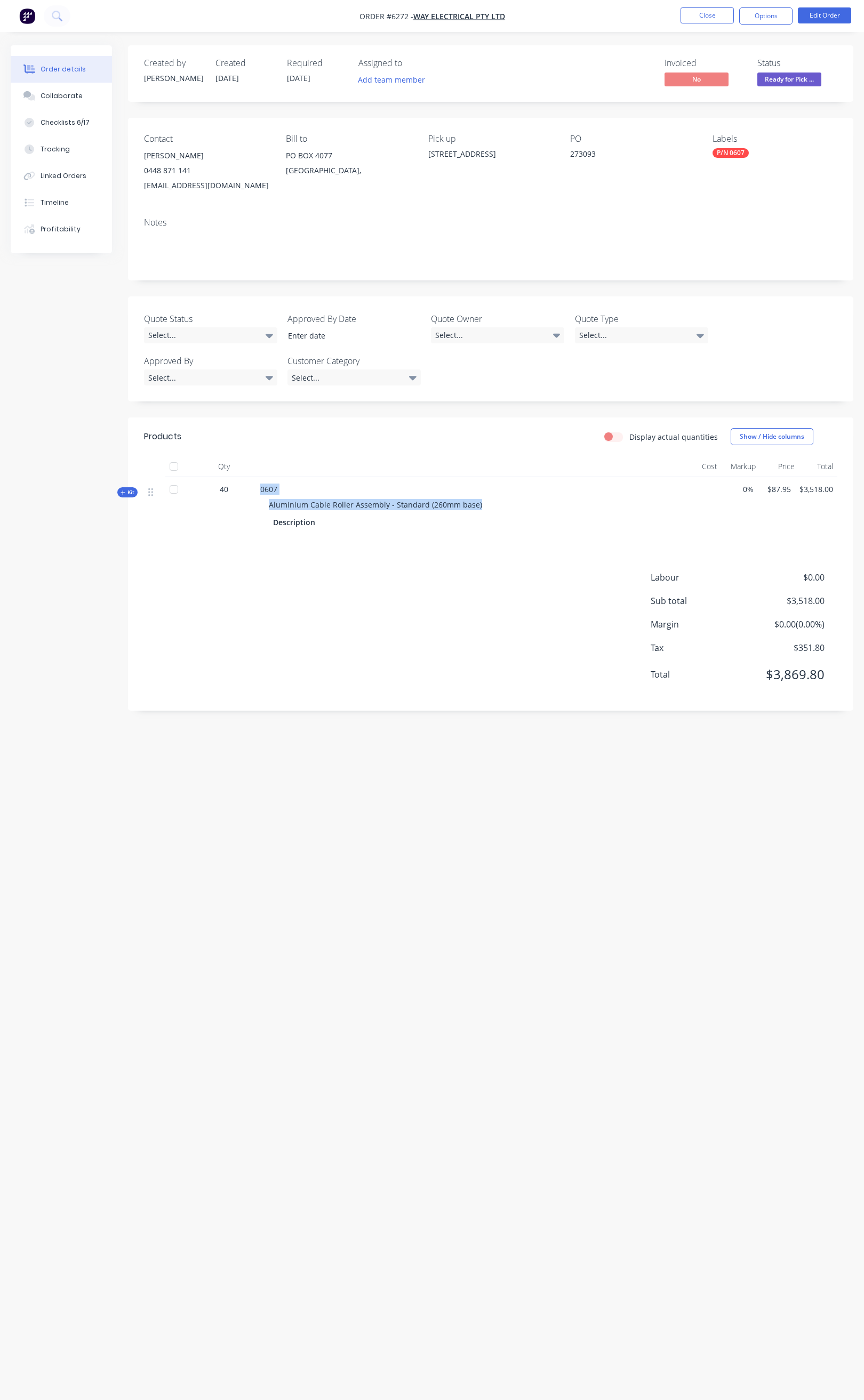
click at [479, 509] on div "0607 Aluminium Cable Roller Assembly - Standard (260mm base) Description" at bounding box center [469, 507] width 427 height 60
copy div "0607 Aluminium Cable Roller Assembly - Standard (260mm base)"
click at [719, 6] on nav "Order #6272 - Way Electrical Pty Ltd Close Options Edit Order" at bounding box center [432, 16] width 864 height 32
click at [714, 11] on button "Close" at bounding box center [707, 16] width 54 height 16
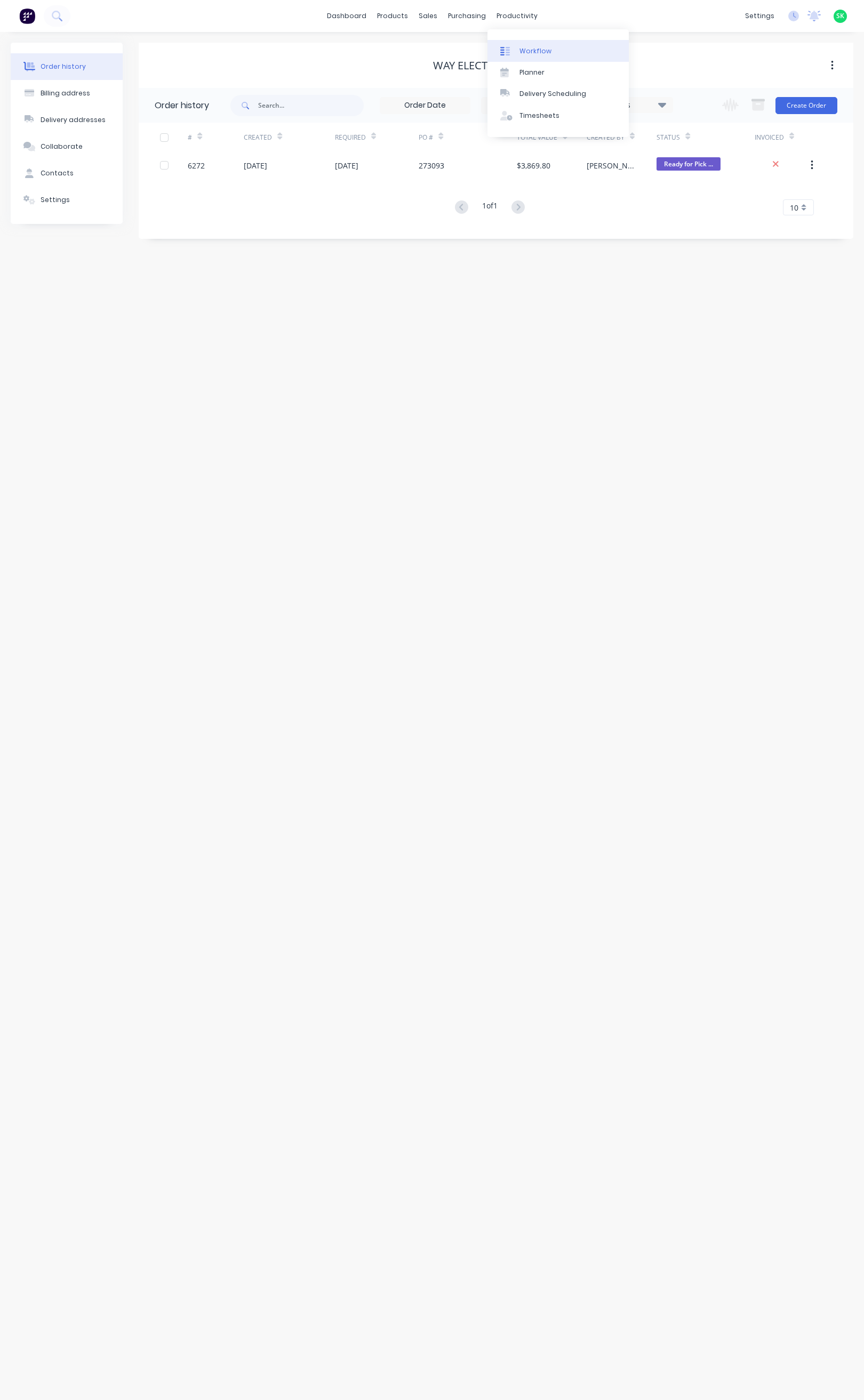
click at [517, 45] on link "Workflow" at bounding box center [558, 50] width 141 height 21
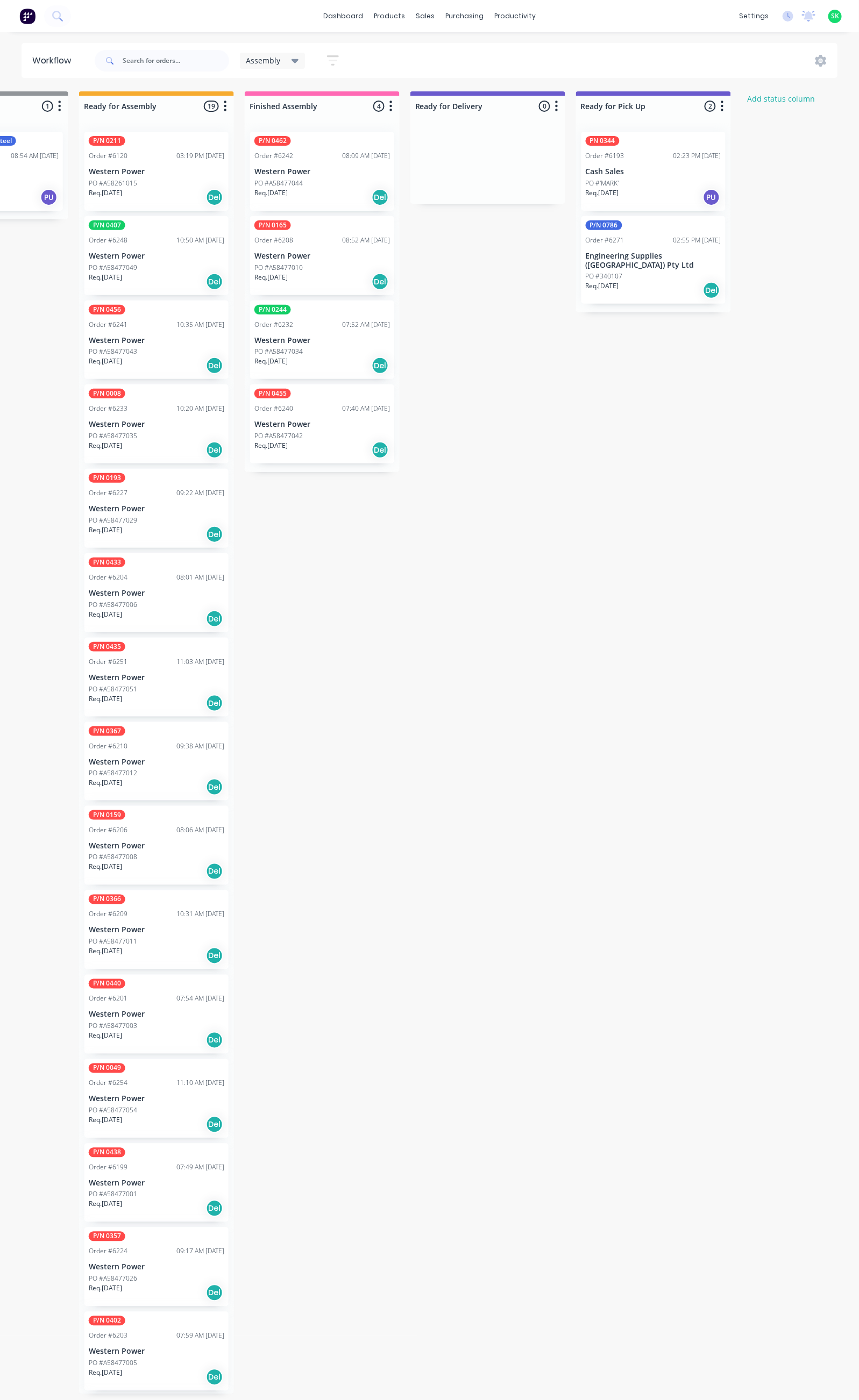
scroll to position [0, 468]
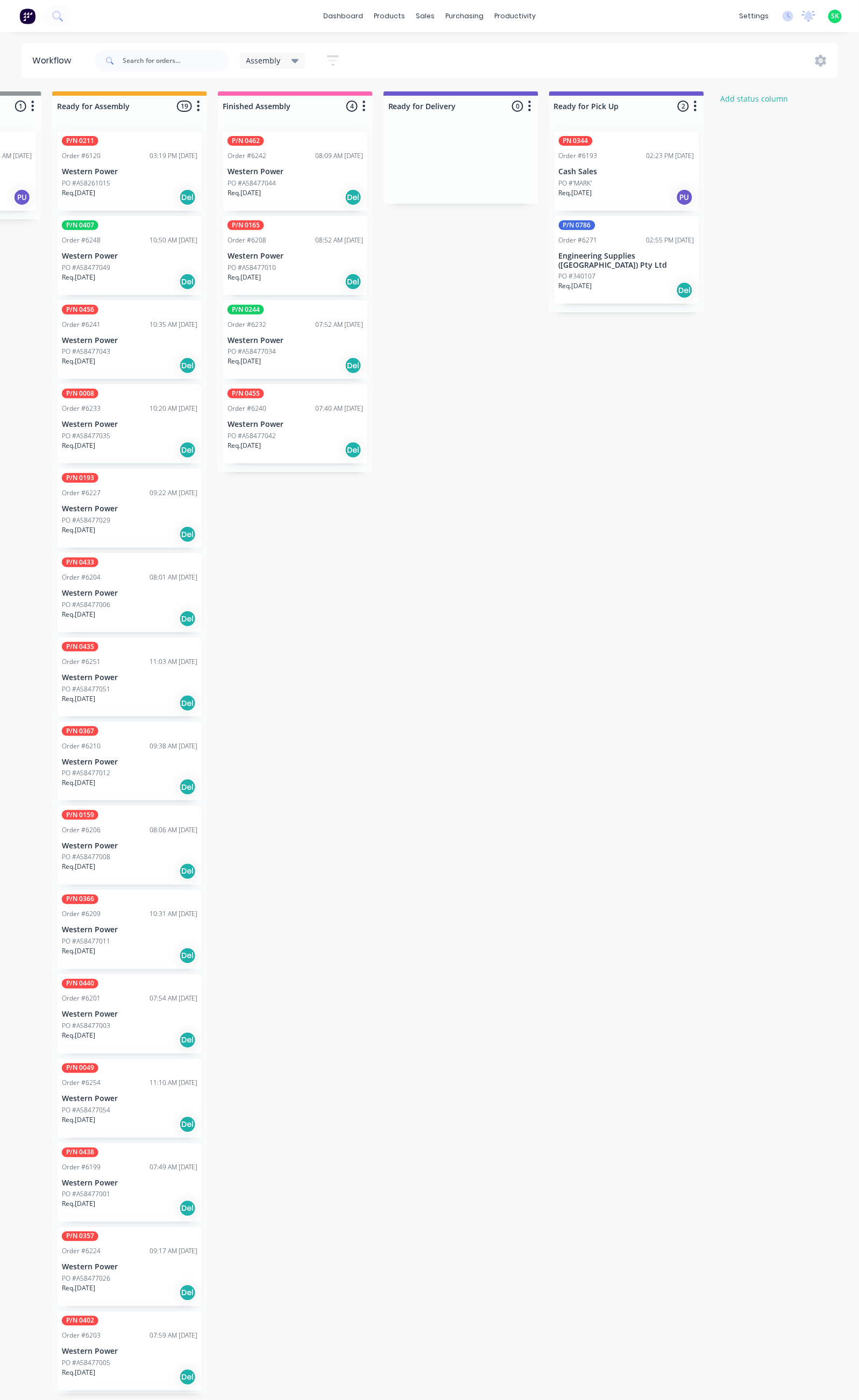
click at [623, 249] on div "P/N 0786 Order #6271 02:55 PM [DATE] Engineering Supplies ([GEOGRAPHIC_DATA]) P…" at bounding box center [627, 260] width 144 height 88
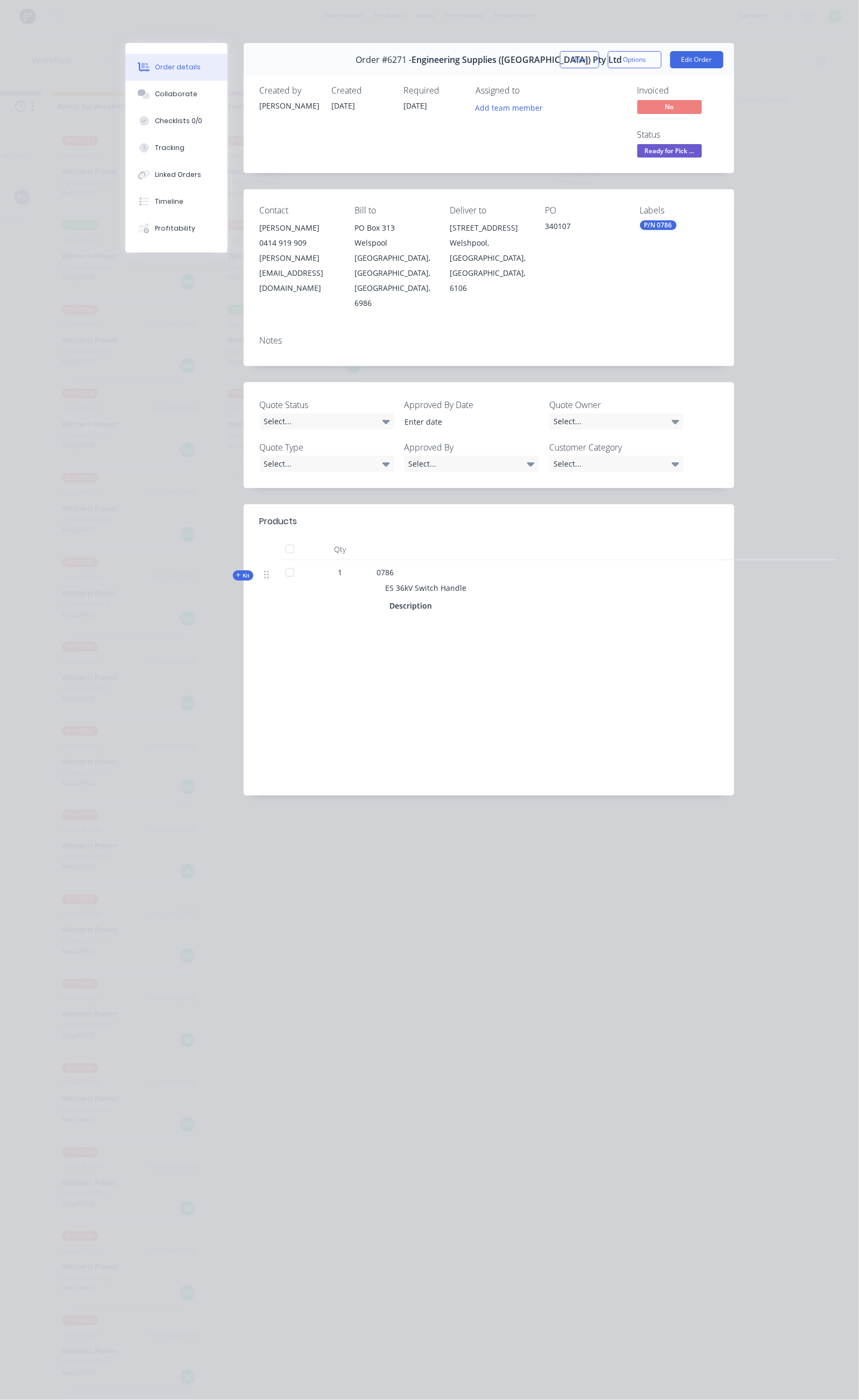
click at [599, 56] on button "Close" at bounding box center [579, 60] width 40 height 17
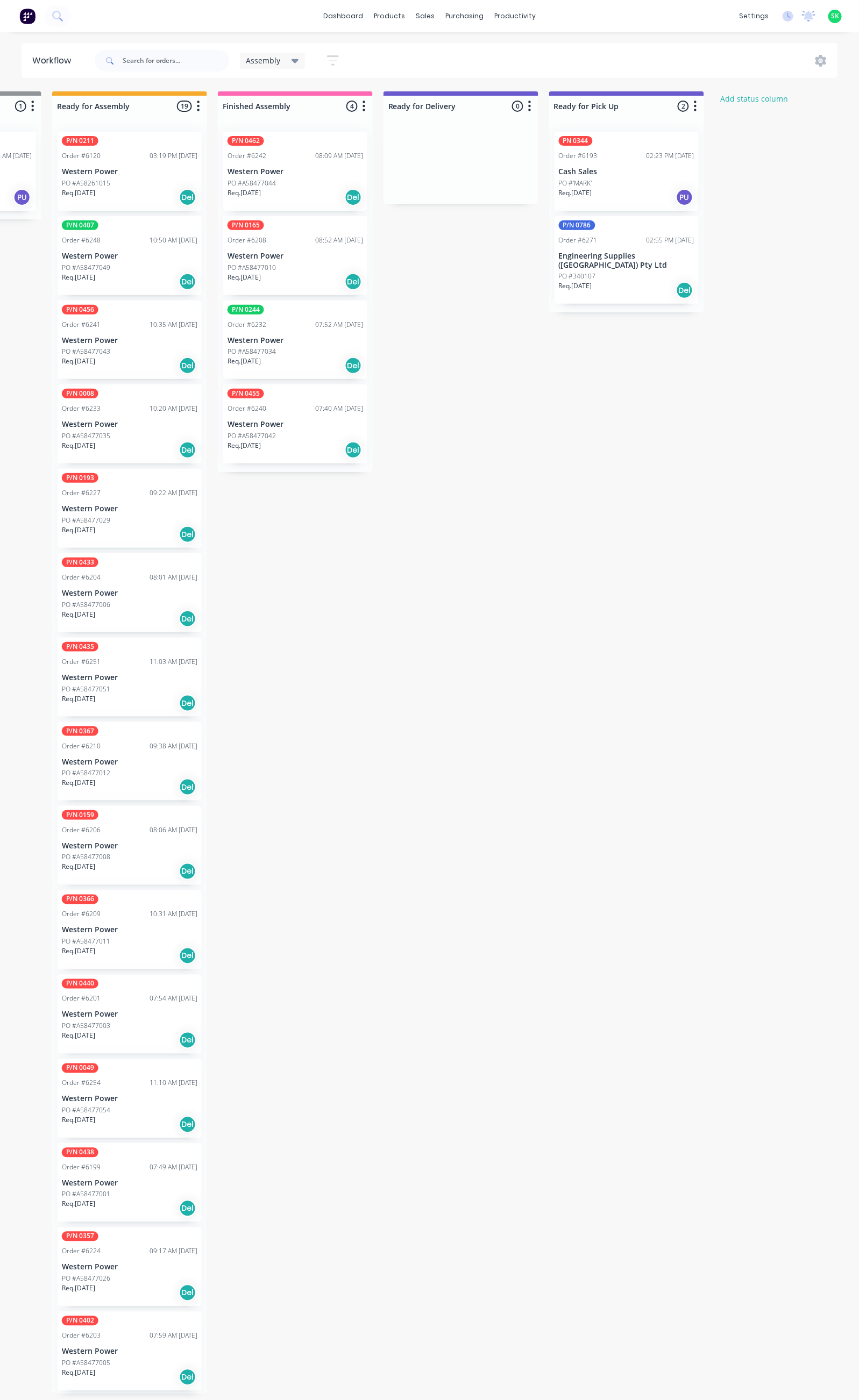
scroll to position [0, 0]
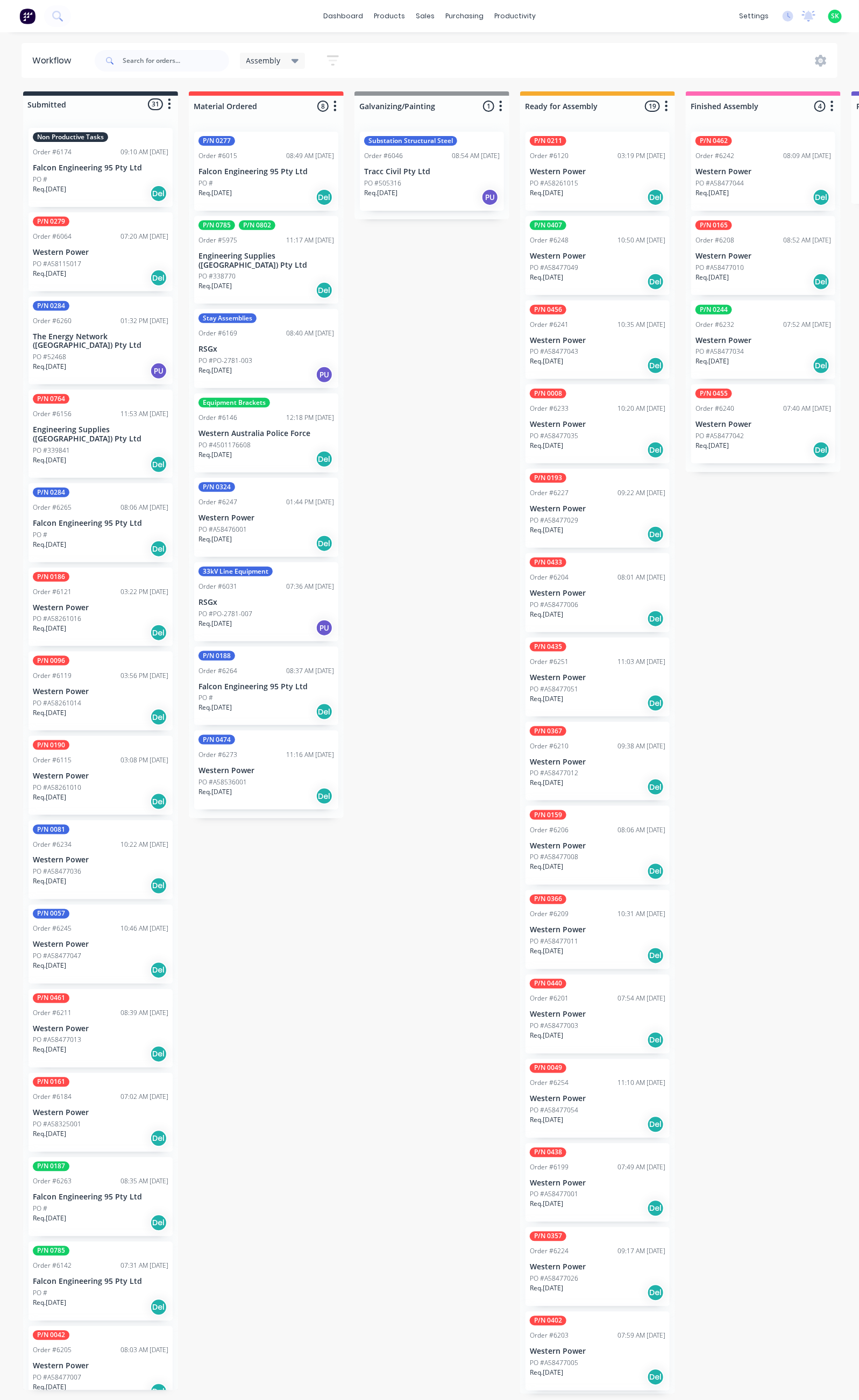
click at [327, 59] on icon "button" at bounding box center [333, 60] width 12 height 13
click at [324, 220] on icon "button" at bounding box center [323, 224] width 8 height 12
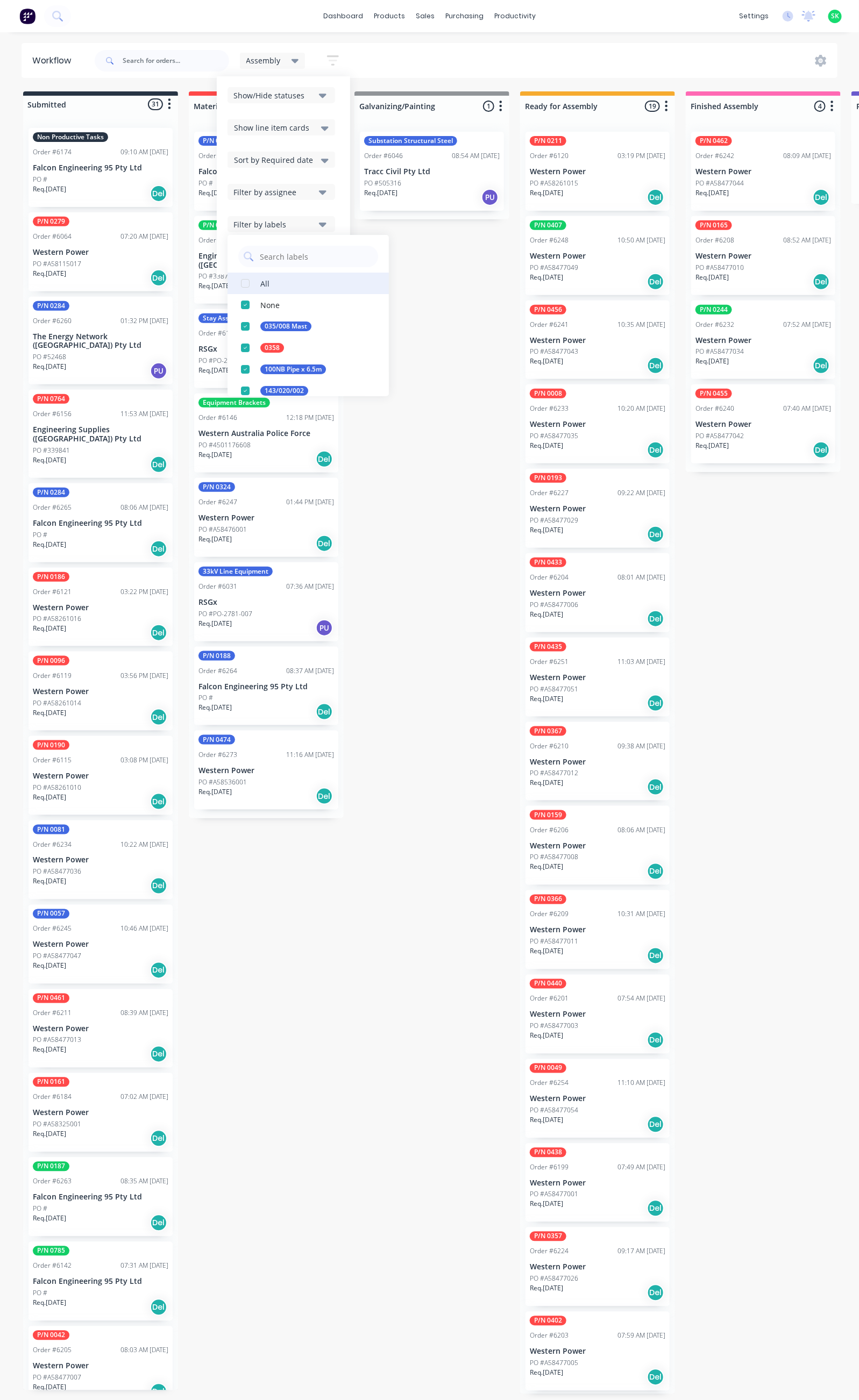
click at [286, 289] on button "All" at bounding box center [308, 283] width 162 height 21
drag, startPoint x: 370, startPoint y: 549, endPoint x: 378, endPoint y: 553, distance: 8.9
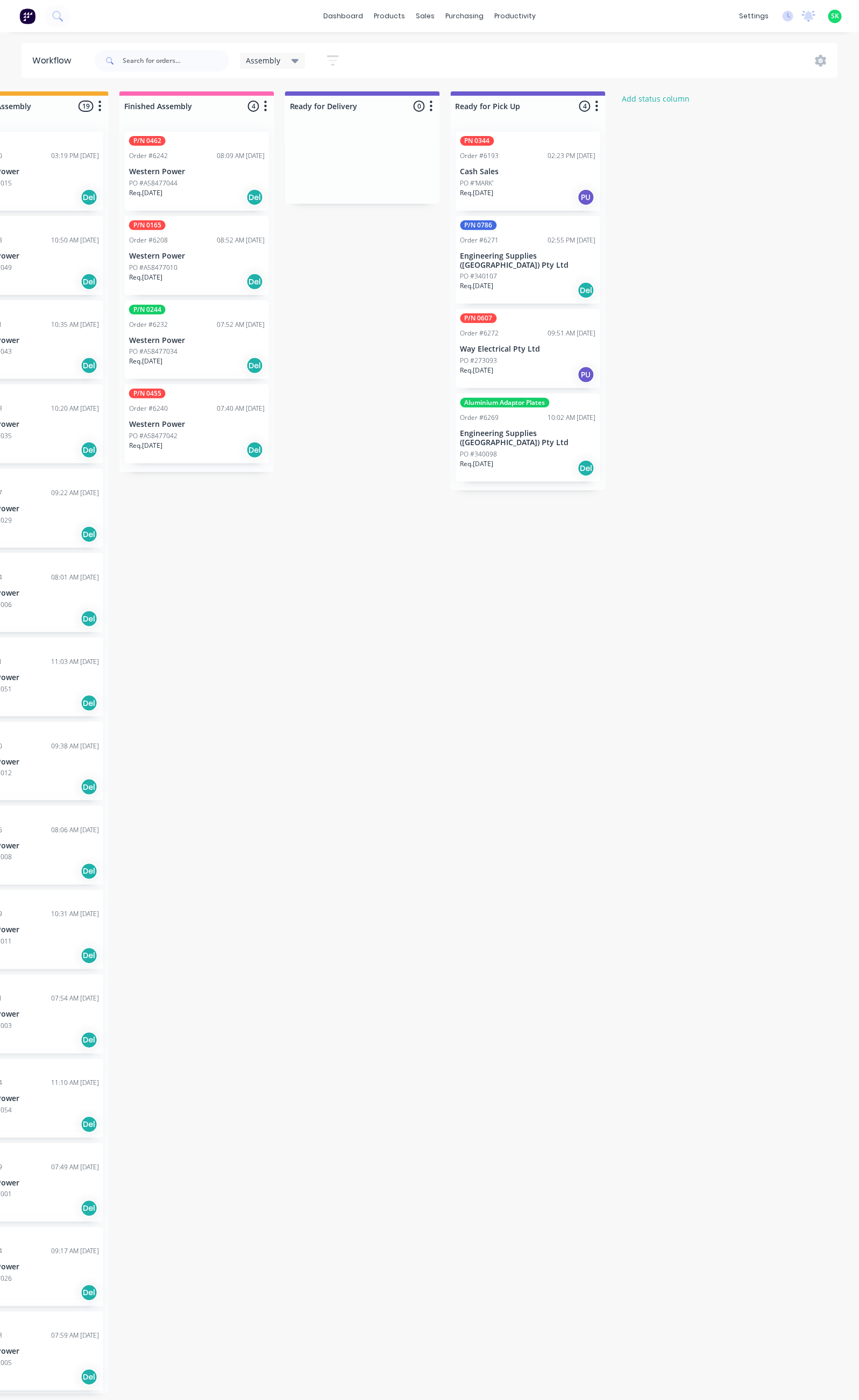
scroll to position [0, 568]
click at [538, 429] on p "Engineering Supplies ([GEOGRAPHIC_DATA]) Pty Ltd" at bounding box center [526, 437] width 135 height 18
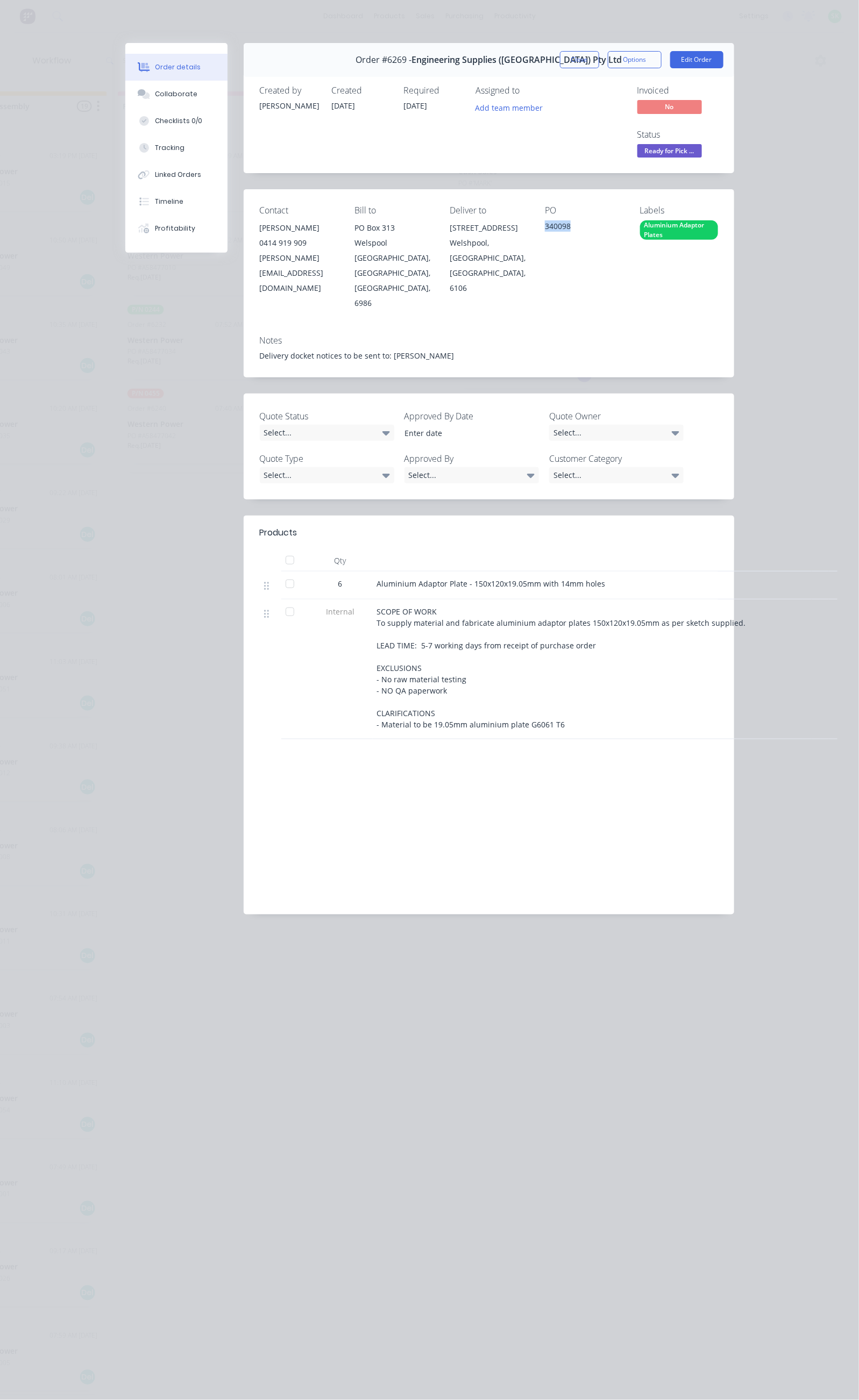
drag, startPoint x: 599, startPoint y: 183, endPoint x: 559, endPoint y: 184, distance: 40.0
click at [559, 189] on div "Contact [PERSON_NAME] 0414 919 909 [PERSON_NAME][EMAIL_ADDRESS][DOMAIN_NAME] Bi…" at bounding box center [489, 258] width 491 height 137
copy div "340098"
drag, startPoint x: 274, startPoint y: 495, endPoint x: 497, endPoint y: 509, distance: 223.4
click at [497, 572] on div "Aluminium Adaptor Plate - 150x120x19.05mm with 14mm holes" at bounding box center [588, 586] width 430 height 28
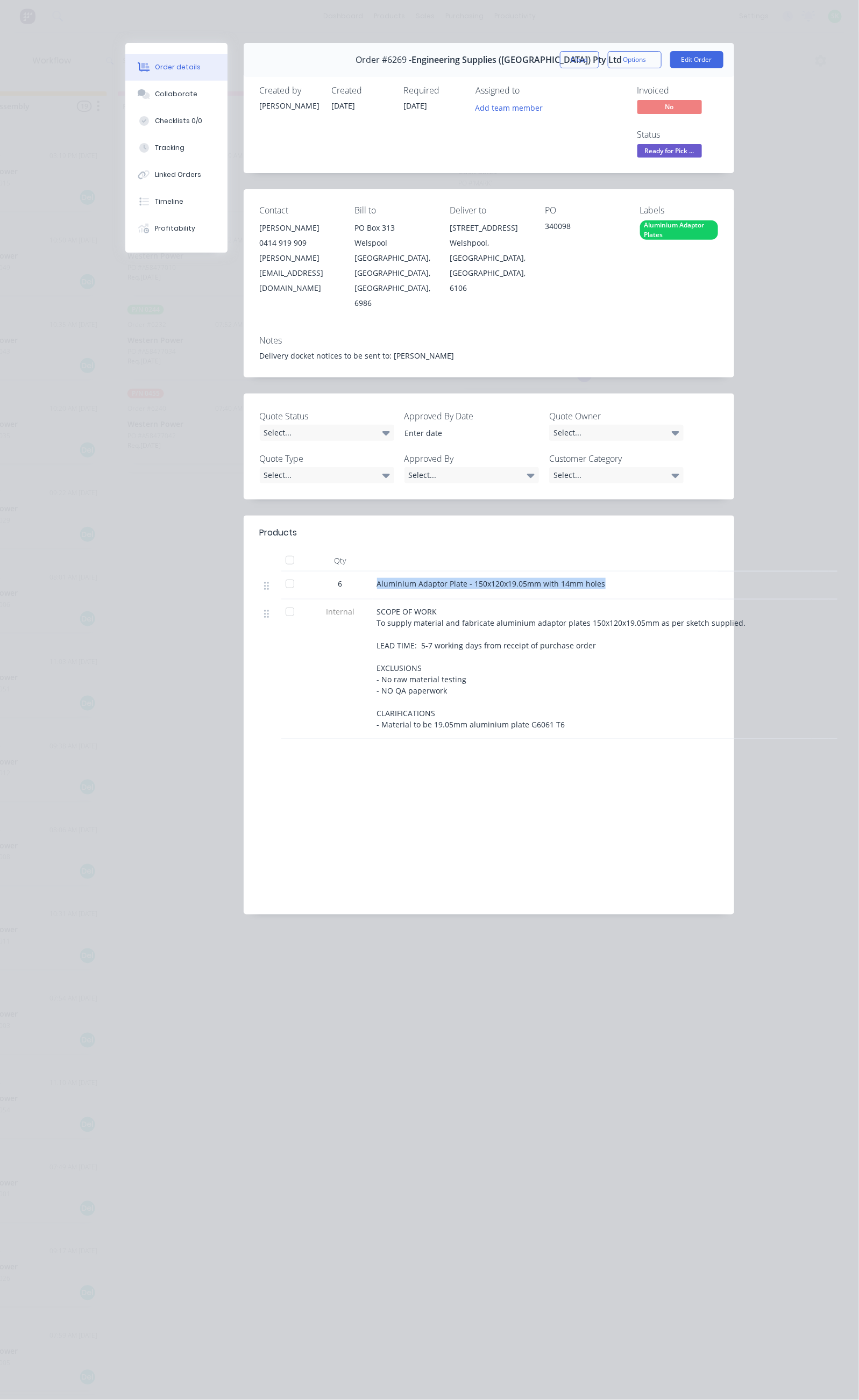
copy span "Aluminium Adaptor Plate - 150x120x19.05mm with 14mm holes"
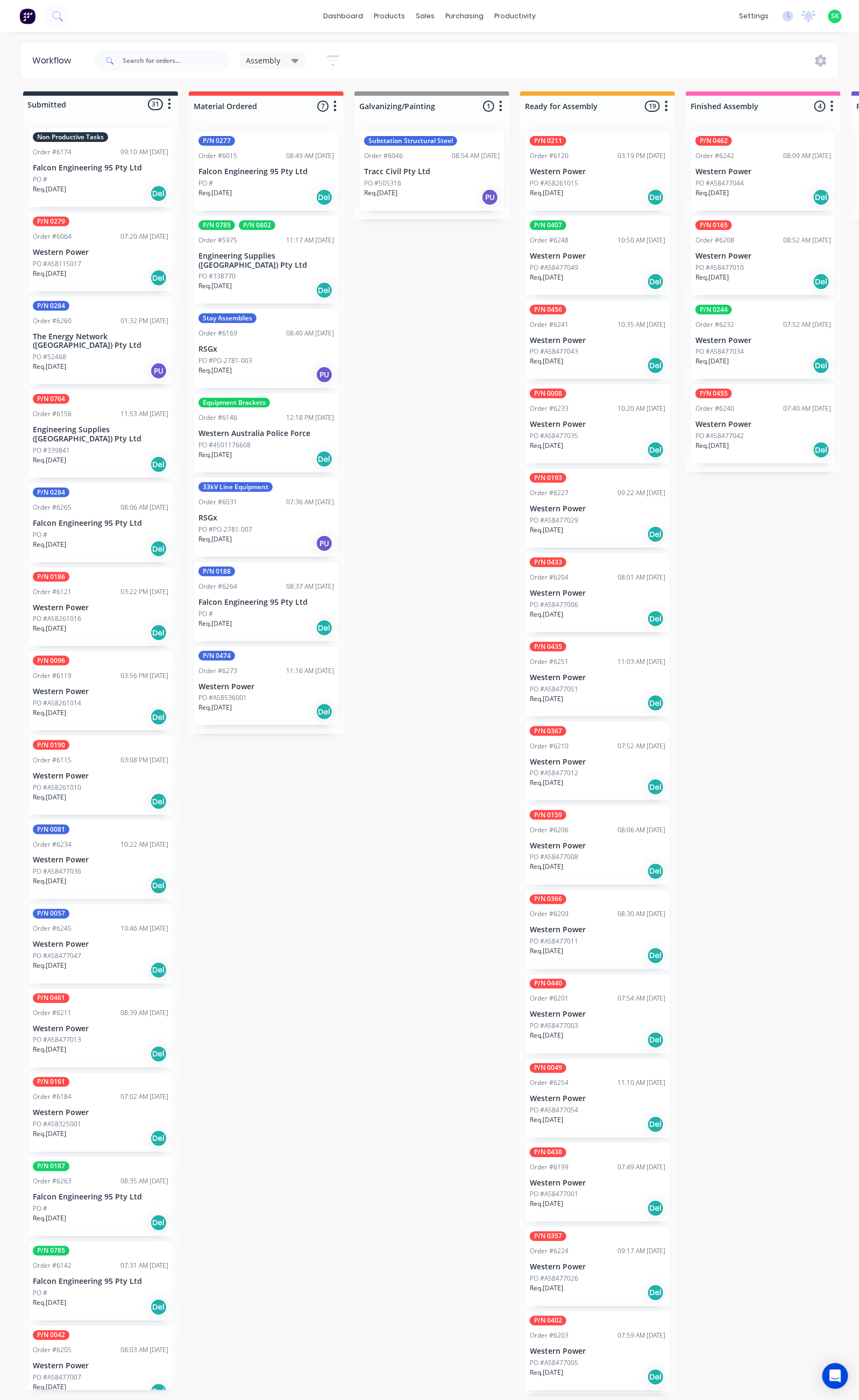
click at [90, 164] on p "Falcon Engineering 95 Pty Ltd" at bounding box center [100, 168] width 135 height 9
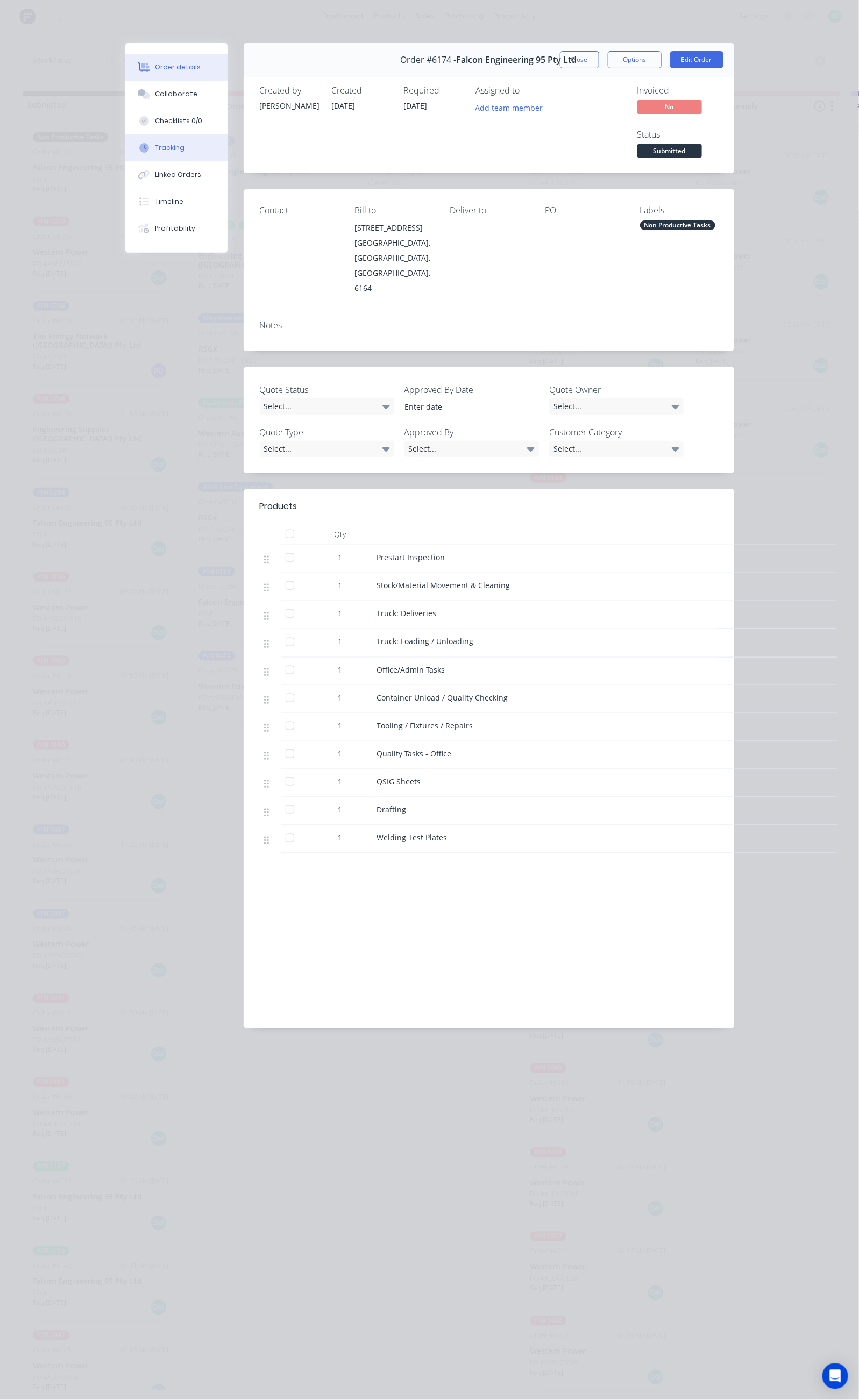
click at [155, 144] on div "Tracking" at bounding box center [170, 148] width 30 height 10
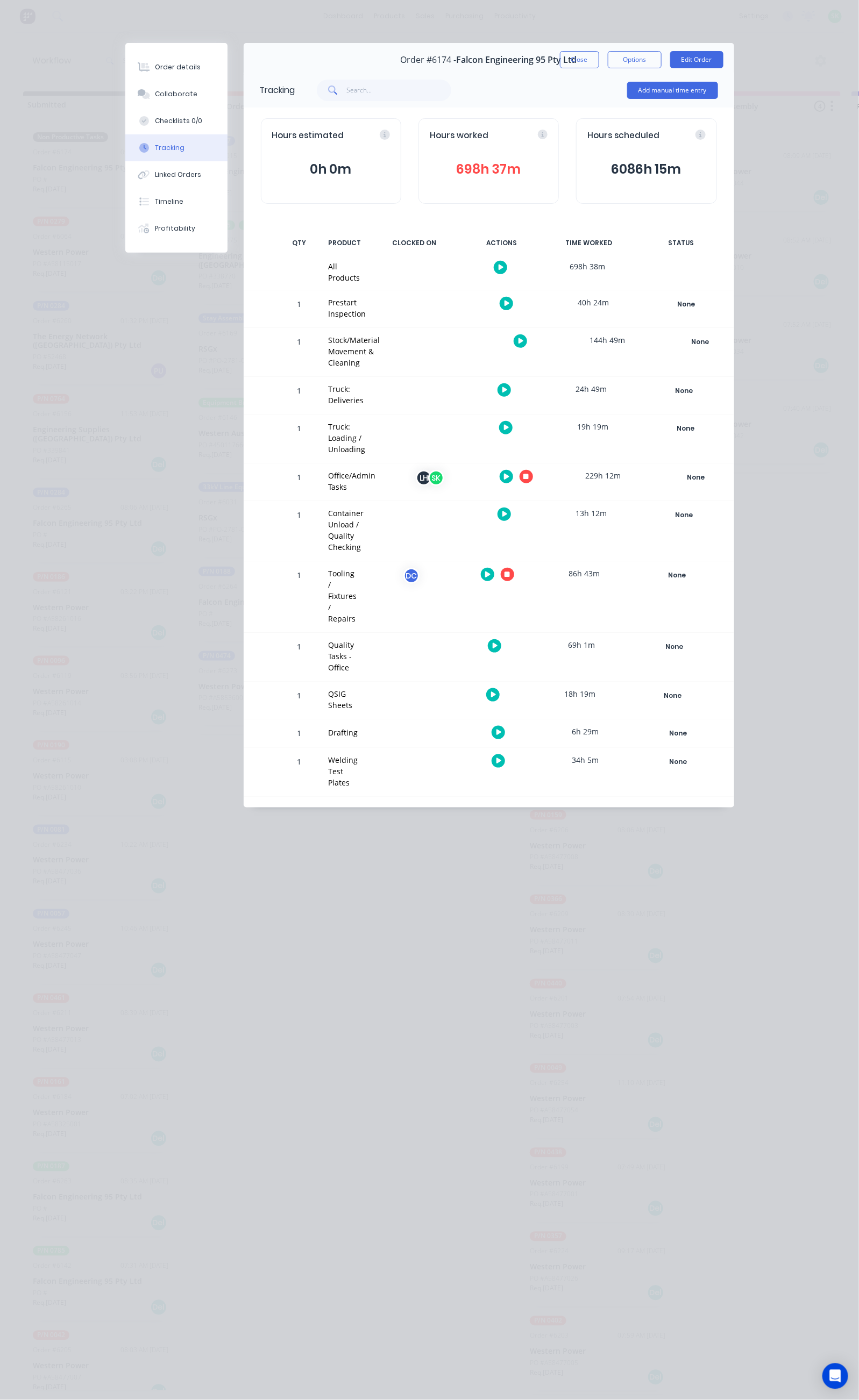
click at [529, 474] on icon "button" at bounding box center [525, 476] width 5 height 5
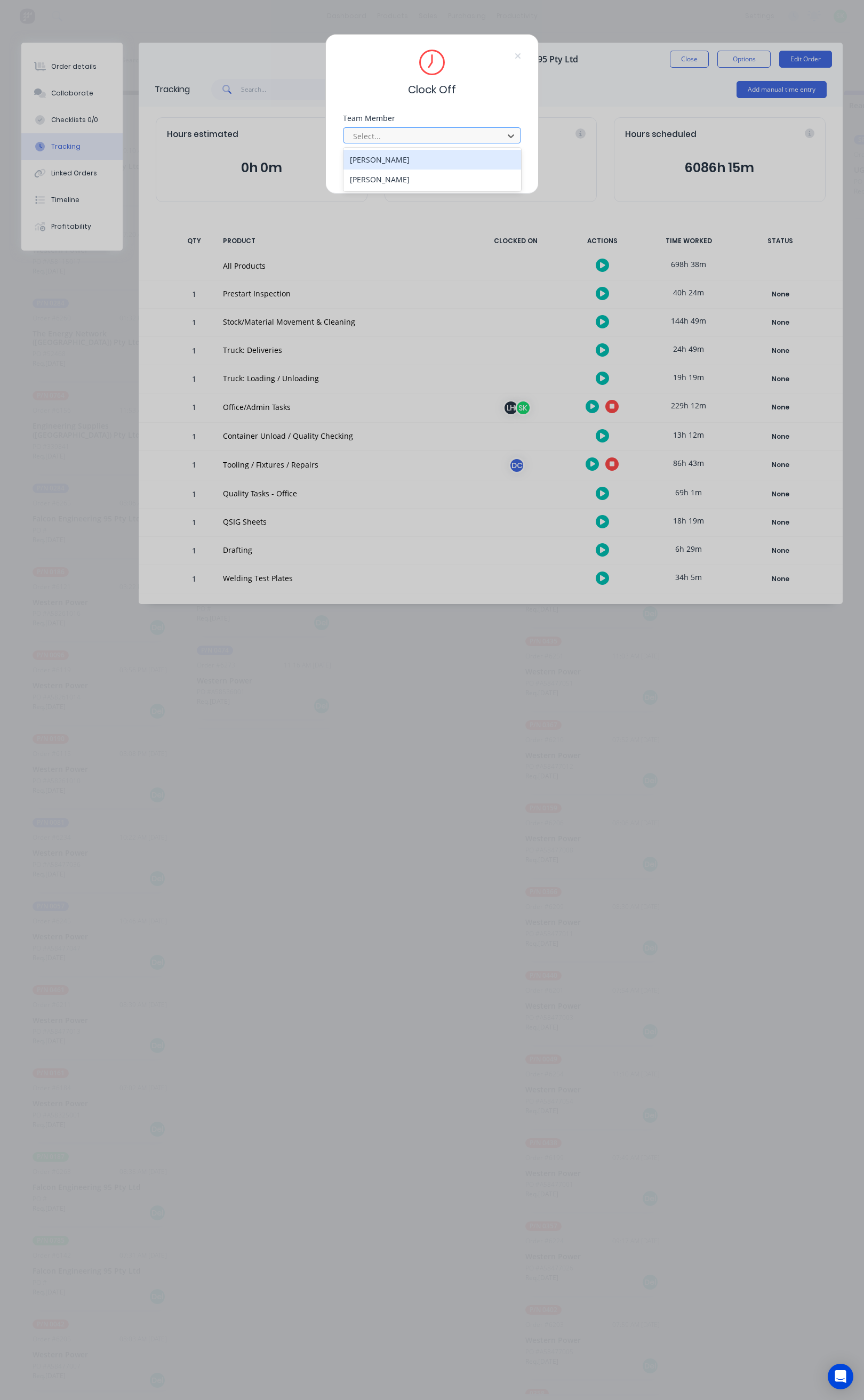
click at [456, 133] on div at bounding box center [425, 136] width 146 height 13
click at [379, 183] on div "[PERSON_NAME]" at bounding box center [432, 179] width 178 height 20
click at [386, 170] on button "Clock Off" at bounding box center [398, 169] width 59 height 17
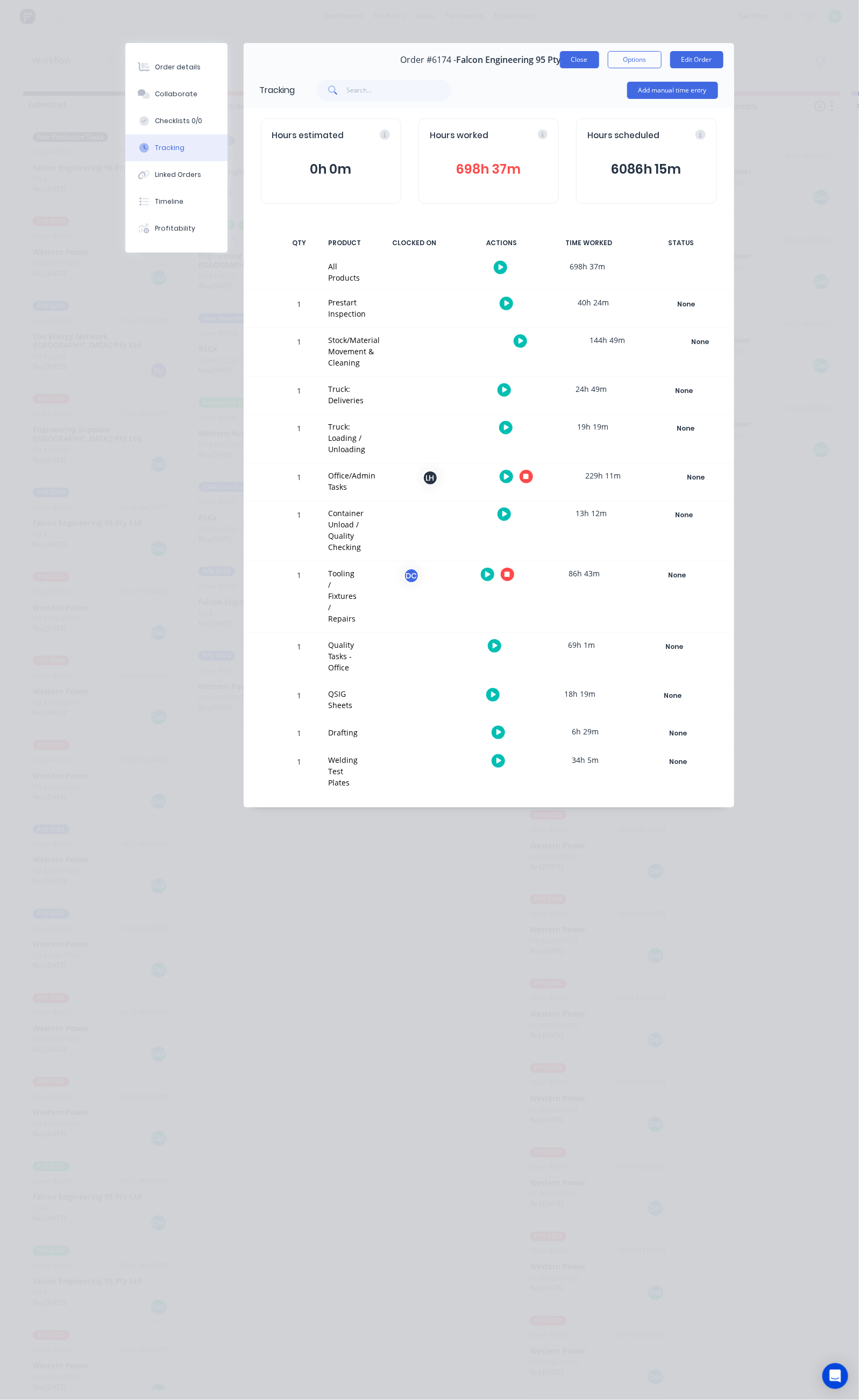
drag, startPoint x: 678, startPoint y: 56, endPoint x: 677, endPoint y: 50, distance: 6.1
click at [599, 53] on button "Close" at bounding box center [579, 60] width 40 height 17
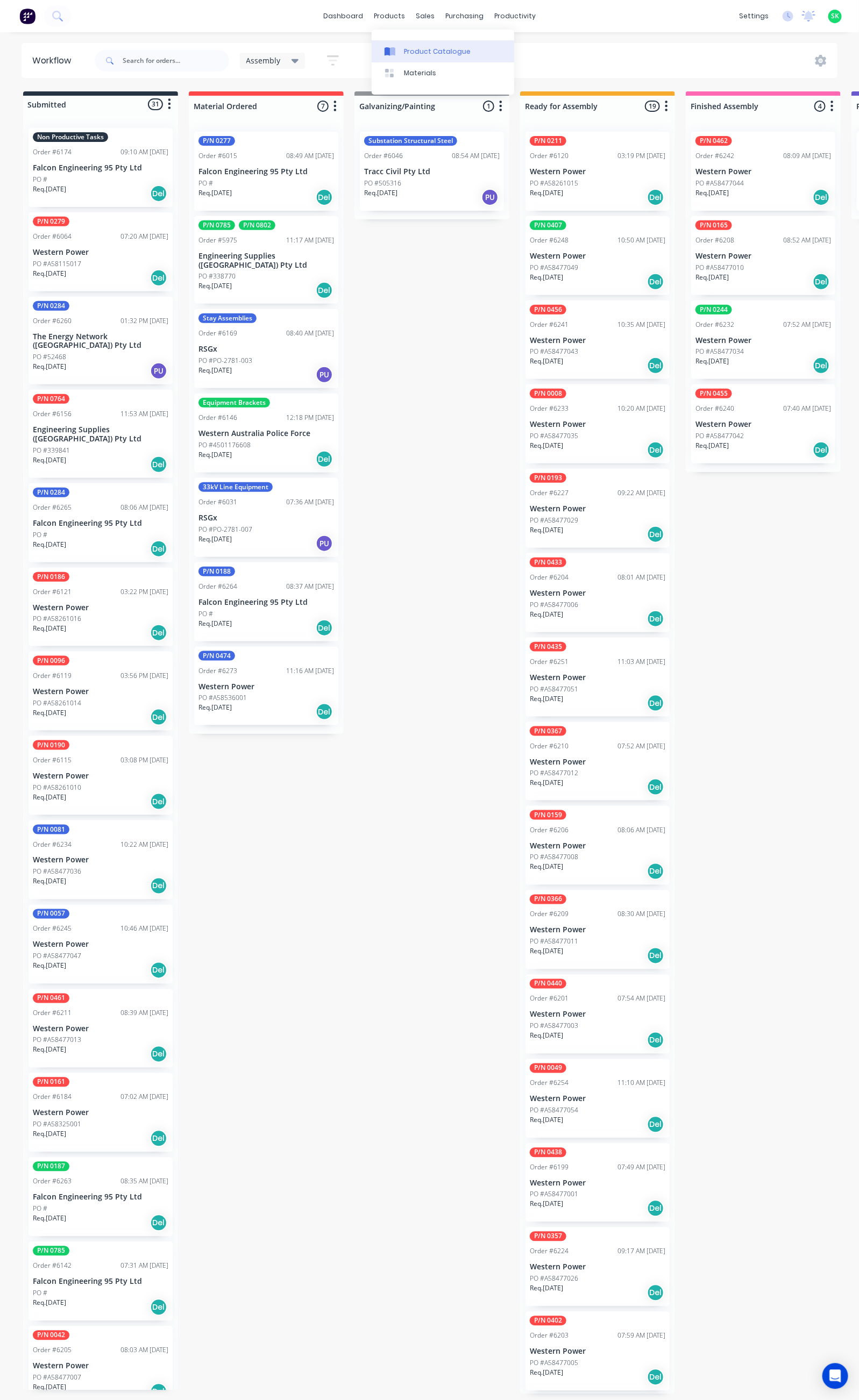
click at [414, 47] on div "Product Catalogue" at bounding box center [437, 52] width 67 height 10
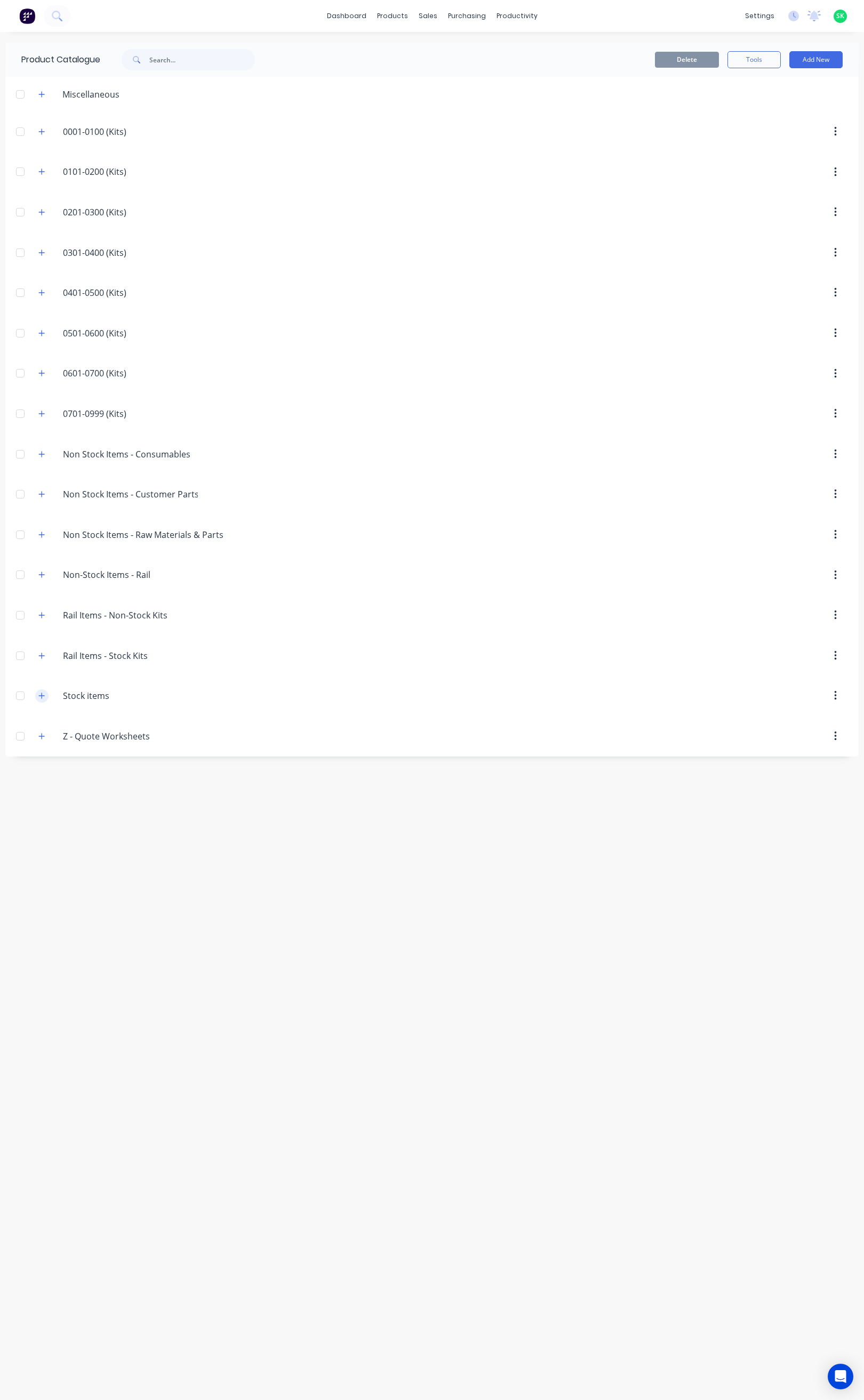
click at [40, 699] on icon "button" at bounding box center [41, 695] width 6 height 7
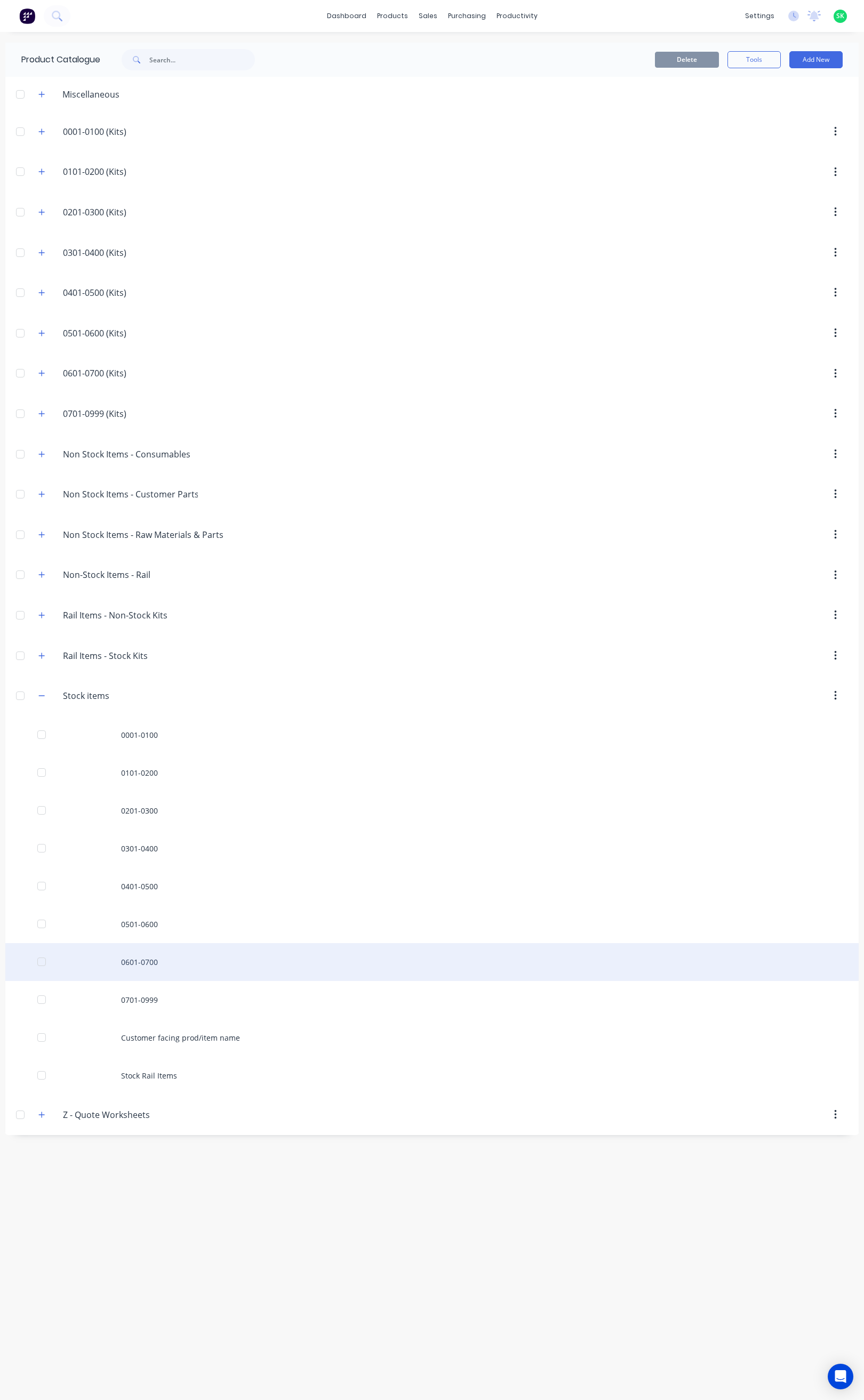
click at [139, 969] on div "0601-0700" at bounding box center [432, 962] width 854 height 38
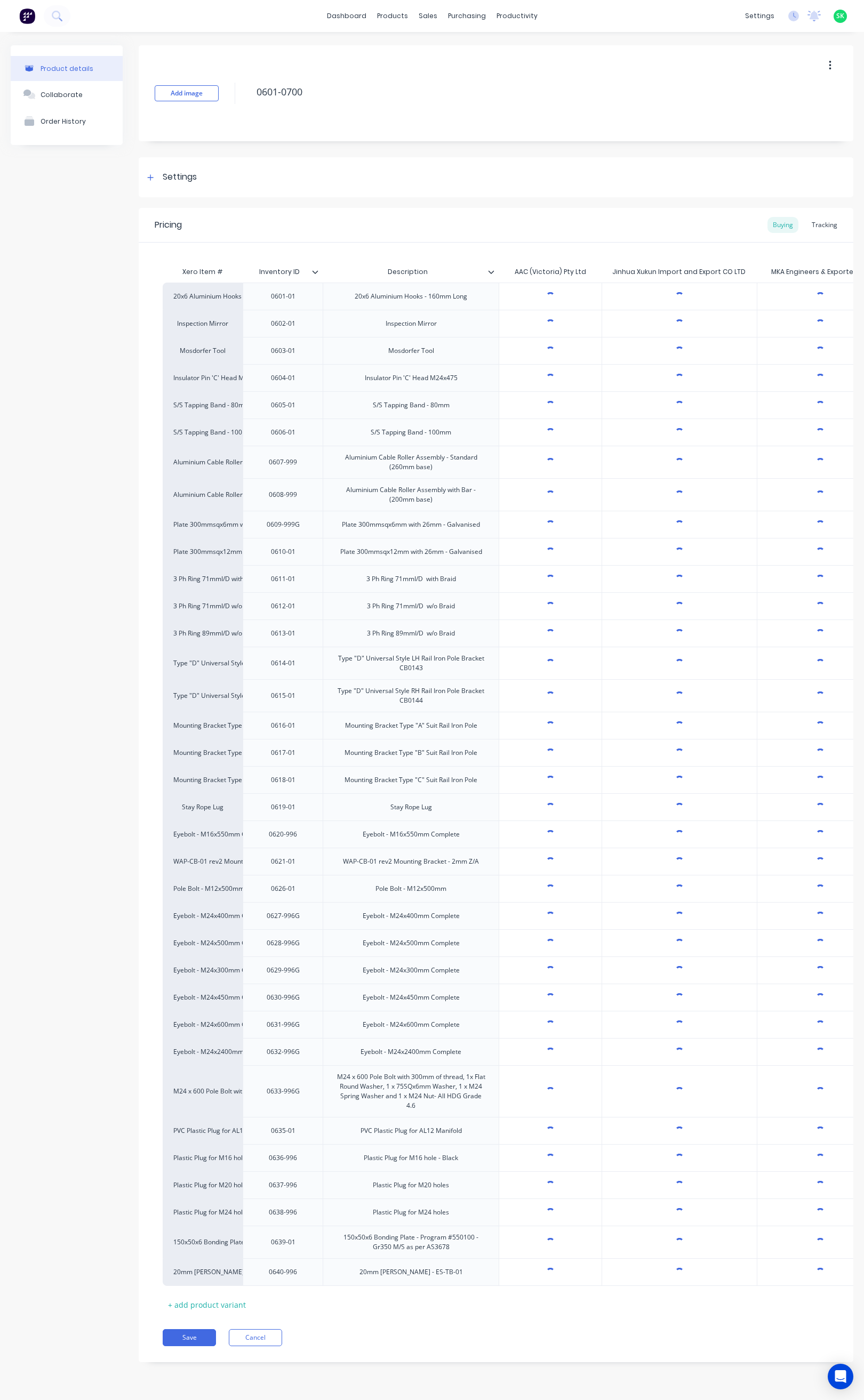
type textarea "x"
click at [817, 225] on div "Tracking" at bounding box center [824, 225] width 36 height 16
